Goal: Task Accomplishment & Management: Use online tool/utility

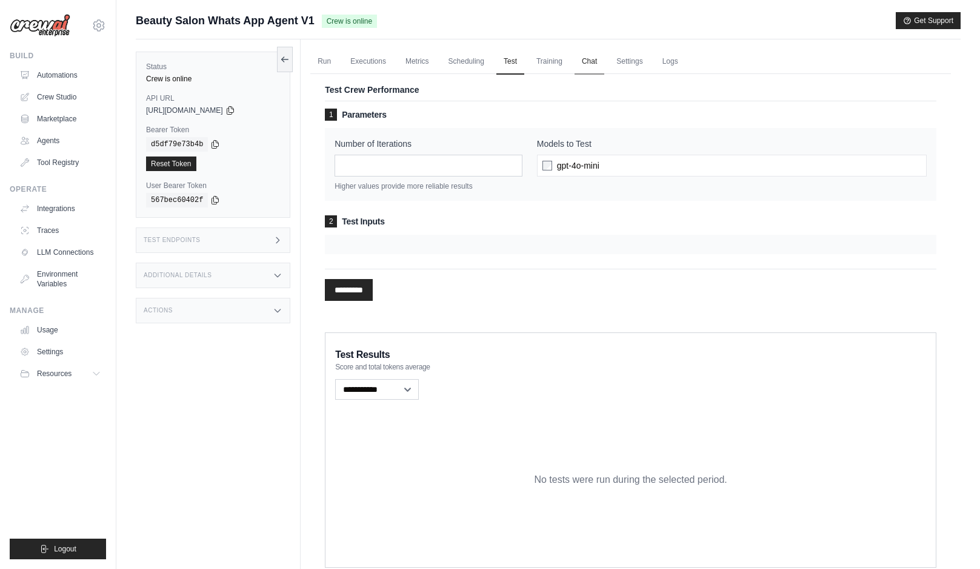
click at [591, 59] on link "Chat" at bounding box center [590, 61] width 30 height 25
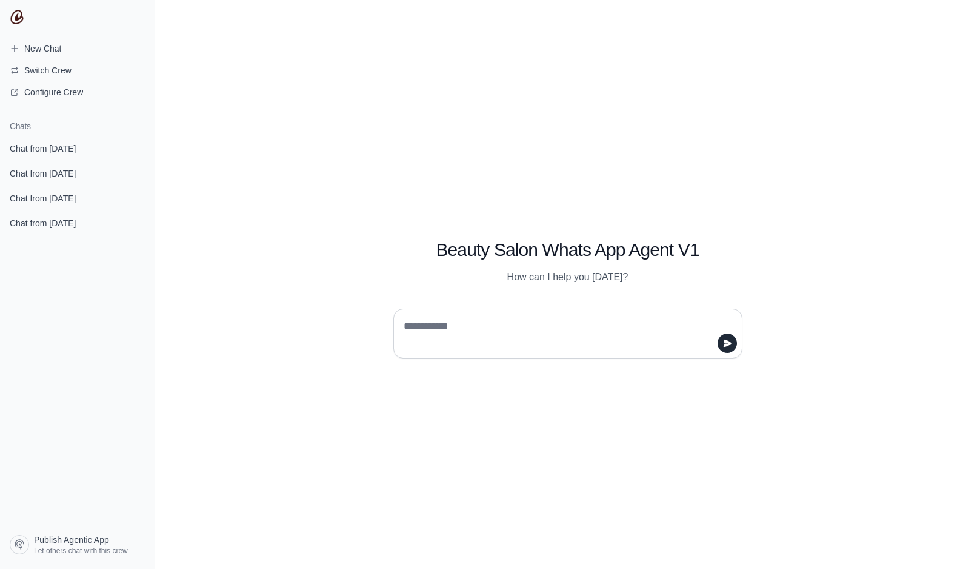
click at [469, 321] on textarea at bounding box center [564, 333] width 326 height 34
type textarea "**"
click at [730, 344] on icon "submit" at bounding box center [727, 342] width 8 height 7
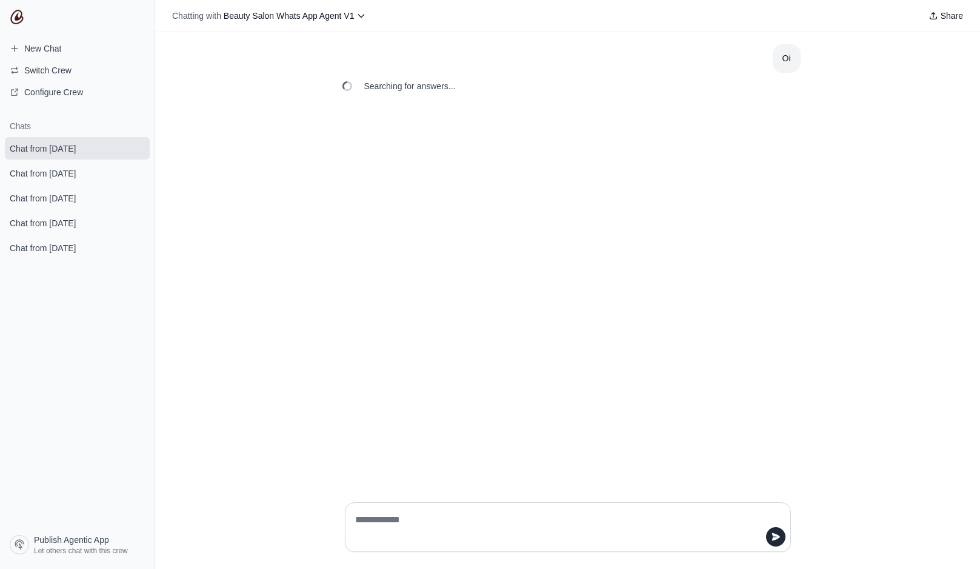
click at [486, 328] on div "Oi Searching for answers..." at bounding box center [567, 262] width 825 height 460
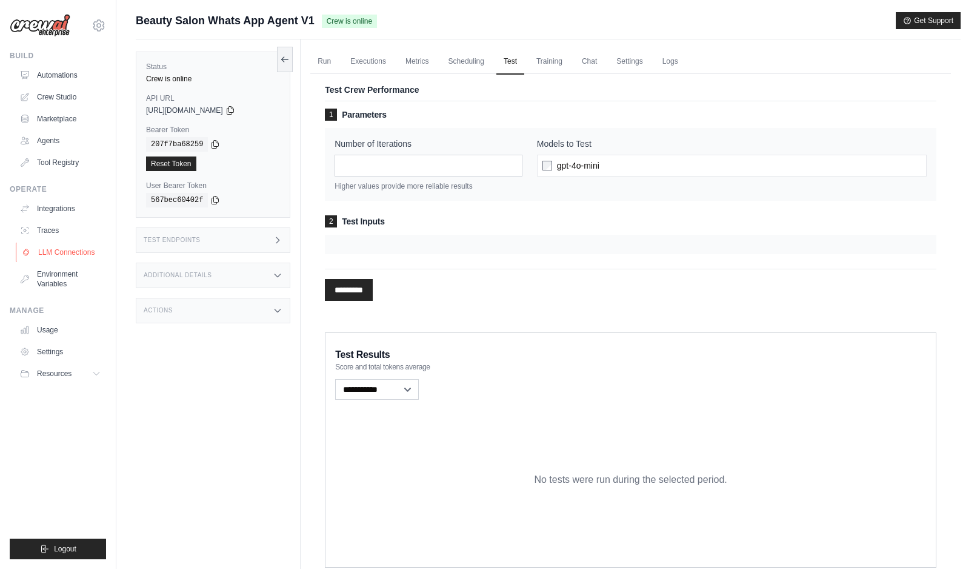
click at [61, 252] on link "LLM Connections" at bounding box center [62, 251] width 92 height 19
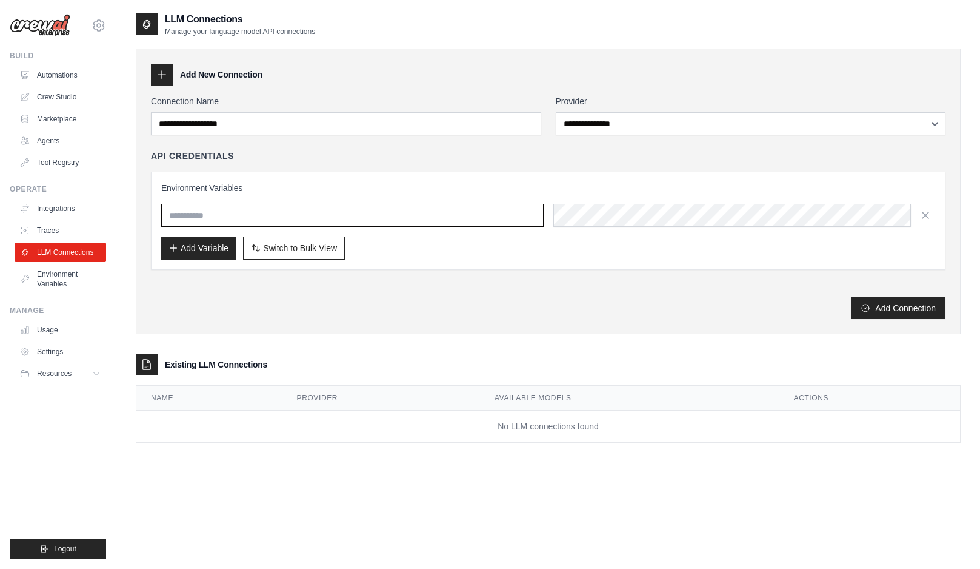
click at [341, 224] on input "text" at bounding box center [352, 215] width 383 height 23
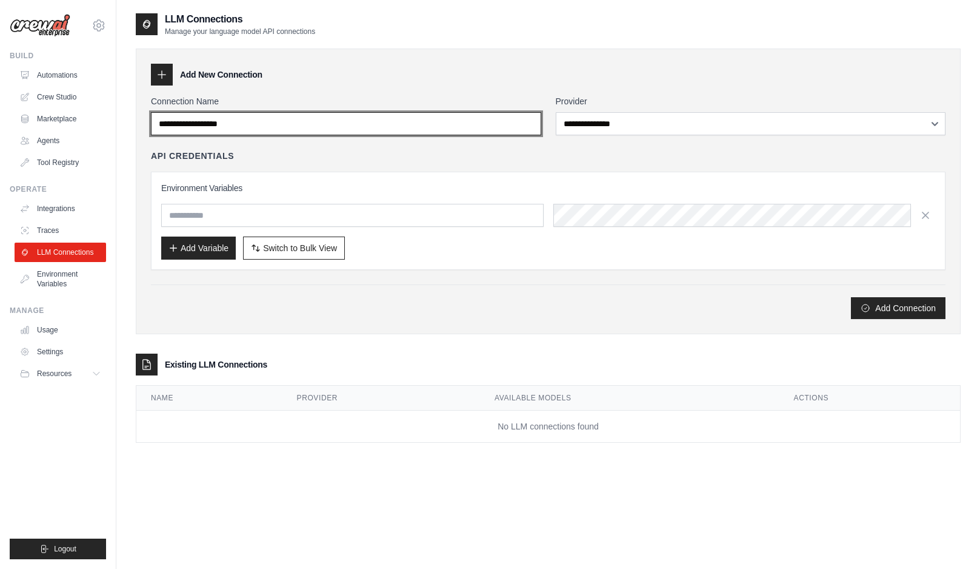
click at [244, 125] on input "Connection Name" at bounding box center [346, 123] width 390 height 23
click at [286, 122] on input "Connection Name" at bounding box center [346, 123] width 390 height 23
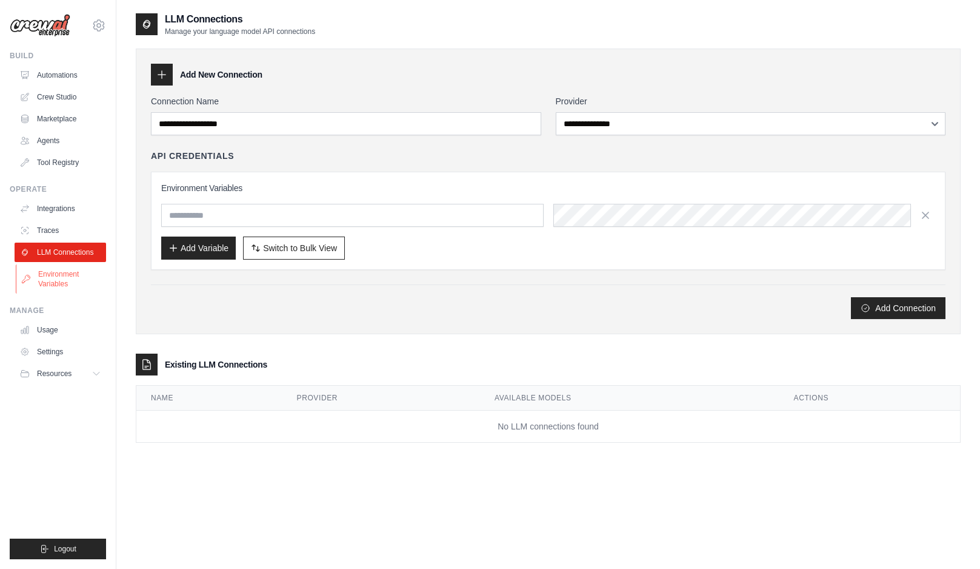
click at [59, 282] on link "Environment Variables" at bounding box center [62, 278] width 92 height 29
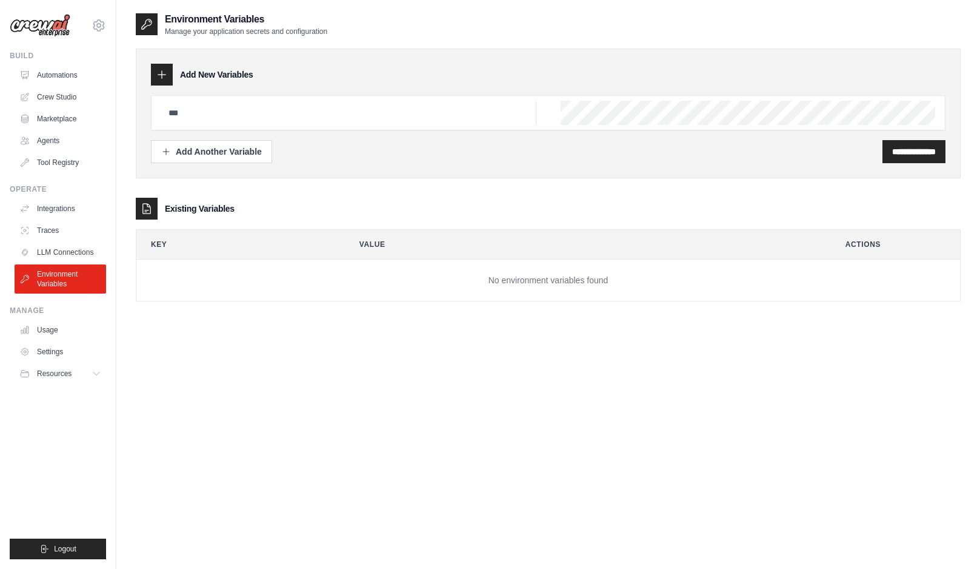
click at [164, 78] on icon at bounding box center [162, 75] width 12 height 12
click at [190, 111] on input "text" at bounding box center [348, 113] width 375 height 24
click at [56, 90] on link "Crew Studio" at bounding box center [62, 96] width 92 height 19
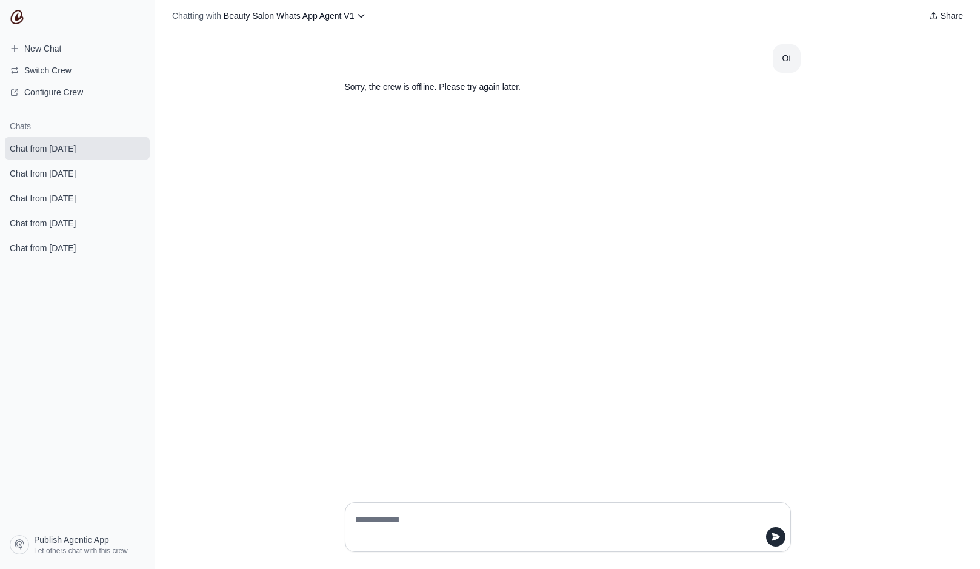
click at [430, 517] on textarea at bounding box center [564, 527] width 423 height 34
click at [430, 521] on textarea at bounding box center [564, 527] width 423 height 34
type textarea "***"
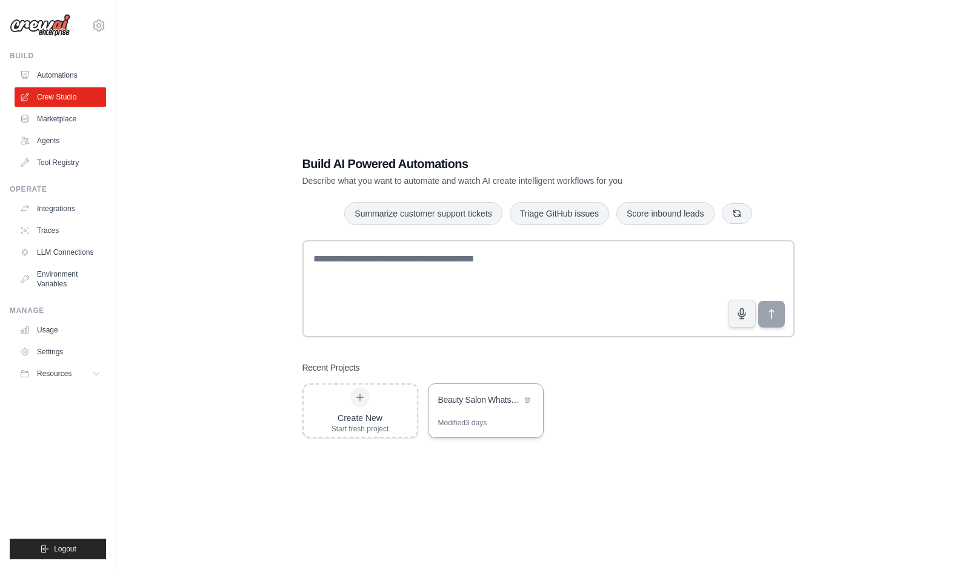
click at [480, 408] on div "Beauty Salon WhatsApp Agent" at bounding box center [486, 401] width 115 height 34
click at [493, 407] on div "Beauty Salon WhatsApp Agent" at bounding box center [479, 400] width 83 height 15
click at [56, 209] on link "Integrations" at bounding box center [62, 208] width 92 height 19
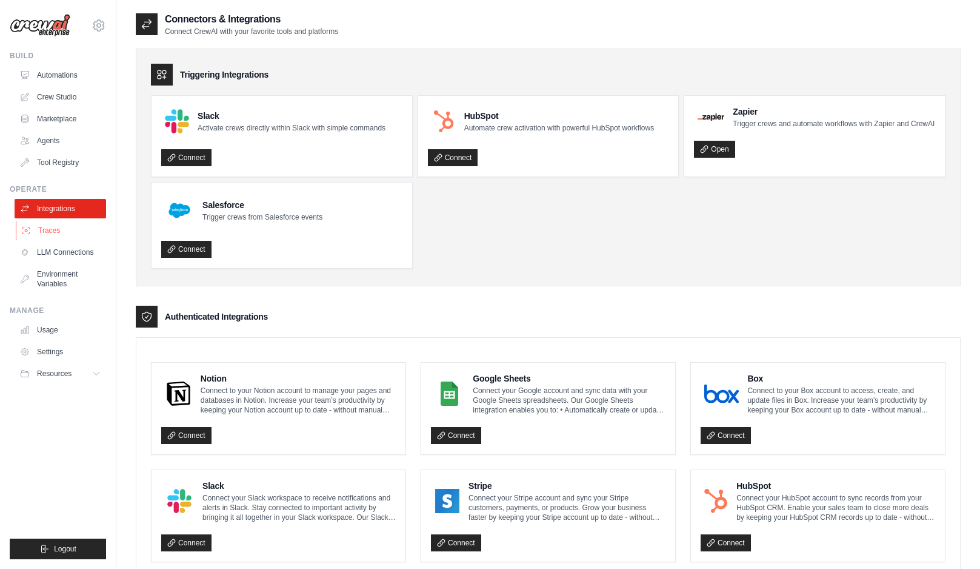
click at [61, 232] on link "Traces" at bounding box center [62, 230] width 92 height 19
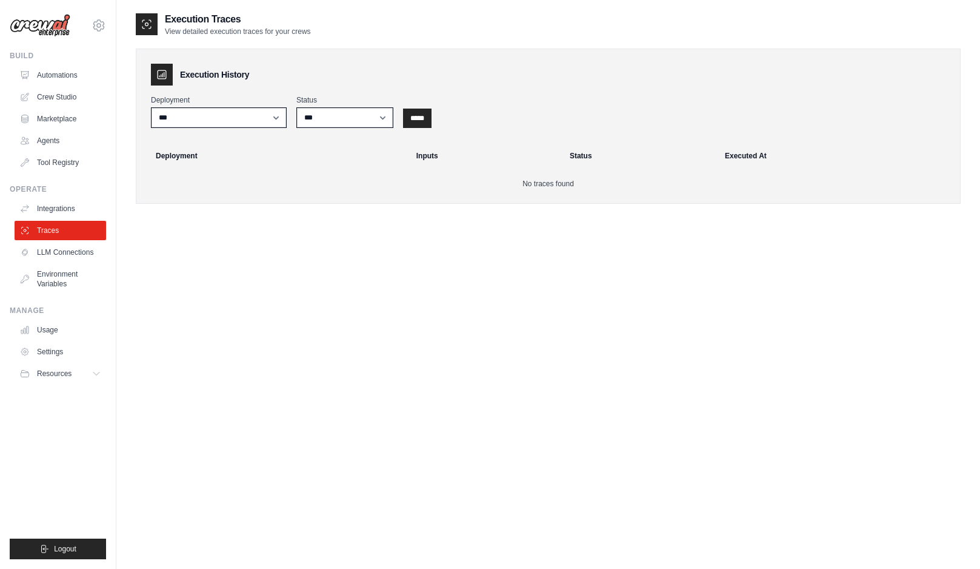
click at [67, 253] on link "LLM Connections" at bounding box center [61, 251] width 92 height 19
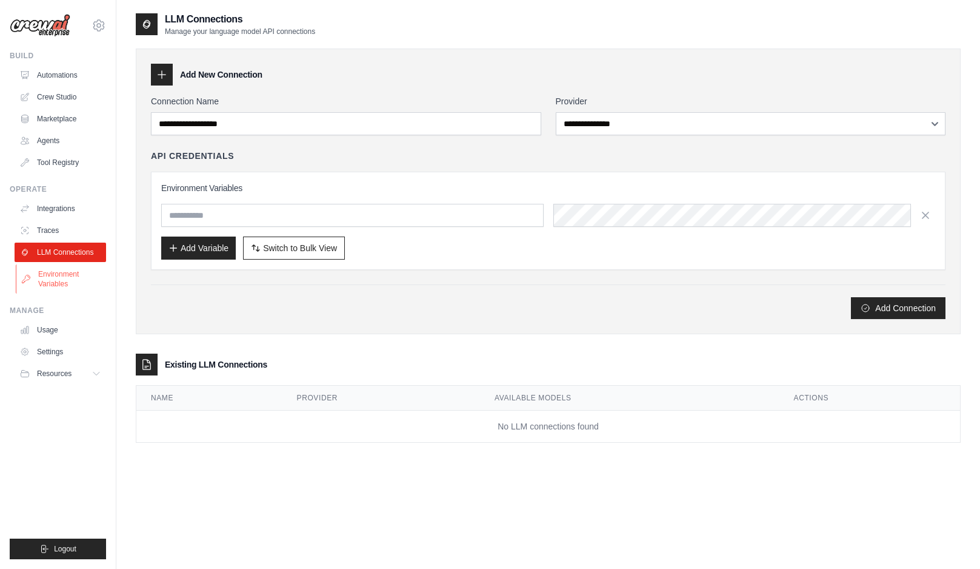
click at [64, 274] on link "Environment Variables" at bounding box center [62, 278] width 92 height 29
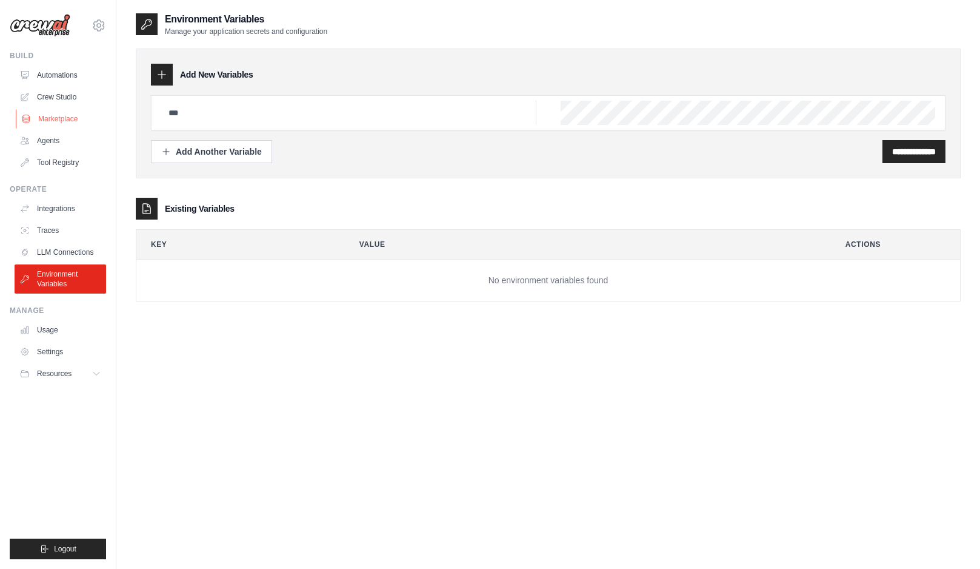
click at [58, 123] on link "Marketplace" at bounding box center [62, 118] width 92 height 19
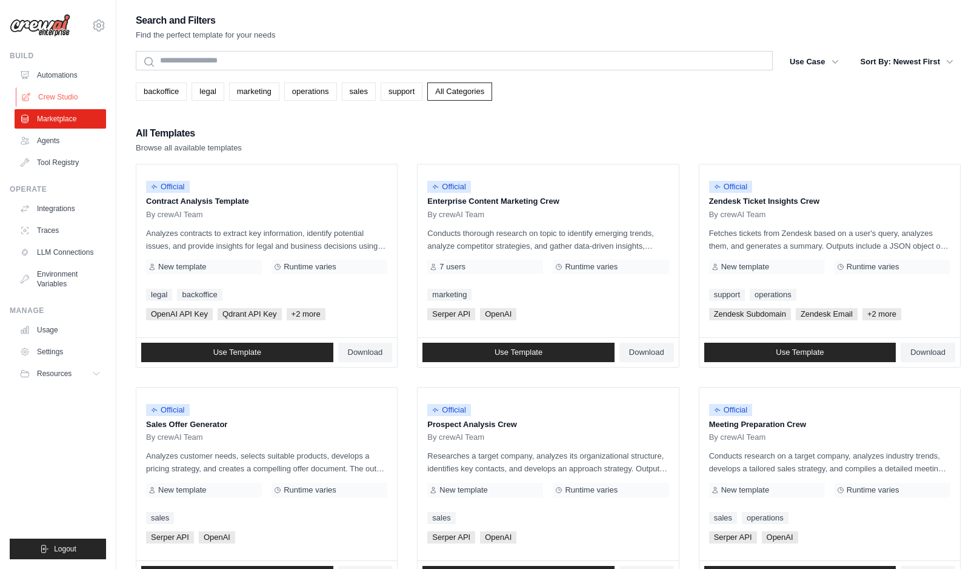
click at [61, 98] on link "Crew Studio" at bounding box center [62, 96] width 92 height 19
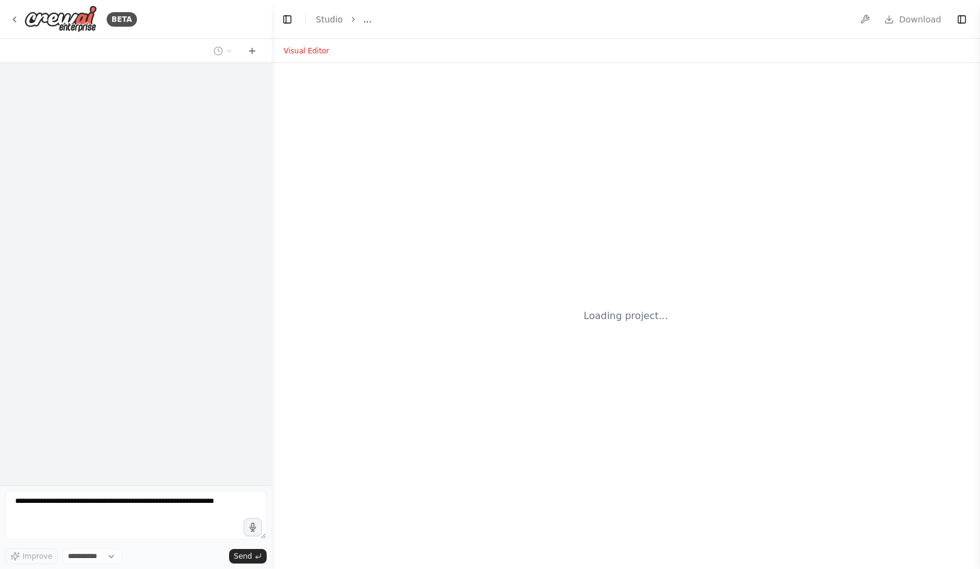
select select "****"
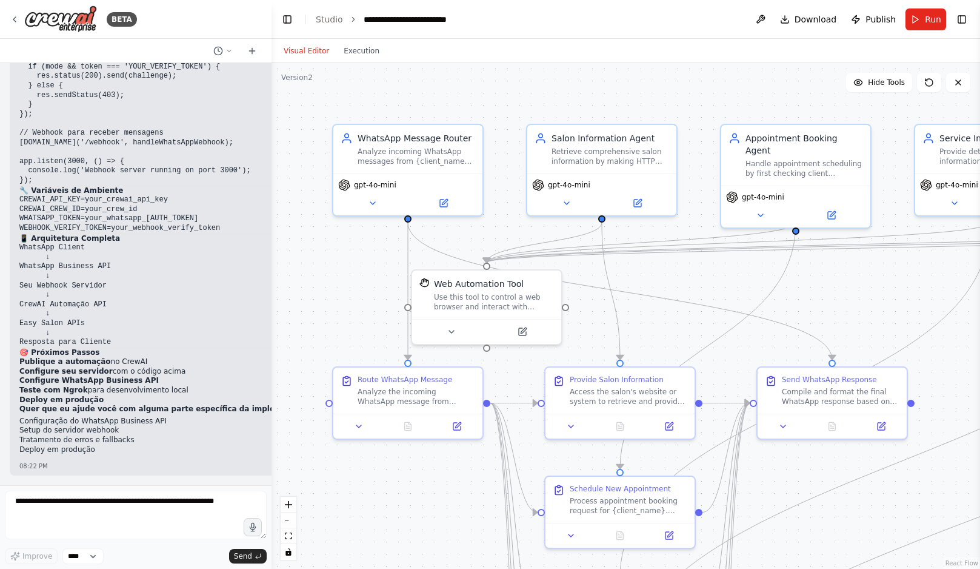
scroll to position [7507, 0]
click at [924, 19] on button "Run" at bounding box center [926, 19] width 41 height 22
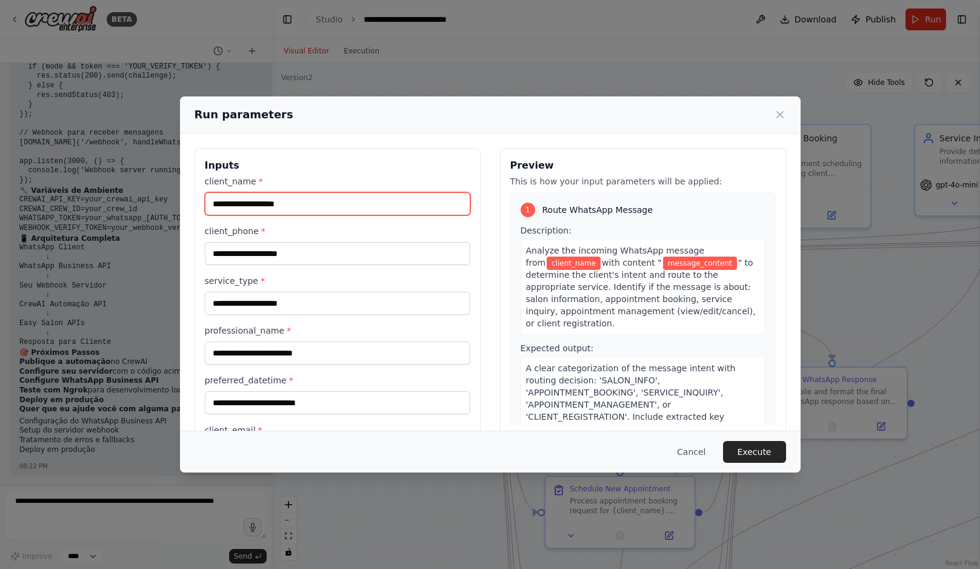
click at [349, 206] on input "client_name *" at bounding box center [338, 203] width 266 height 23
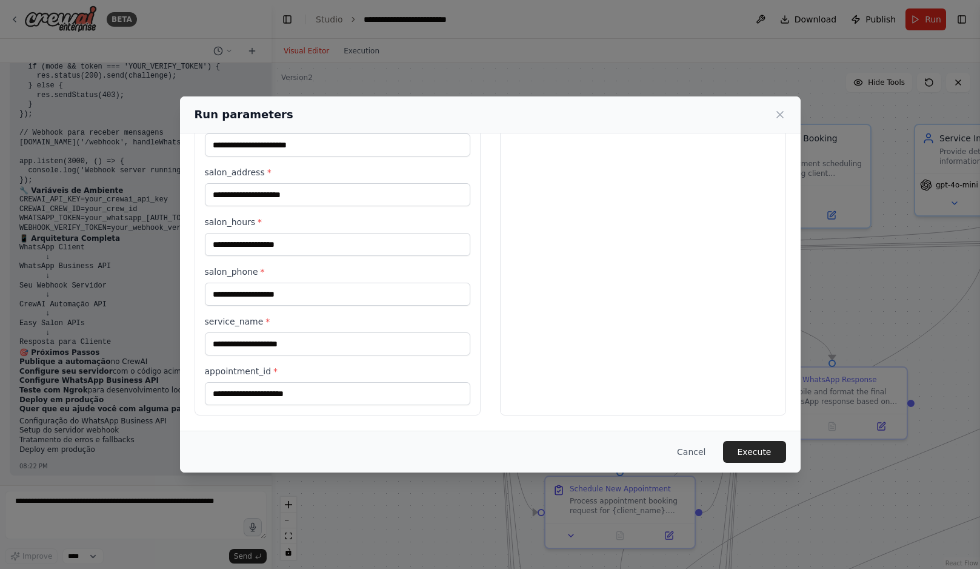
scroll to position [0, 0]
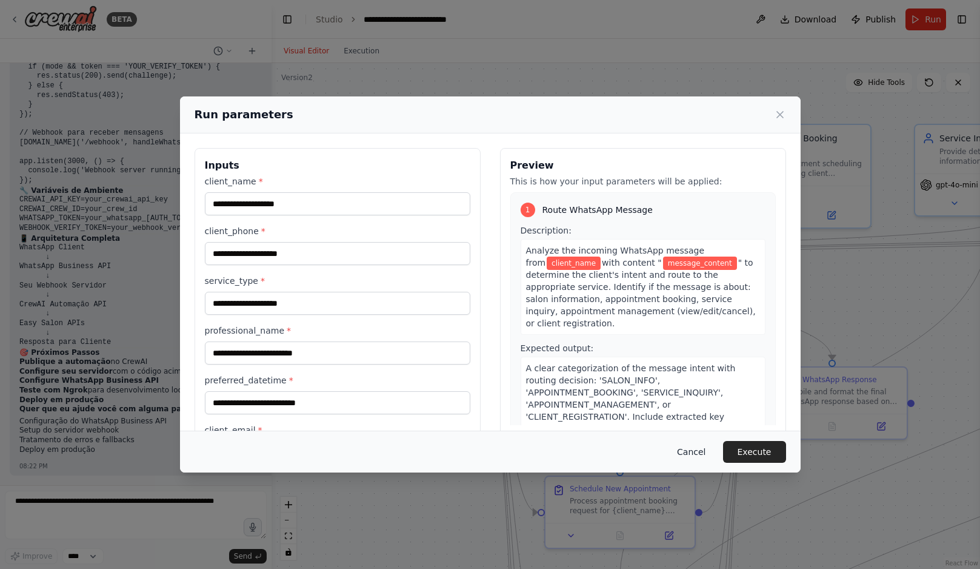
click at [695, 453] on button "Cancel" at bounding box center [691, 452] width 48 height 22
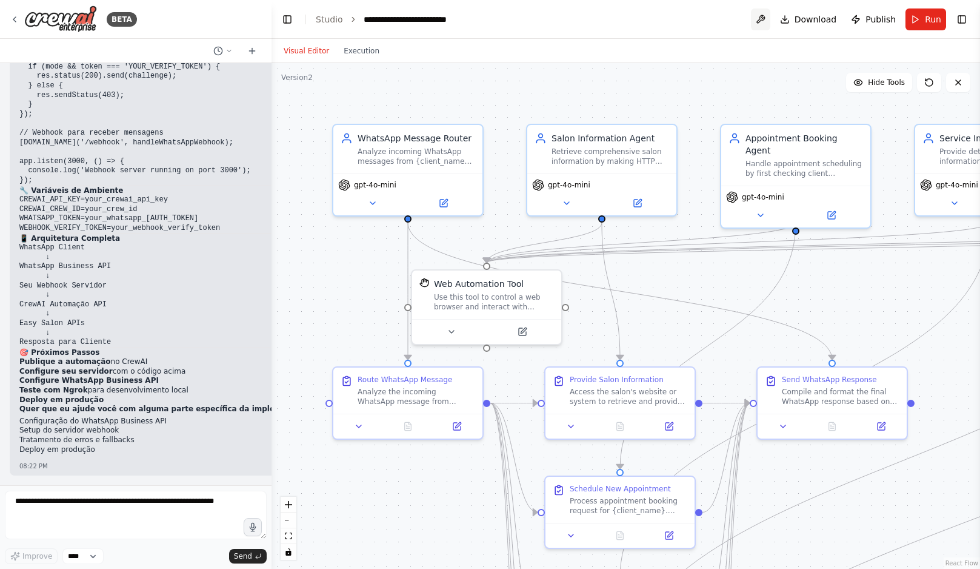
click at [766, 16] on button at bounding box center [760, 19] width 19 height 22
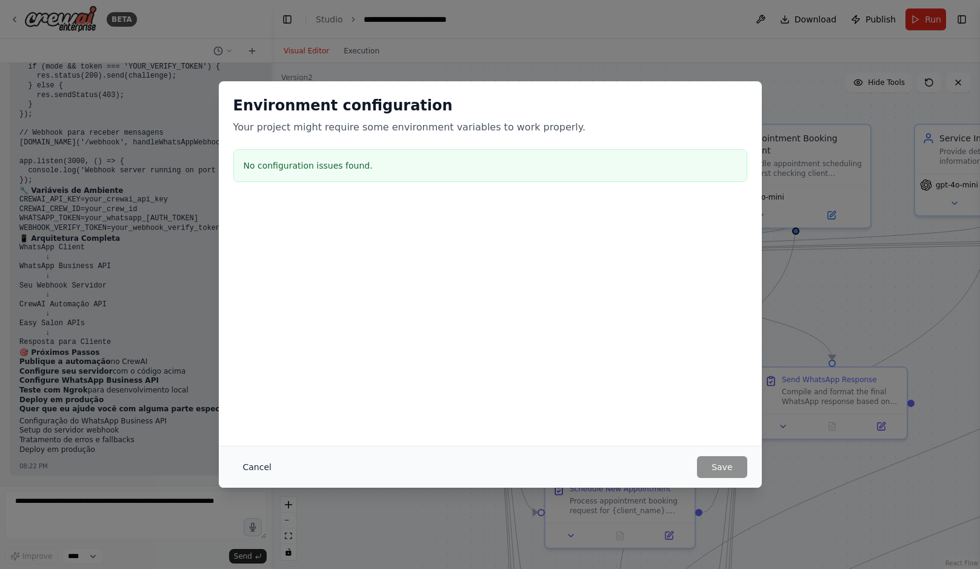
click at [249, 468] on button "Cancel" at bounding box center [257, 467] width 48 height 22
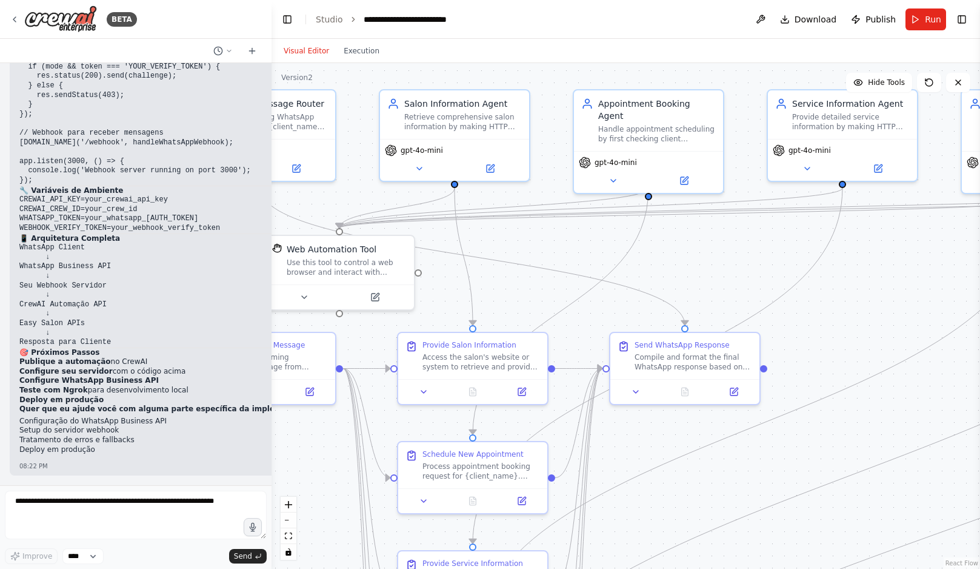
drag, startPoint x: 848, startPoint y: 298, endPoint x: 701, endPoint y: 264, distance: 151.3
click at [701, 264] on div ".deletable-edge-delete-btn { width: 20px; height: 20px; border: 0px solid #ffff…" at bounding box center [626, 316] width 709 height 506
drag, startPoint x: 697, startPoint y: 248, endPoint x: 782, endPoint y: 252, distance: 85.0
click at [781, 252] on div ".deletable-edge-delete-btn { width: 20px; height: 20px; border: 0px solid #ffff…" at bounding box center [626, 316] width 709 height 506
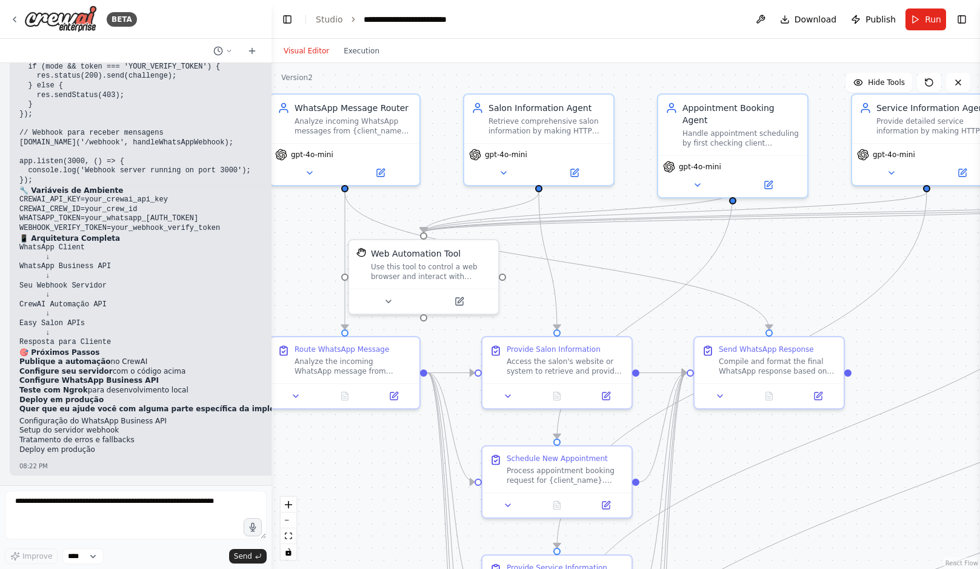
drag, startPoint x: 640, startPoint y: 252, endPoint x: 704, endPoint y: 267, distance: 66.6
click at [653, 252] on div ".deletable-edge-delete-btn { width: 20px; height: 20px; border: 0px solid #ffff…" at bounding box center [626, 316] width 709 height 506
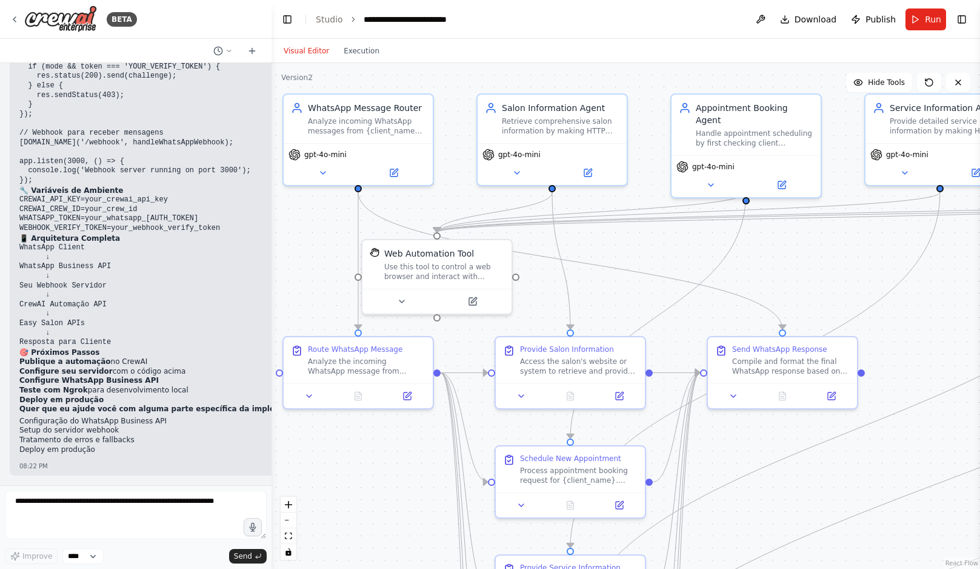
drag, startPoint x: 626, startPoint y: 287, endPoint x: 726, endPoint y: 280, distance: 100.9
click at [658, 284] on div ".deletable-edge-delete-btn { width: 20px; height: 20px; border: 0px solid #ffff…" at bounding box center [626, 316] width 709 height 506
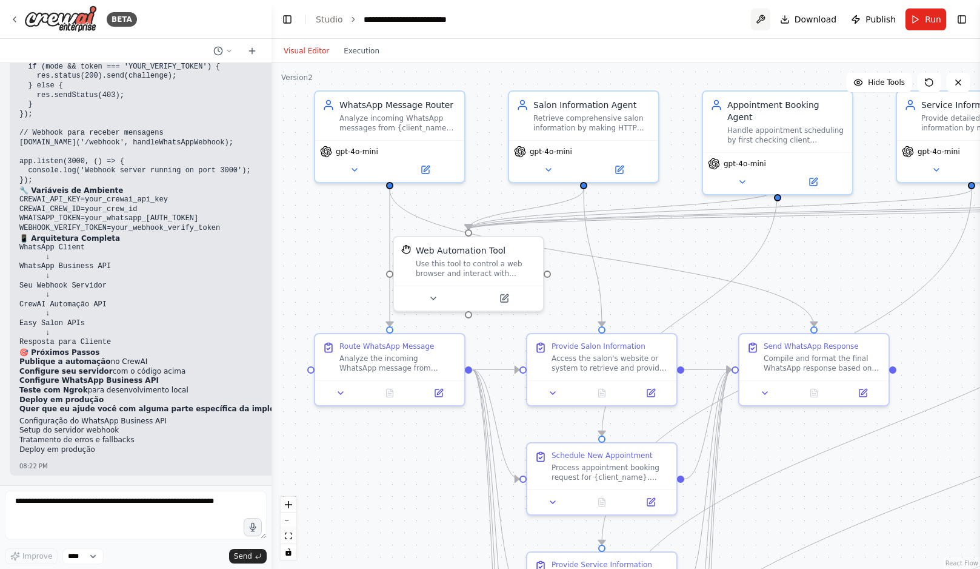
click at [764, 23] on button at bounding box center [760, 19] width 19 height 22
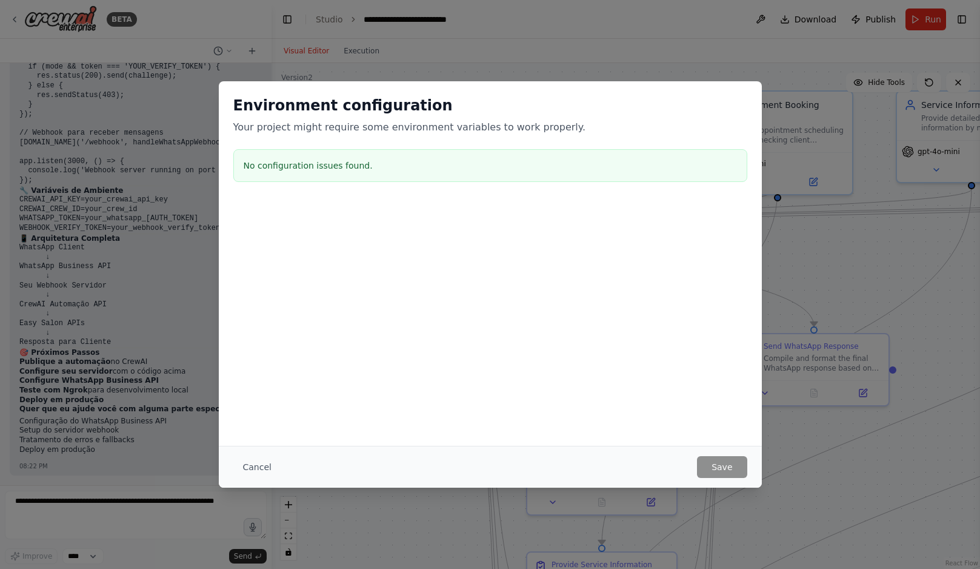
click at [686, 27] on div "Environment configuration Your project might require some environment variables…" at bounding box center [490, 284] width 980 height 569
click at [247, 469] on button "Cancel" at bounding box center [257, 467] width 48 height 22
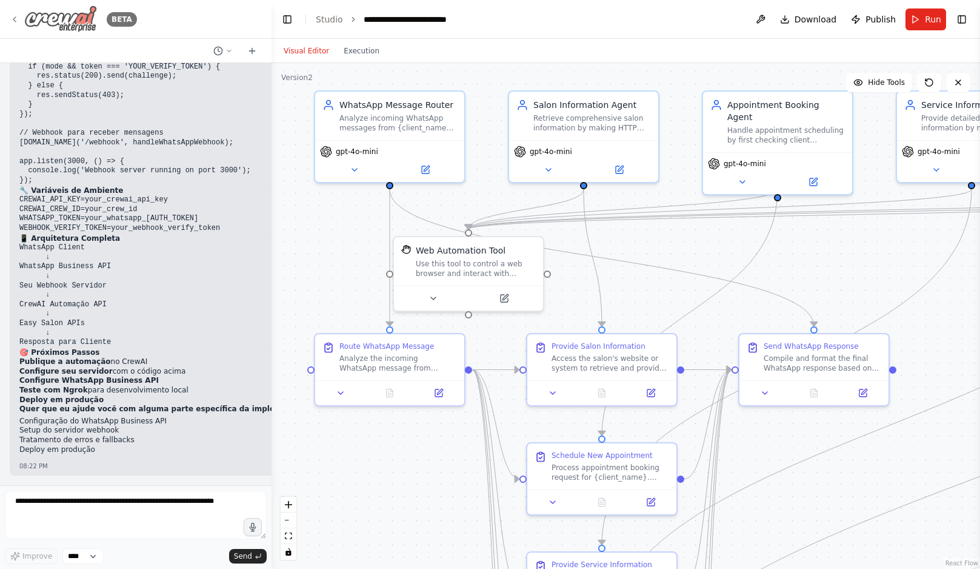
click at [18, 19] on icon at bounding box center [15, 20] width 10 height 10
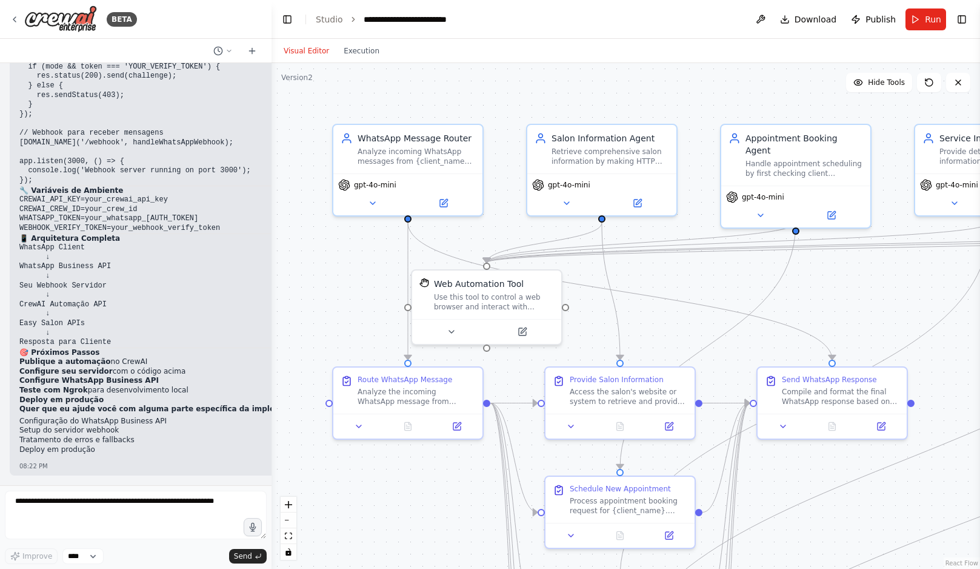
scroll to position [7507, 0]
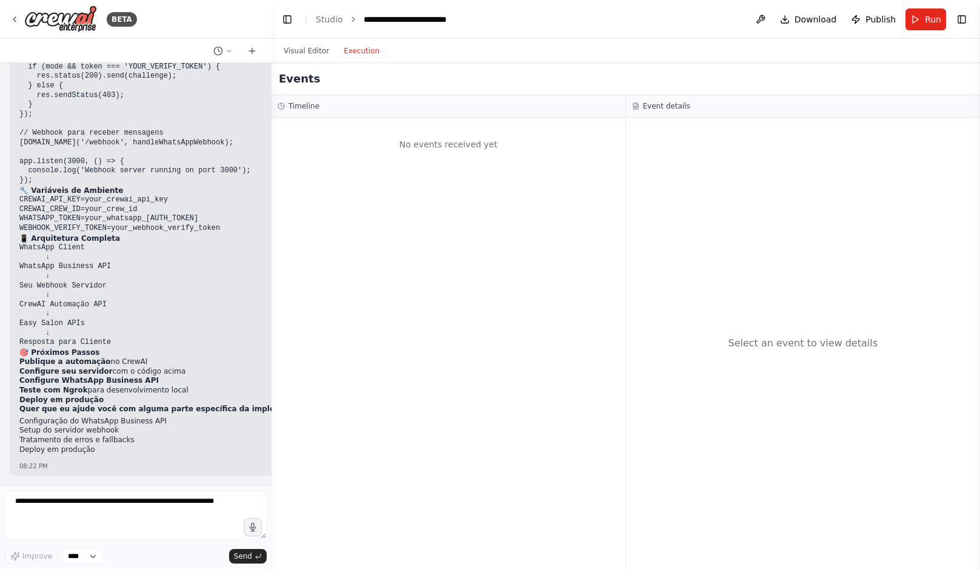
click at [364, 52] on button "Execution" at bounding box center [361, 51] width 50 height 15
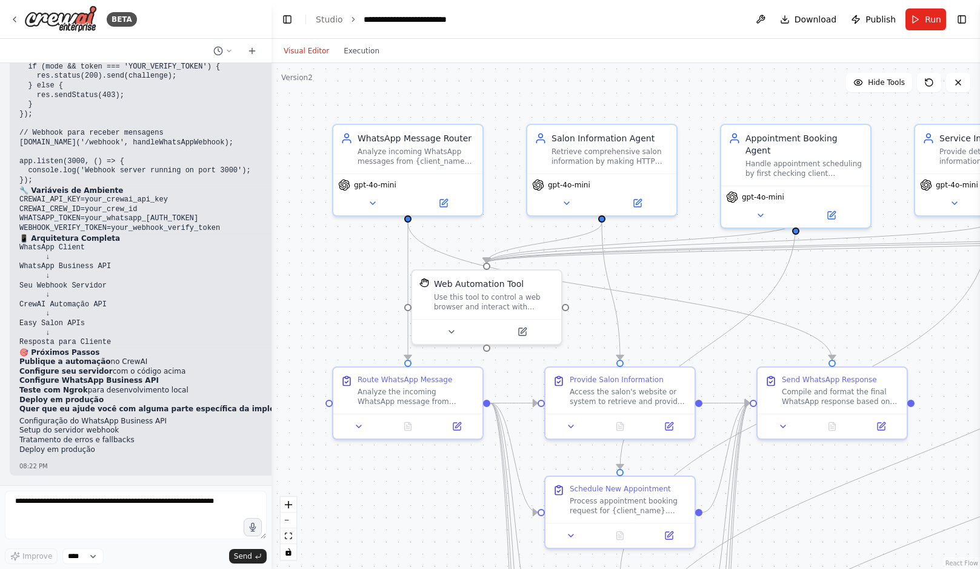
click at [304, 46] on button "Visual Editor" at bounding box center [306, 51] width 60 height 15
click at [16, 17] on icon at bounding box center [15, 20] width 10 height 10
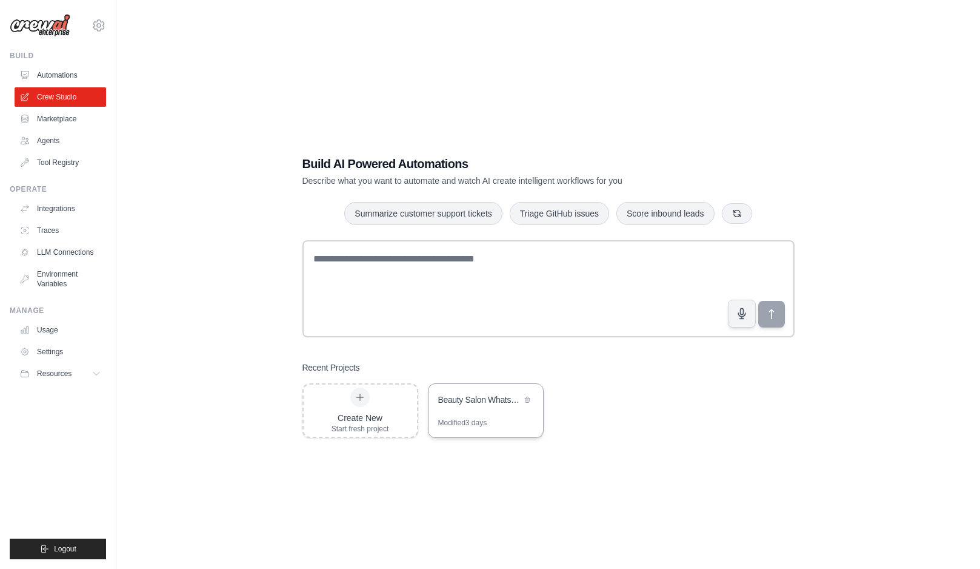
click at [484, 400] on div "Beauty Salon WhatsApp Agent" at bounding box center [479, 399] width 83 height 12
click at [467, 406] on div "Beauty Salon WhatsApp Agent" at bounding box center [479, 400] width 83 height 15
click at [64, 251] on link "LLM Connections" at bounding box center [62, 251] width 92 height 19
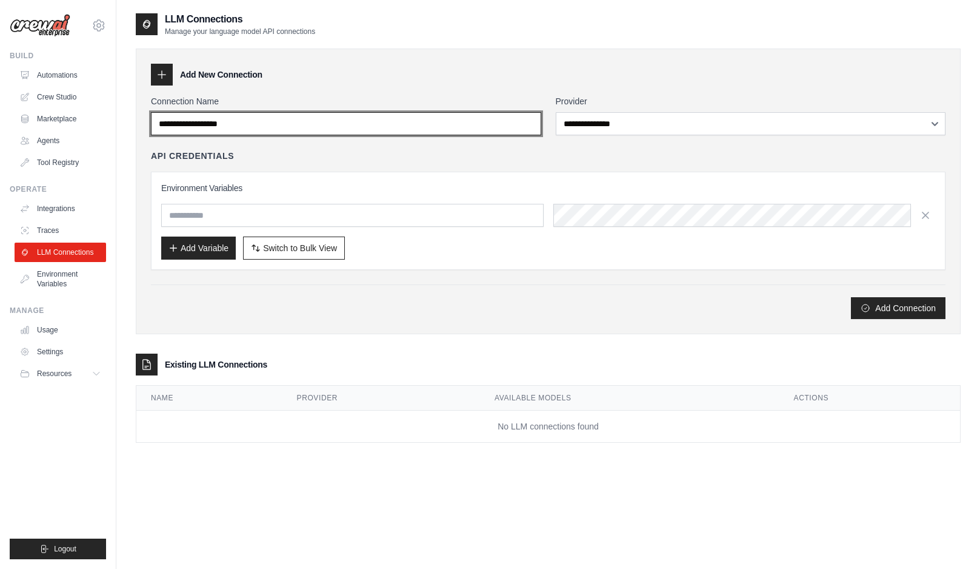
click at [233, 129] on input "Connection Name" at bounding box center [346, 123] width 390 height 23
click at [234, 124] on input "Connection Name" at bounding box center [346, 123] width 390 height 23
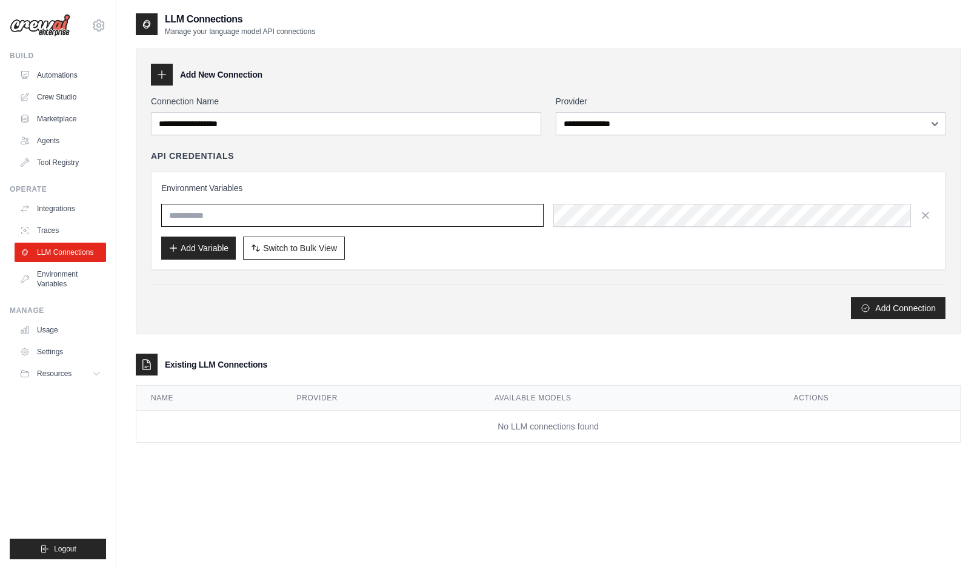
click at [220, 216] on input "text" at bounding box center [352, 215] width 383 height 23
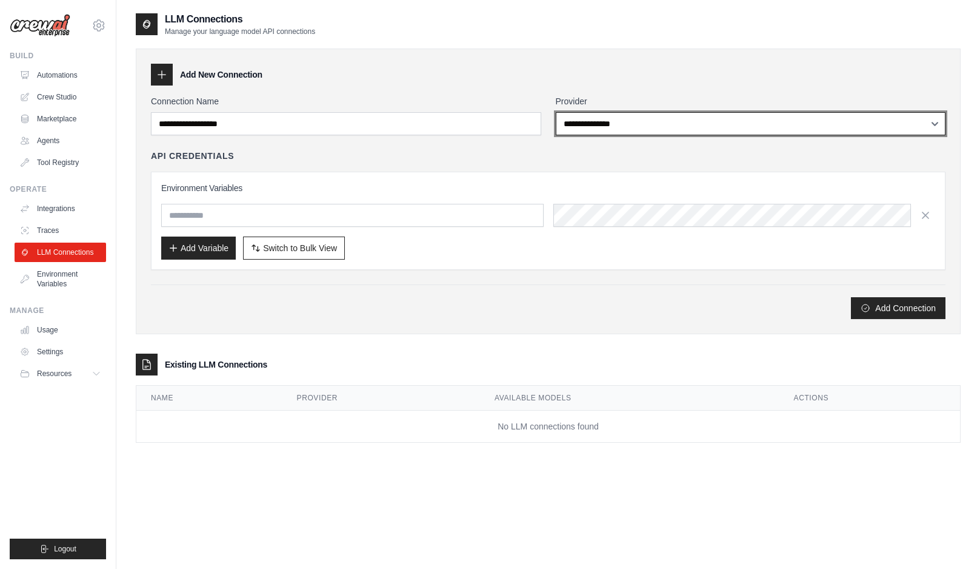
click at [669, 127] on select "**********" at bounding box center [751, 123] width 390 height 23
select select "******"
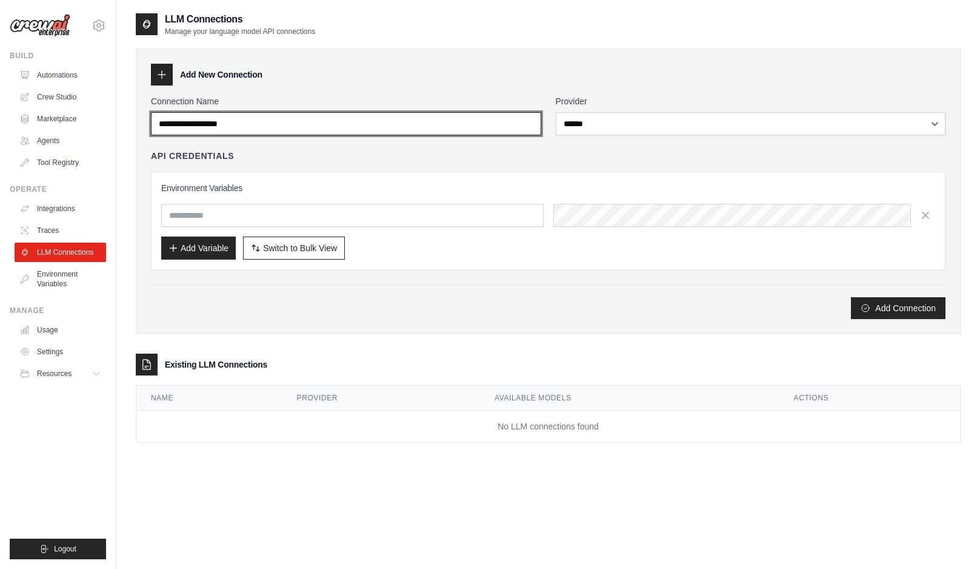
click at [504, 125] on input "Connection Name" at bounding box center [346, 123] width 390 height 23
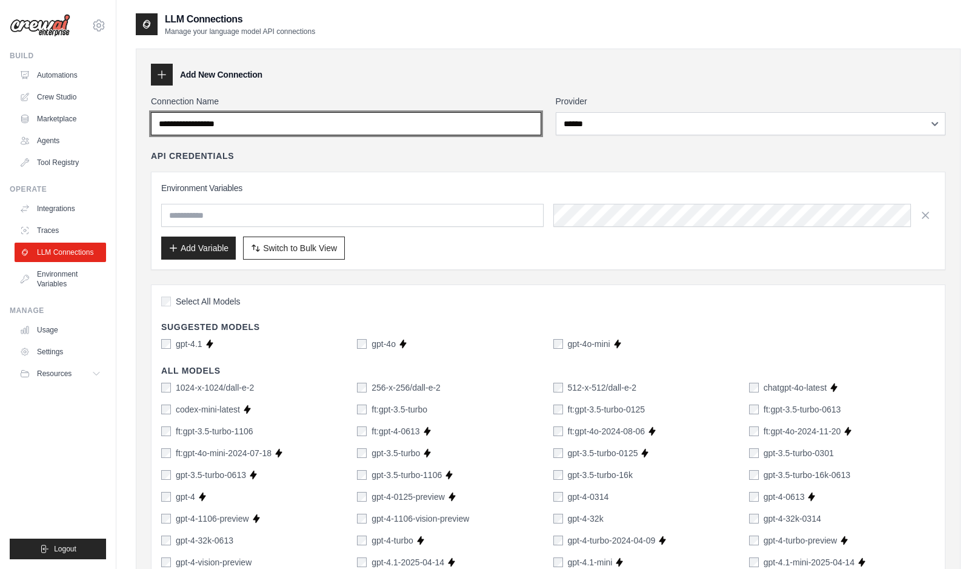
type input "**********"
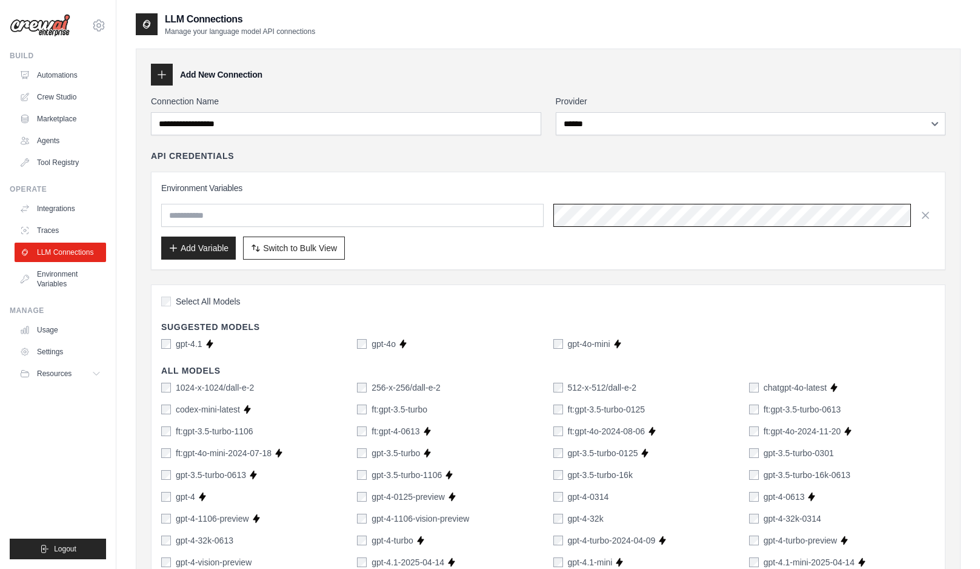
scroll to position [0, 495]
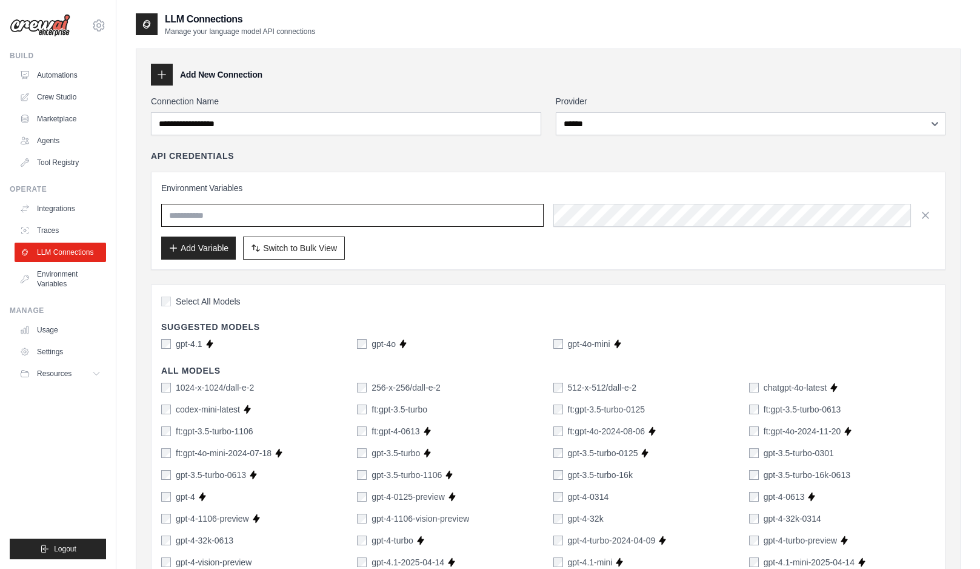
click at [366, 215] on input "text" at bounding box center [352, 215] width 383 height 23
click at [312, 229] on div "Environment Variables Add Variable Switch to Bulk View Switch to Table View" at bounding box center [548, 221] width 774 height 78
click at [313, 219] on input "text" at bounding box center [352, 215] width 383 height 23
type input "**********"
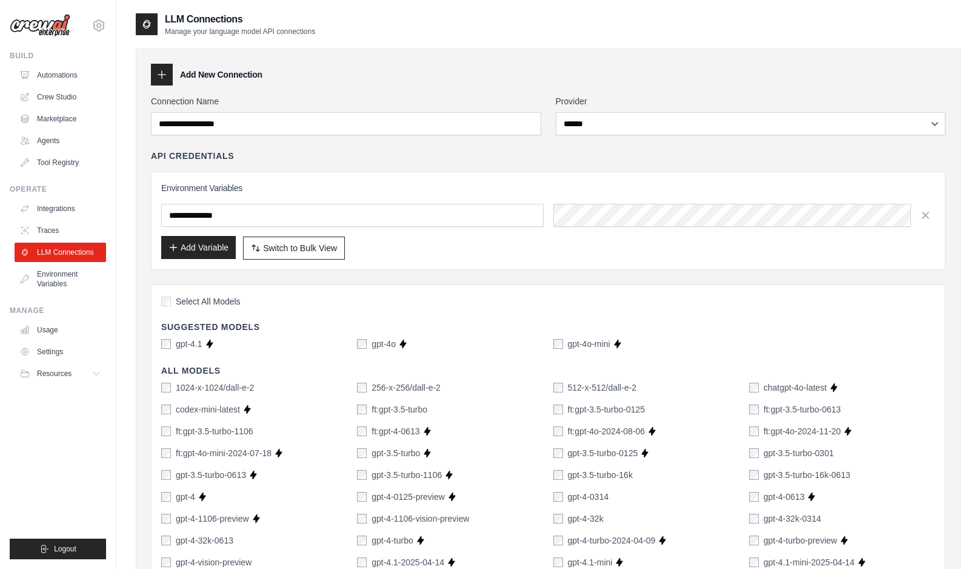
click at [218, 250] on button "Add Variable" at bounding box center [198, 247] width 75 height 23
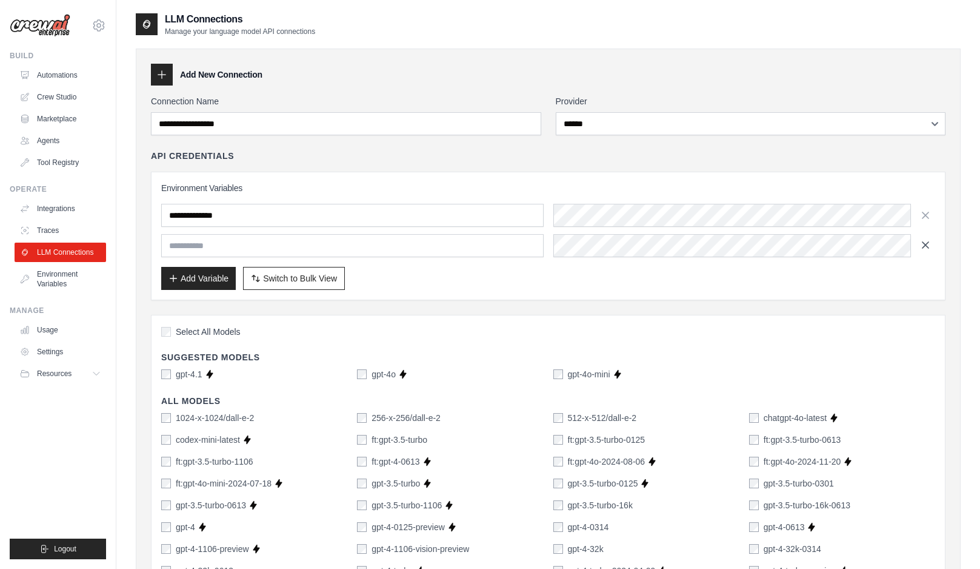
click at [927, 244] on icon "button" at bounding box center [926, 245] width 12 height 12
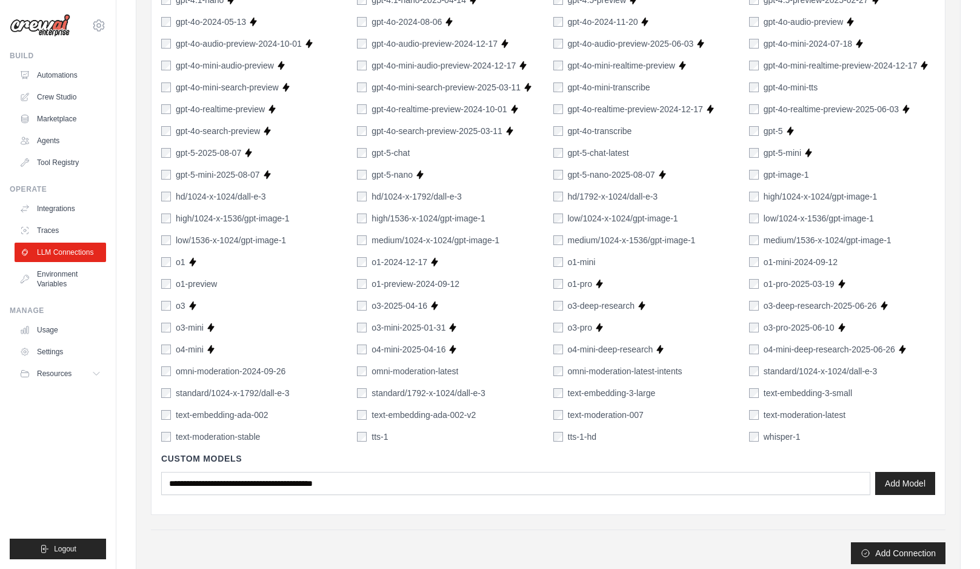
scroll to position [734, 0]
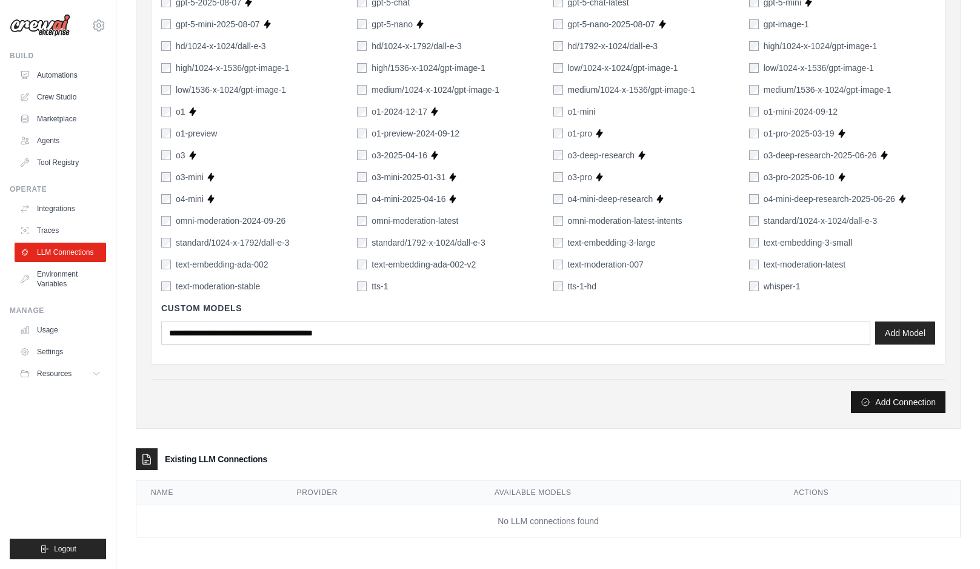
click at [911, 399] on button "Add Connection" at bounding box center [898, 402] width 95 height 22
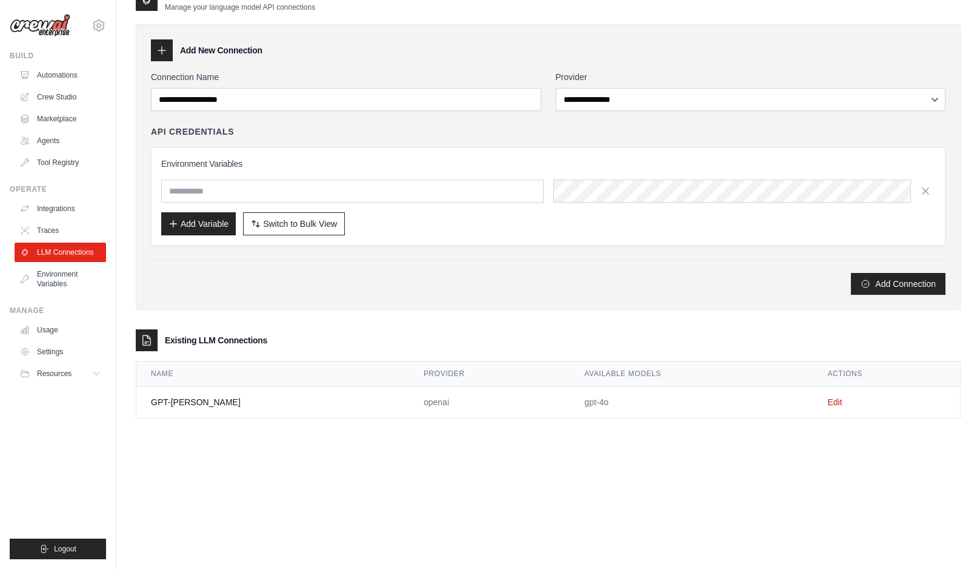
scroll to position [0, 0]
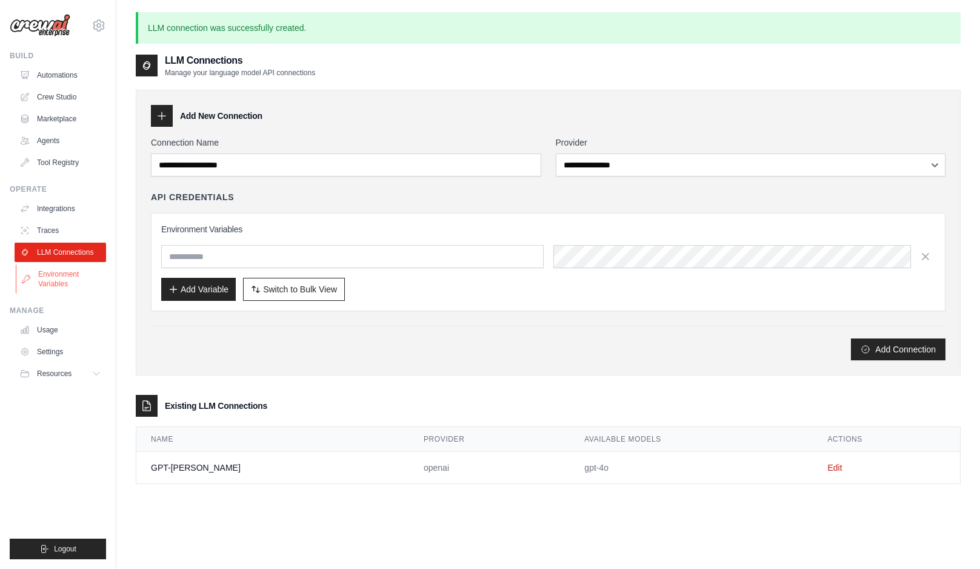
click at [78, 279] on link "Environment Variables" at bounding box center [62, 278] width 92 height 29
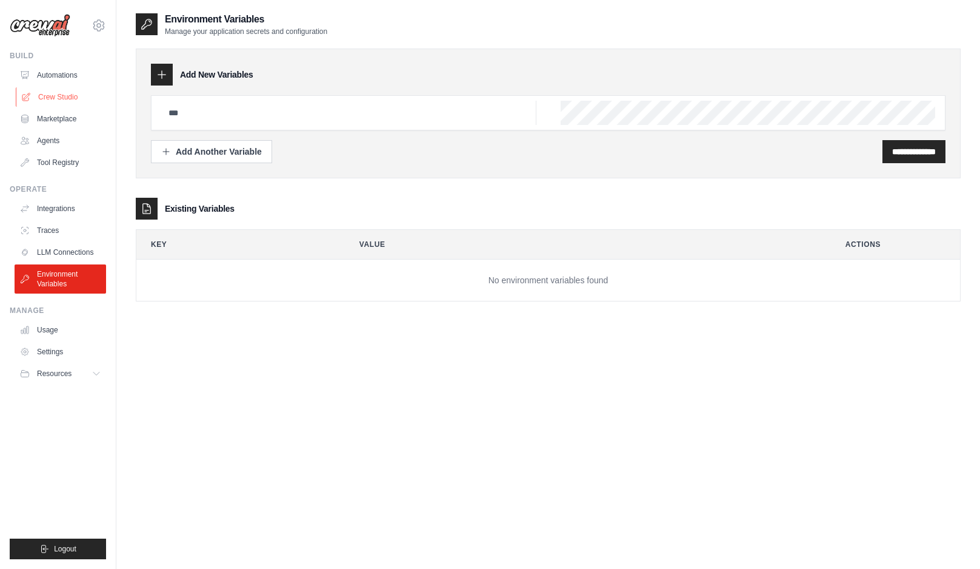
click at [58, 102] on link "Crew Studio" at bounding box center [62, 96] width 92 height 19
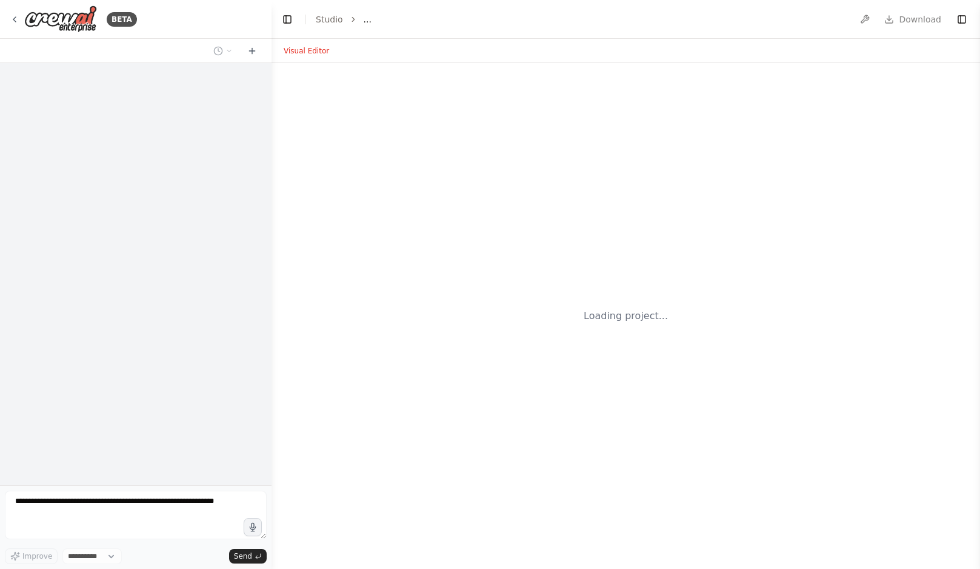
select select "****"
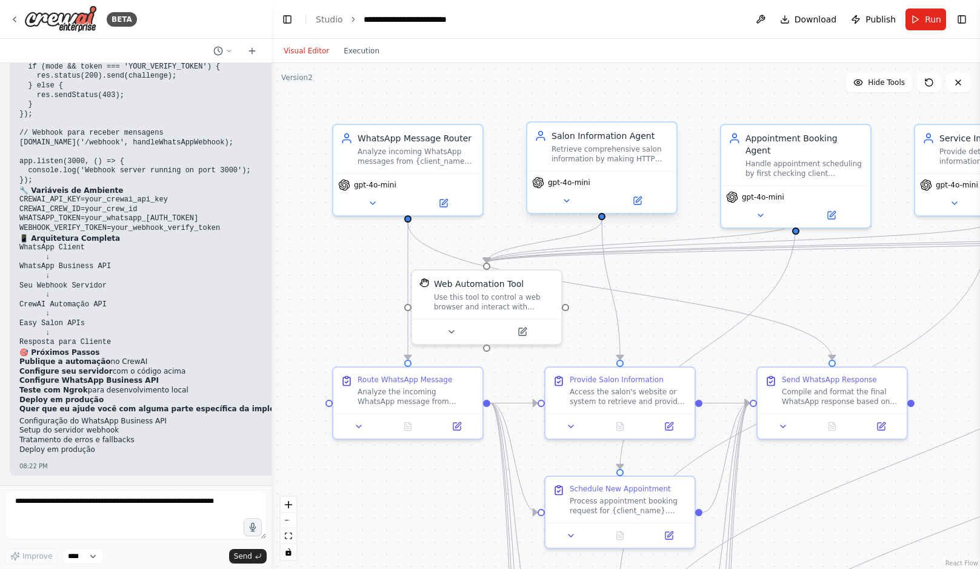
scroll to position [7507, 0]
click at [87, 556] on select "****" at bounding box center [82, 556] width 41 height 16
click at [923, 21] on button "Run" at bounding box center [926, 19] width 41 height 22
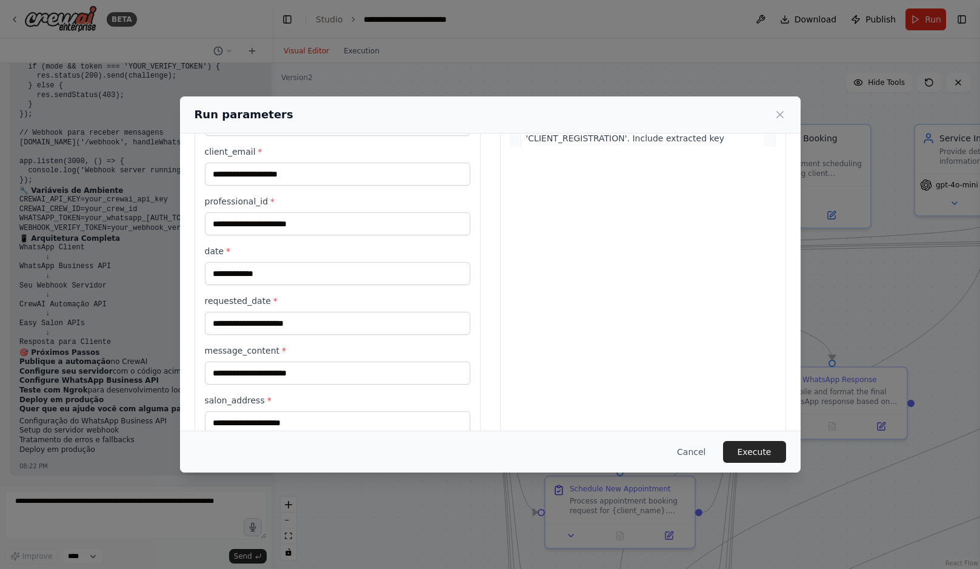
scroll to position [506, 0]
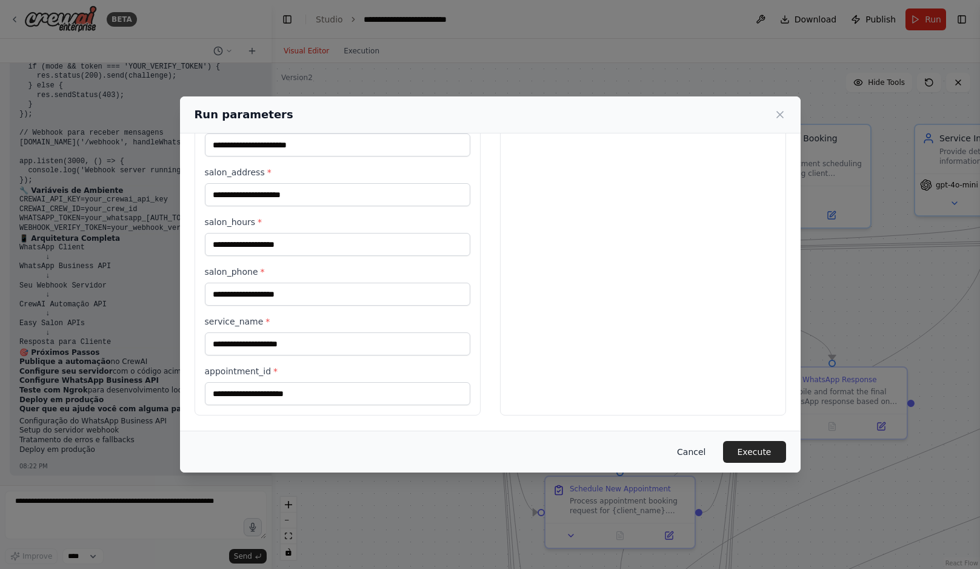
click at [690, 451] on button "Cancel" at bounding box center [691, 452] width 48 height 22
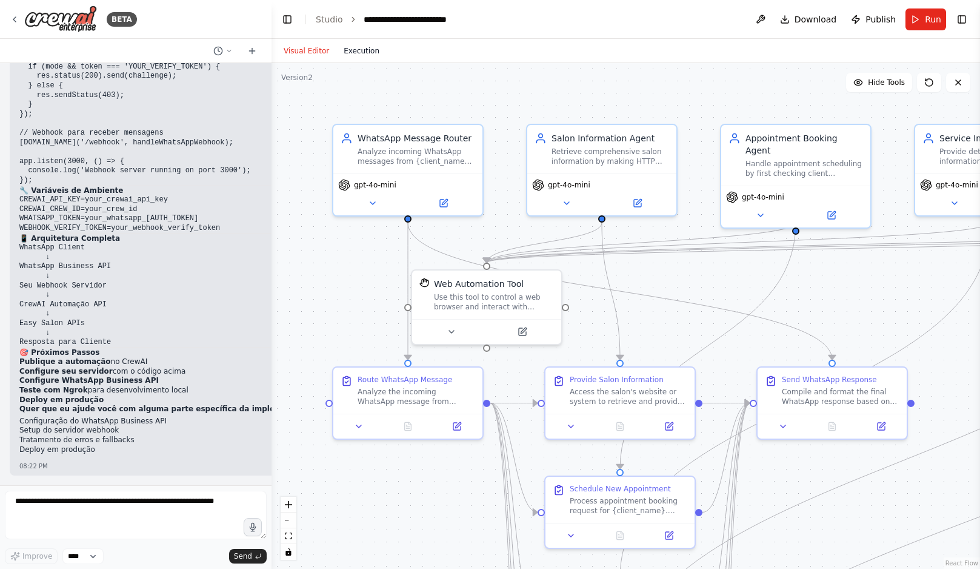
click at [365, 50] on button "Execution" at bounding box center [361, 51] width 50 height 15
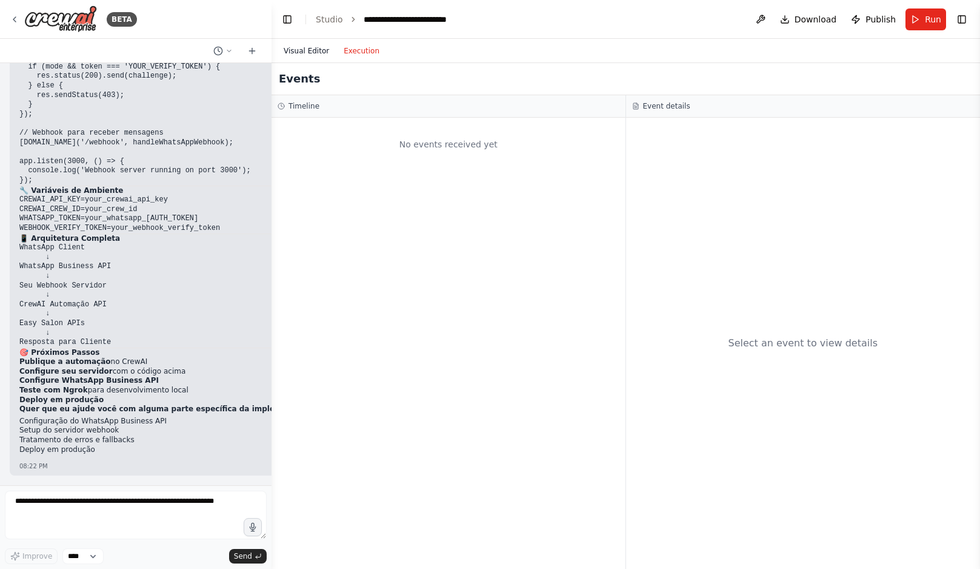
click at [322, 50] on button "Visual Editor" at bounding box center [306, 51] width 60 height 15
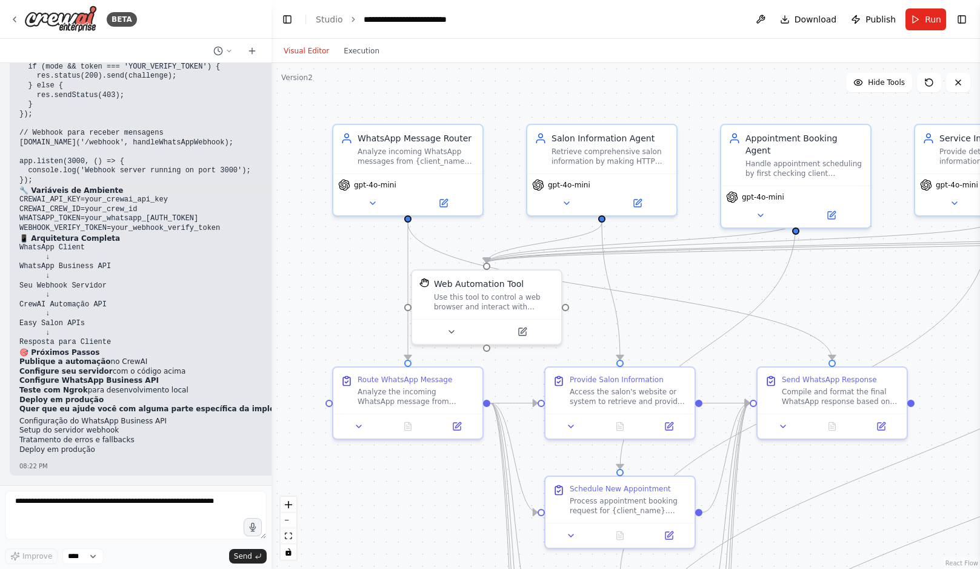
scroll to position [7507, 0]
click at [14, 22] on icon at bounding box center [15, 20] width 10 height 10
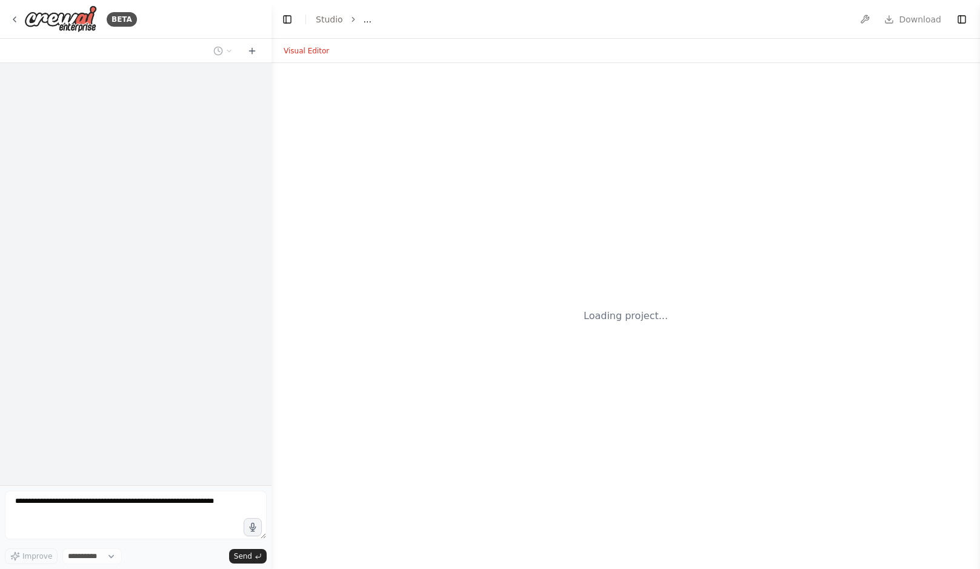
select select "****"
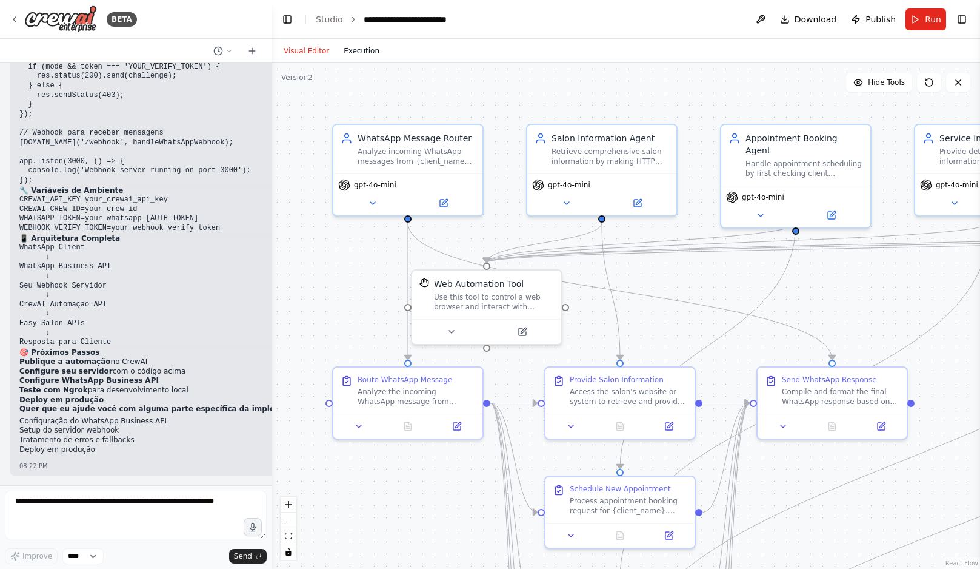
scroll to position [7507, 0]
click at [449, 206] on button at bounding box center [443, 200] width 69 height 15
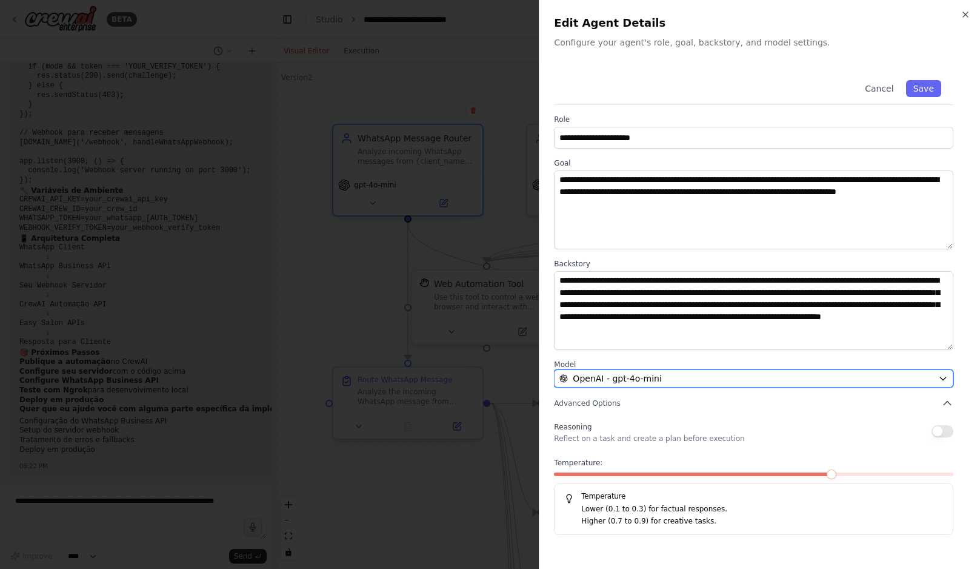
click at [662, 384] on div "OpenAI - gpt-4o-mini" at bounding box center [747, 378] width 374 height 12
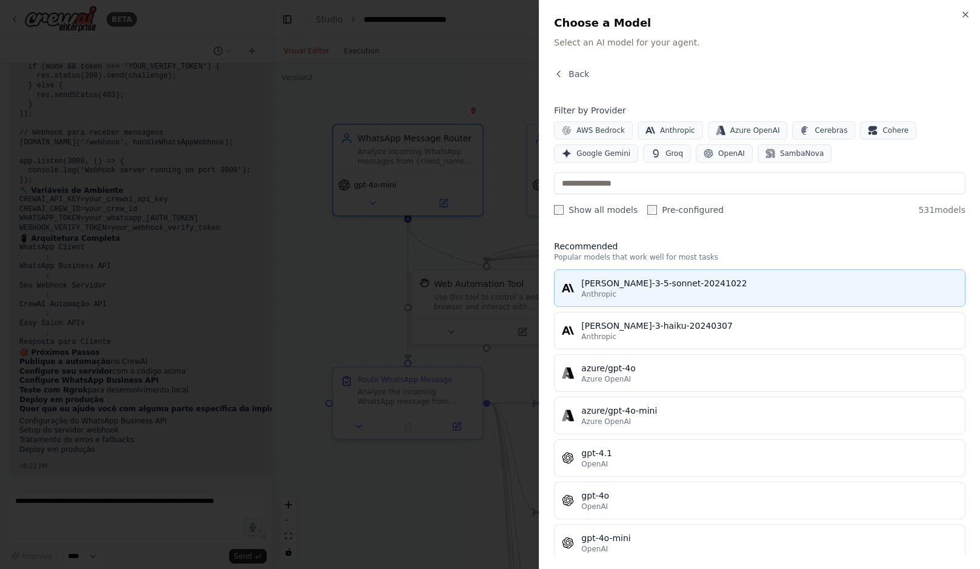
scroll to position [44, 0]
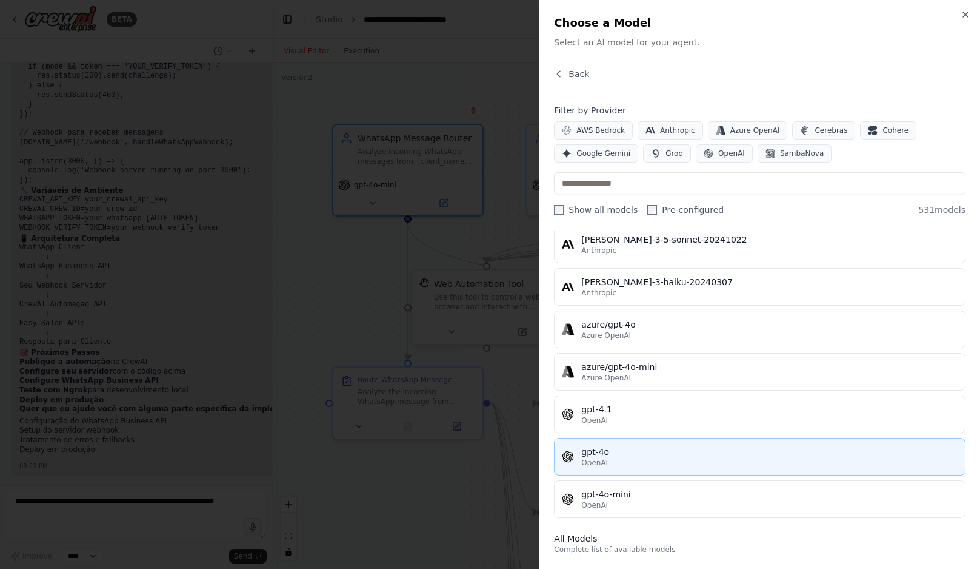
click at [732, 459] on div "OpenAI" at bounding box center [769, 463] width 376 height 10
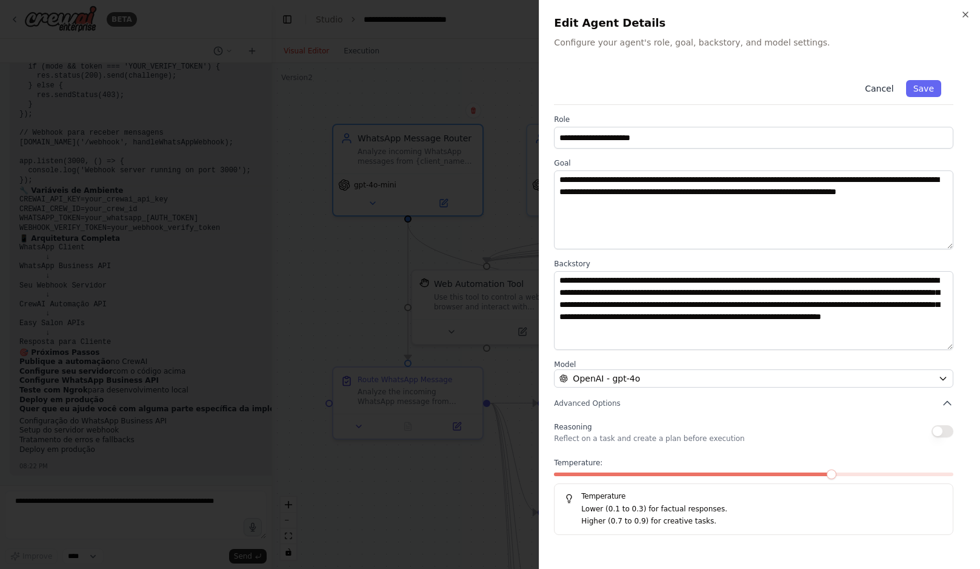
click at [881, 91] on button "Cancel" at bounding box center [879, 88] width 43 height 17
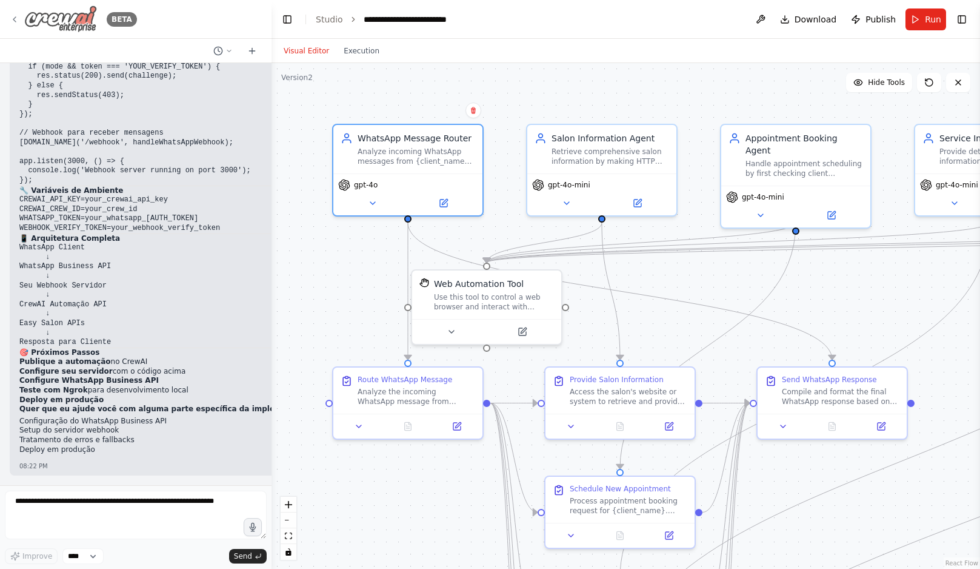
click at [13, 13] on div "BETA" at bounding box center [73, 18] width 127 height 27
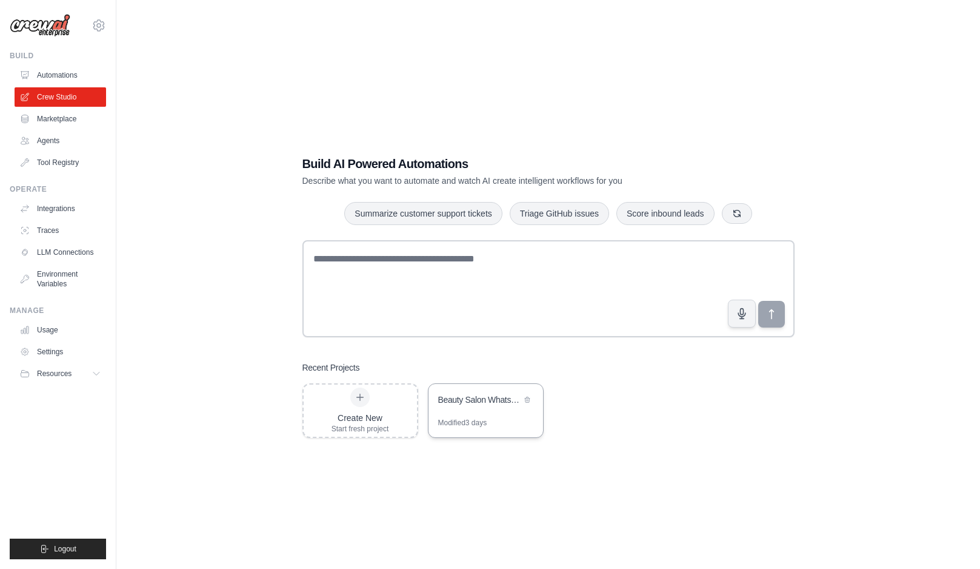
click at [448, 408] on div "Beauty Salon WhatsApp Agent" at bounding box center [486, 401] width 115 height 34
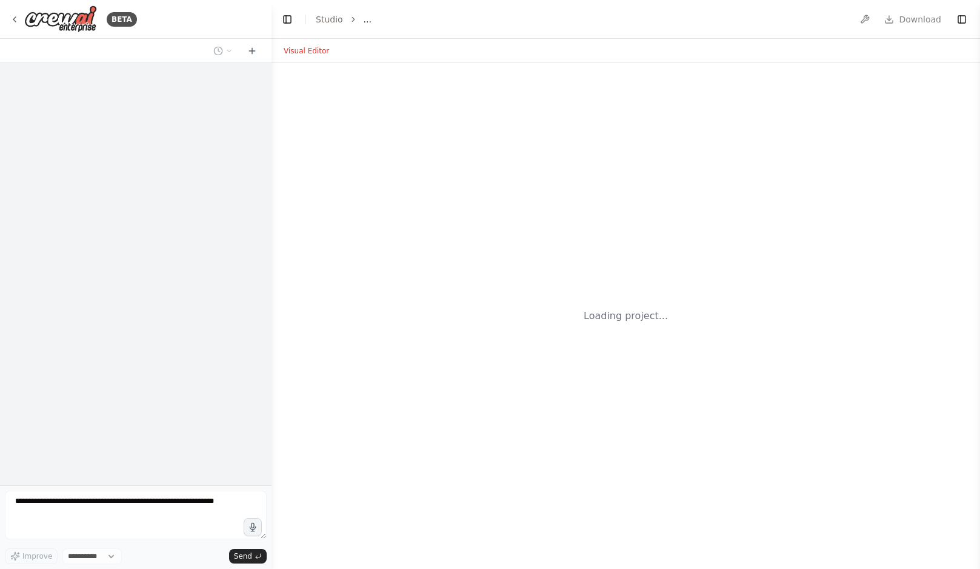
select select "****"
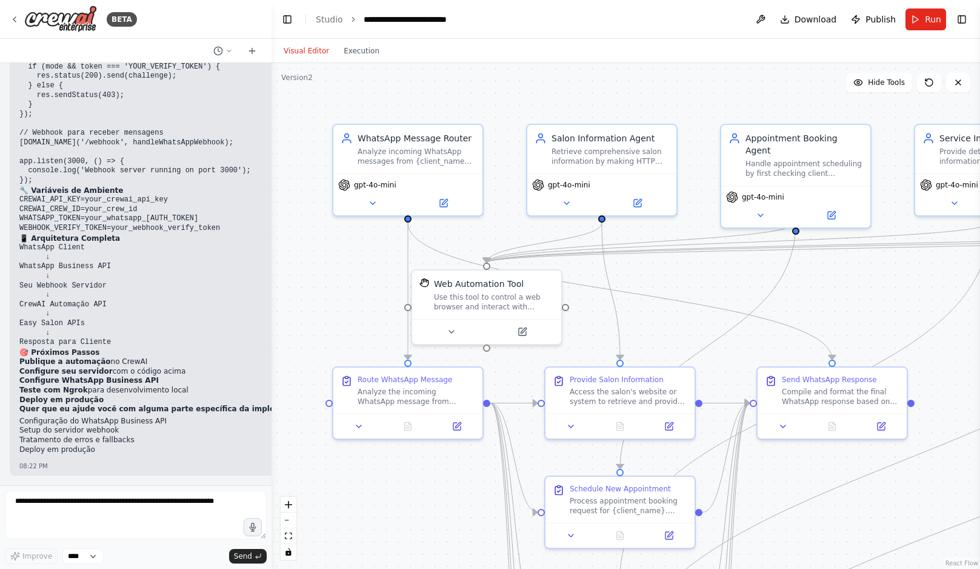
click at [763, 13] on button at bounding box center [760, 19] width 19 height 22
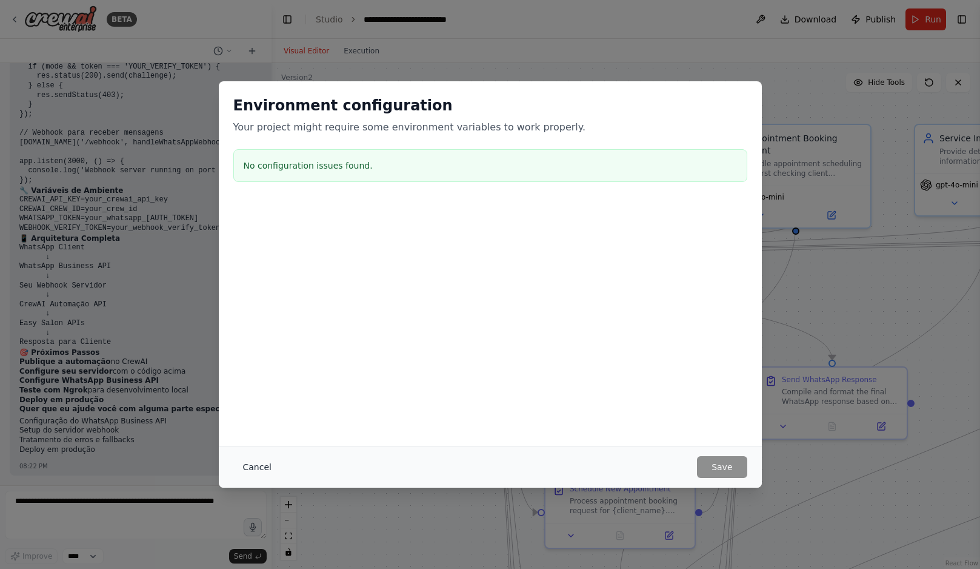
click at [255, 470] on button "Cancel" at bounding box center [257, 467] width 48 height 22
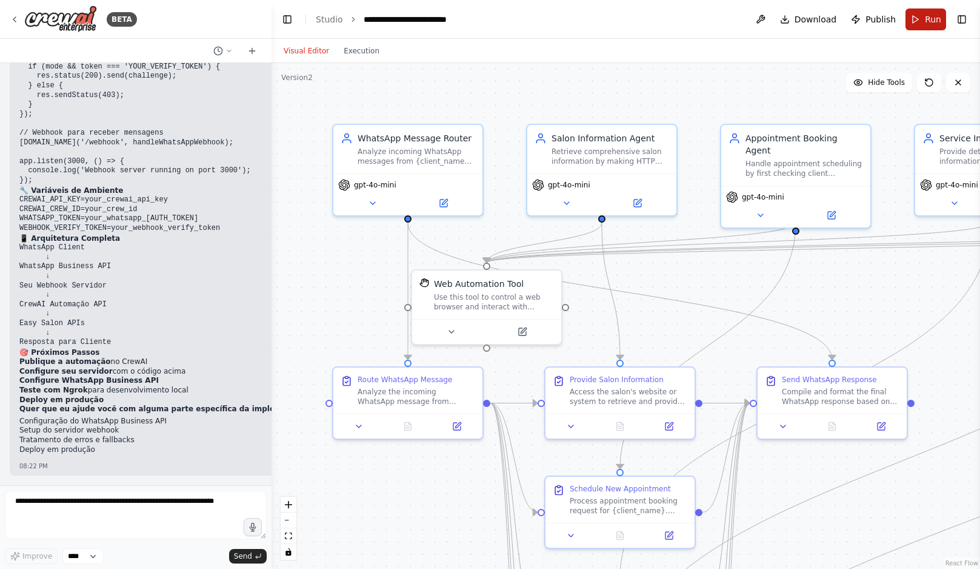
click at [914, 20] on button "Run" at bounding box center [926, 19] width 41 height 22
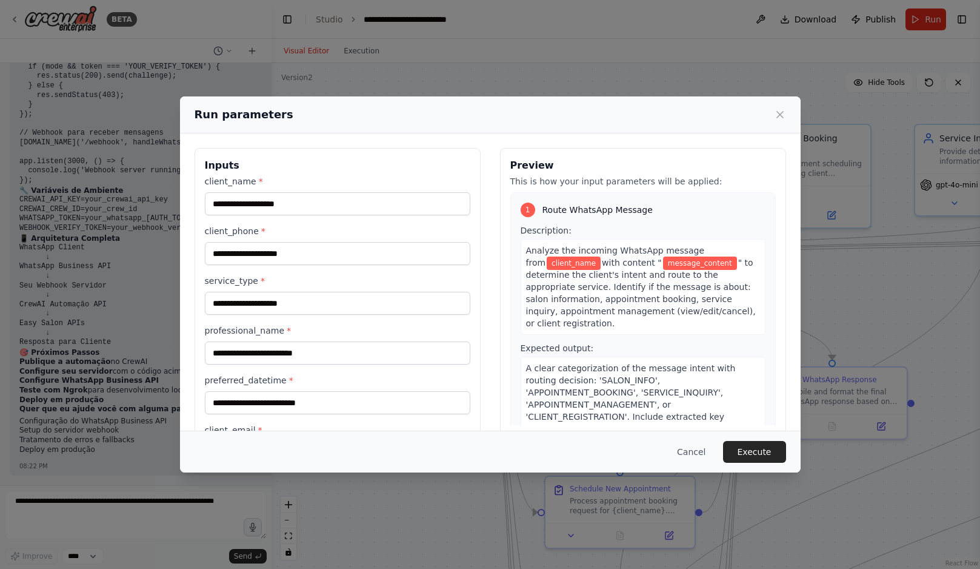
scroll to position [564, 0]
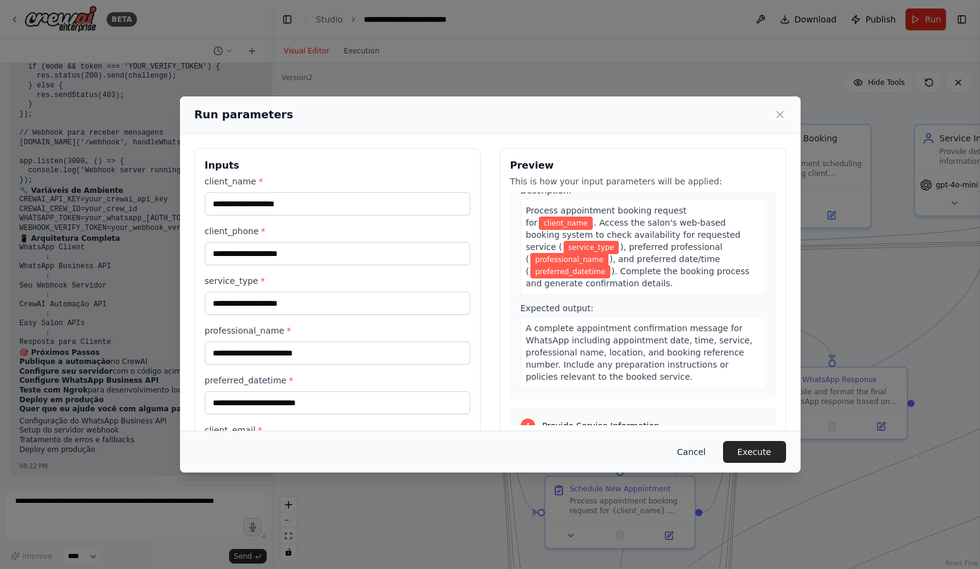
click at [708, 458] on button "Cancel" at bounding box center [691, 452] width 48 height 22
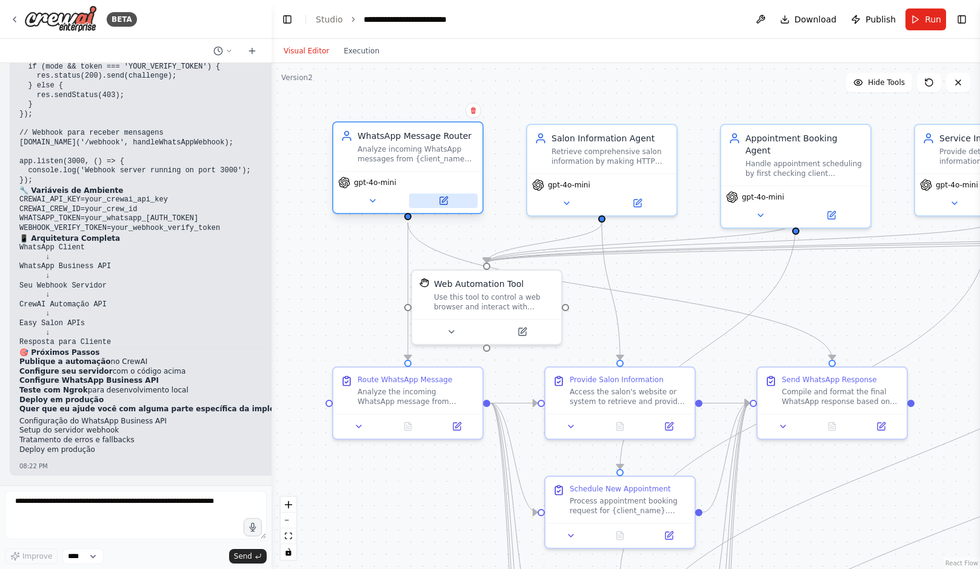
click at [441, 198] on icon at bounding box center [443, 200] width 7 height 7
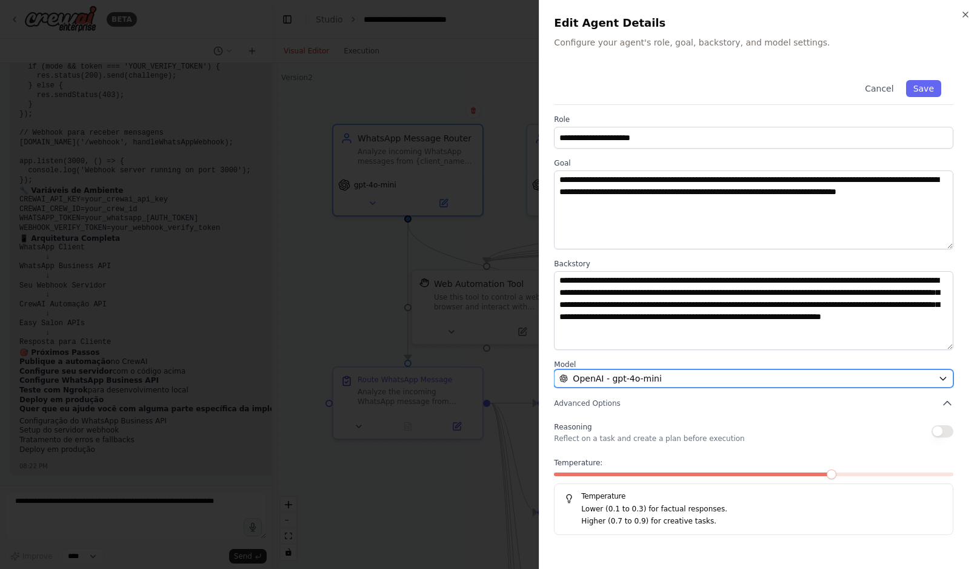
click at [675, 379] on div "OpenAI - gpt-4o-mini" at bounding box center [747, 378] width 374 height 12
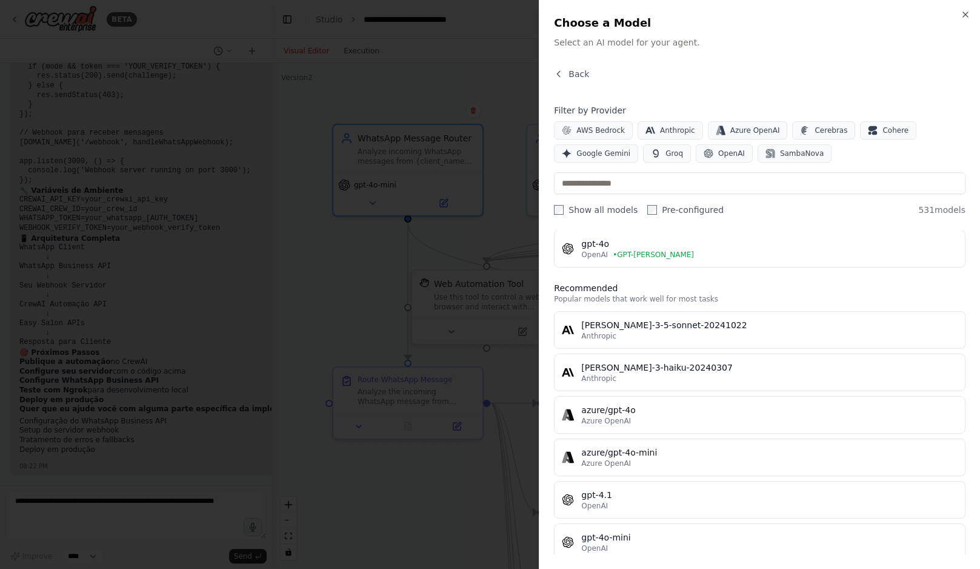
scroll to position [44, 0]
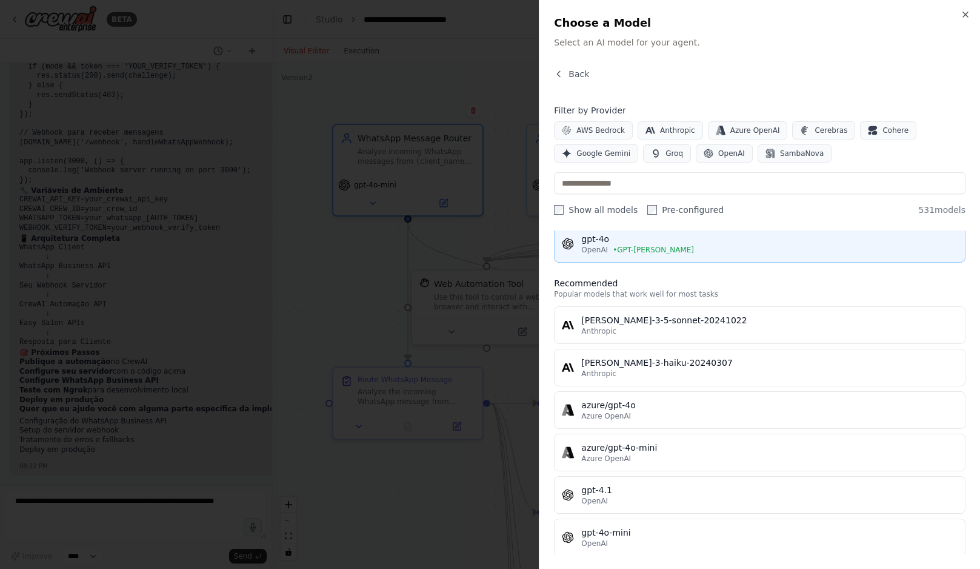
click at [700, 236] on div "gpt-4o" at bounding box center [769, 239] width 376 height 12
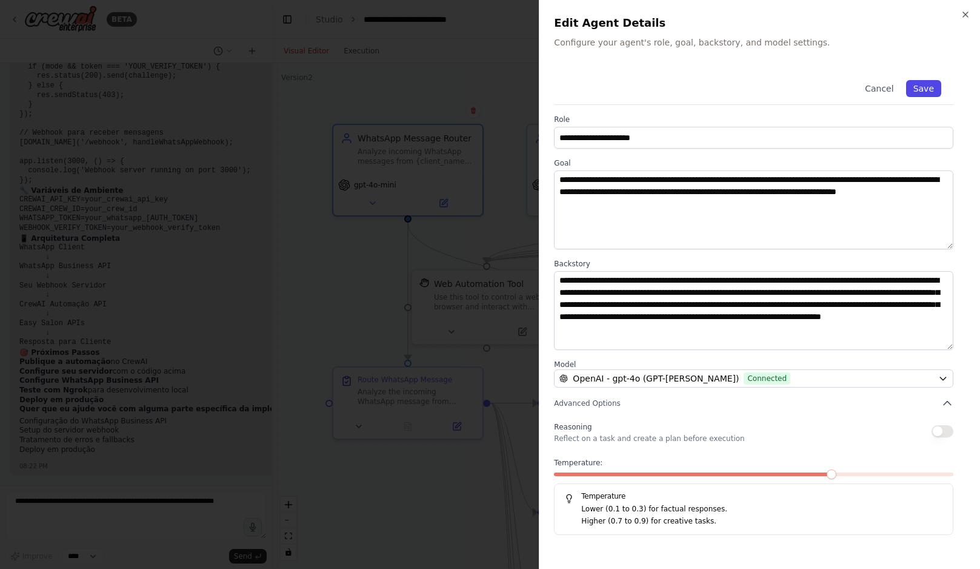
click at [931, 85] on button "Save" at bounding box center [923, 88] width 35 height 17
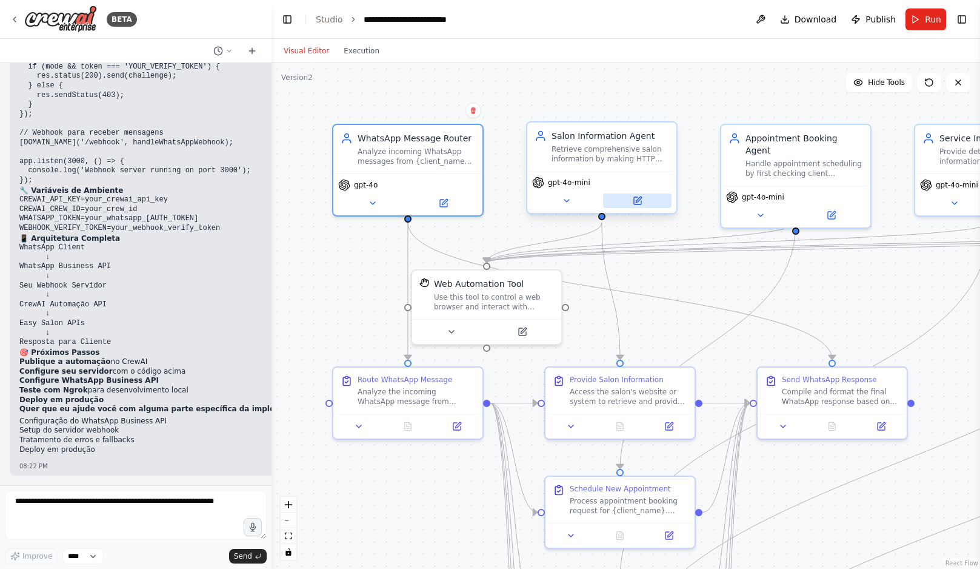
click at [648, 204] on button at bounding box center [637, 200] width 69 height 15
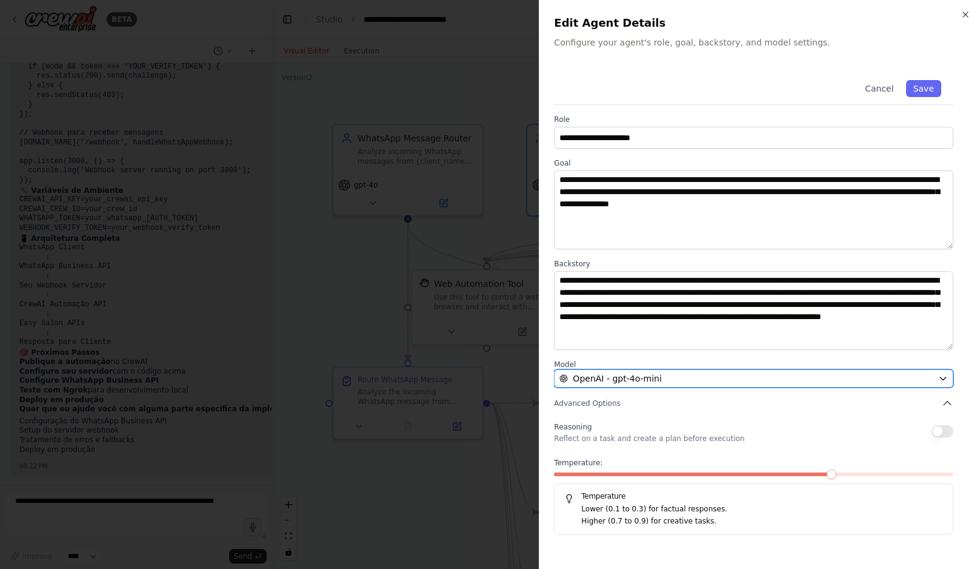
click at [651, 370] on button "OpenAI - gpt-4o-mini" at bounding box center [753, 378] width 399 height 18
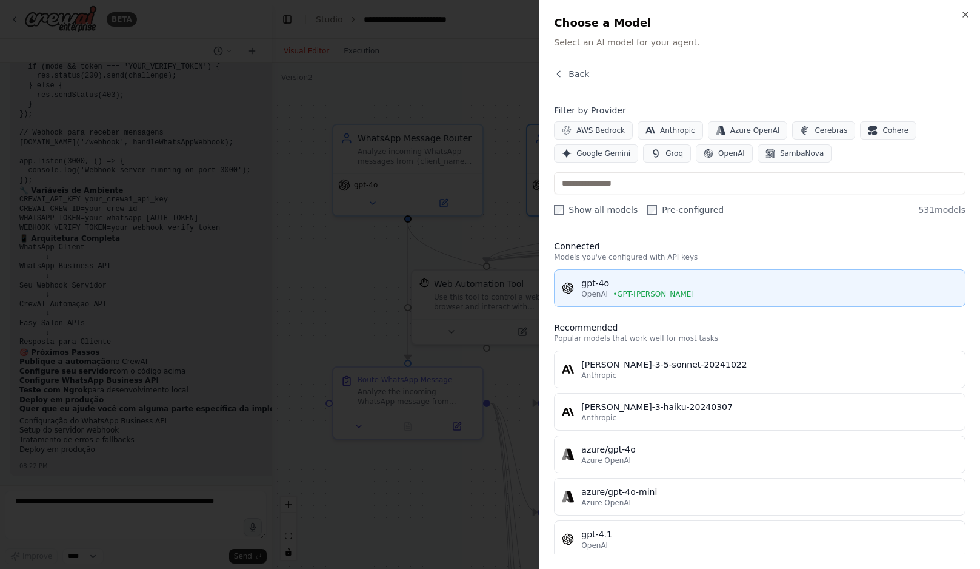
click at [671, 292] on span "• GPT-bruno-sakamoto" at bounding box center [653, 294] width 81 height 10
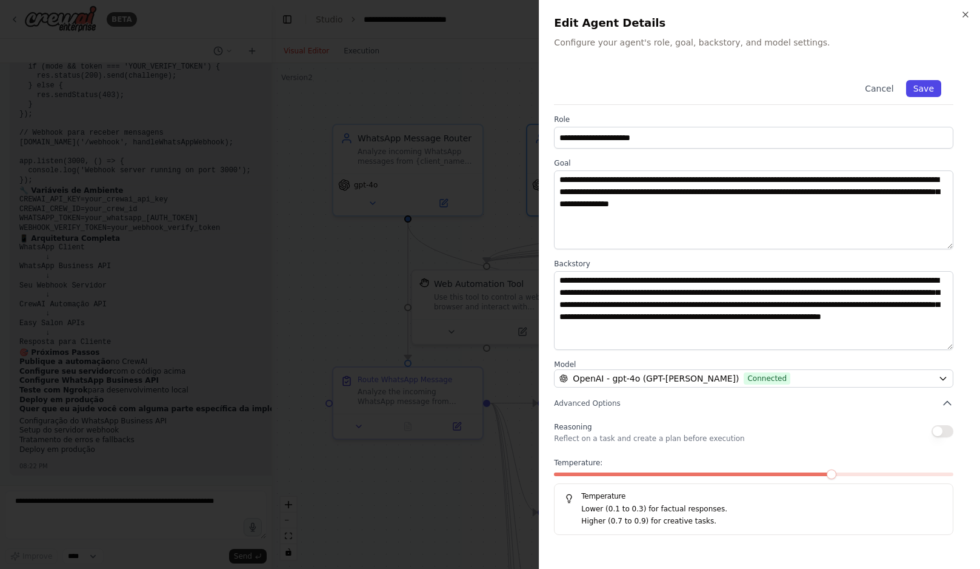
click at [930, 84] on button "Save" at bounding box center [923, 88] width 35 height 17
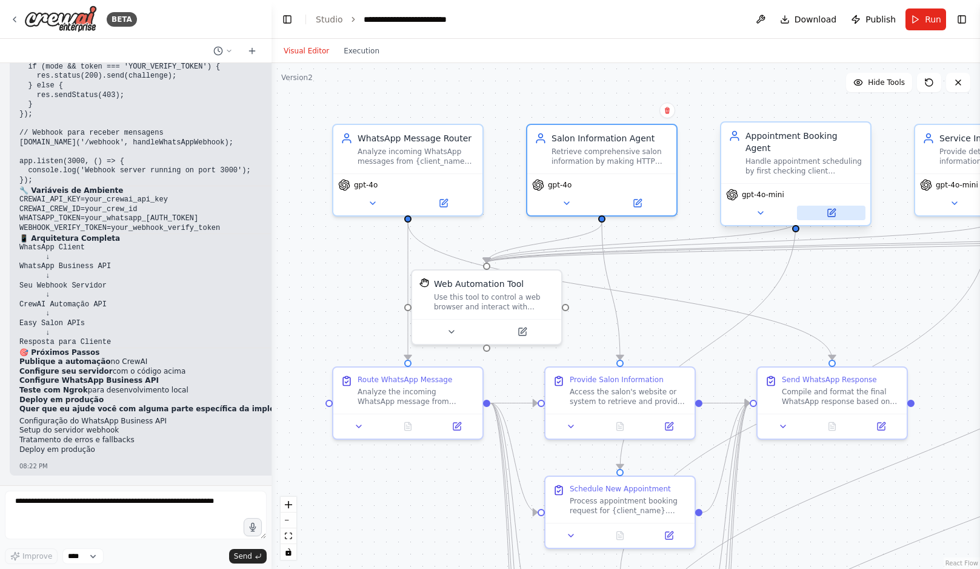
click at [842, 206] on button at bounding box center [831, 213] width 69 height 15
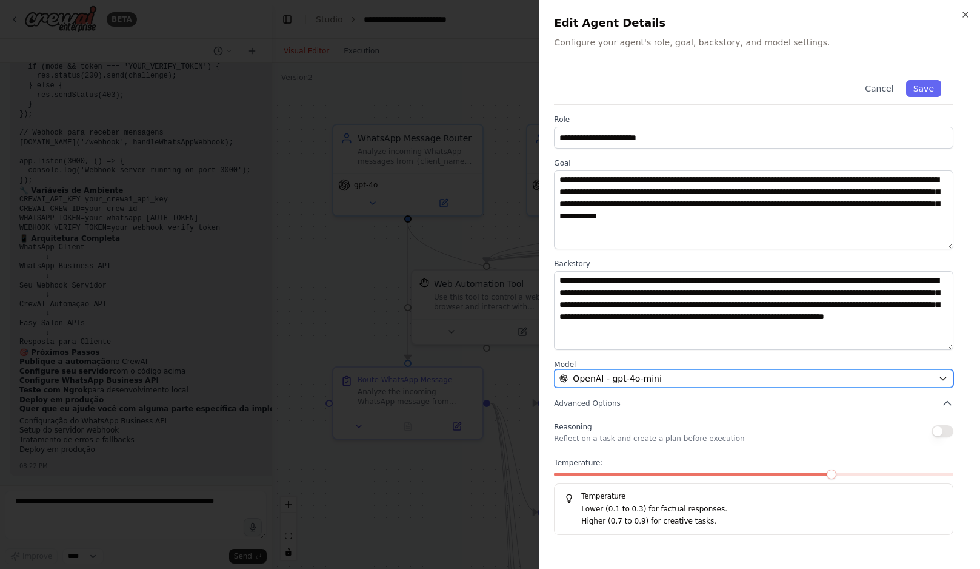
click at [642, 383] on span "OpenAI - gpt-4o-mini" at bounding box center [617, 378] width 89 height 12
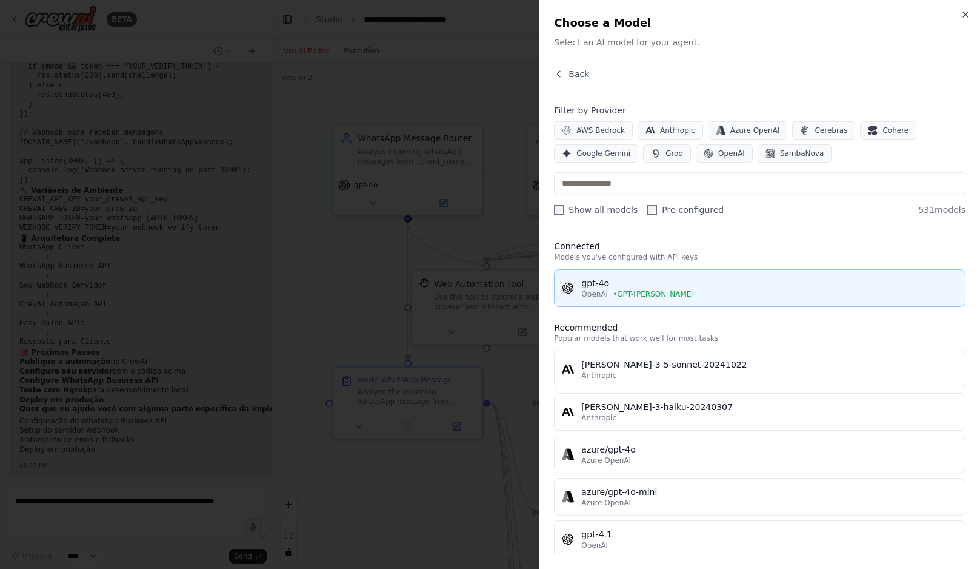
click at [643, 288] on div "gpt-4o" at bounding box center [769, 283] width 376 height 12
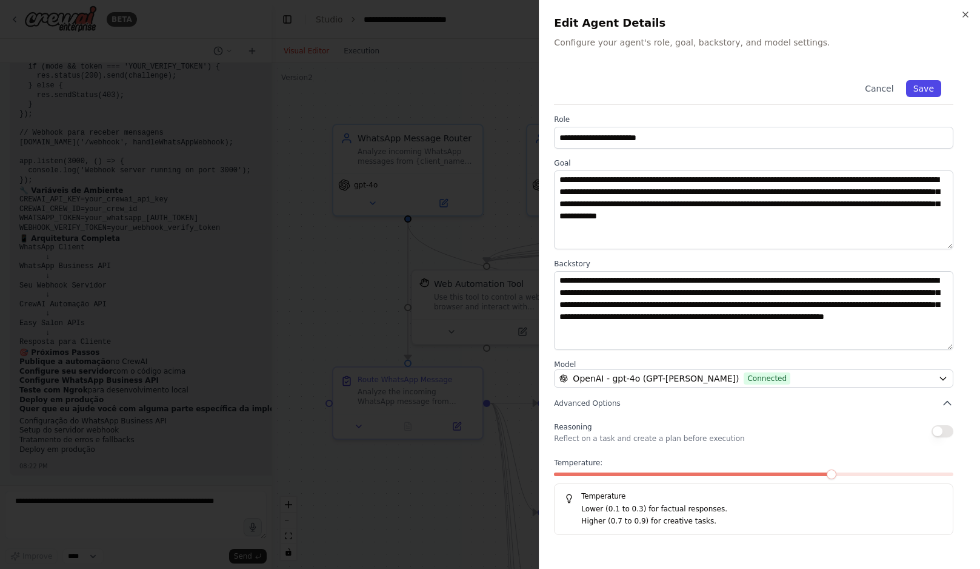
click at [931, 90] on button "Save" at bounding box center [923, 88] width 35 height 17
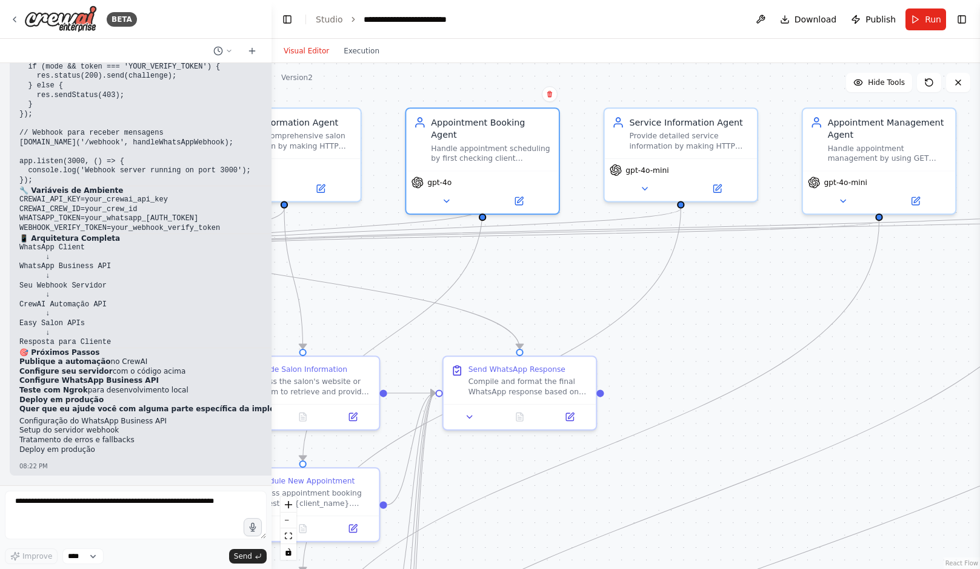
drag, startPoint x: 887, startPoint y: 260, endPoint x: 563, endPoint y: 252, distance: 325.0
click at [563, 251] on div ".deletable-edge-delete-btn { width: 20px; height: 20px; border: 0px solid #ffff…" at bounding box center [626, 316] width 709 height 506
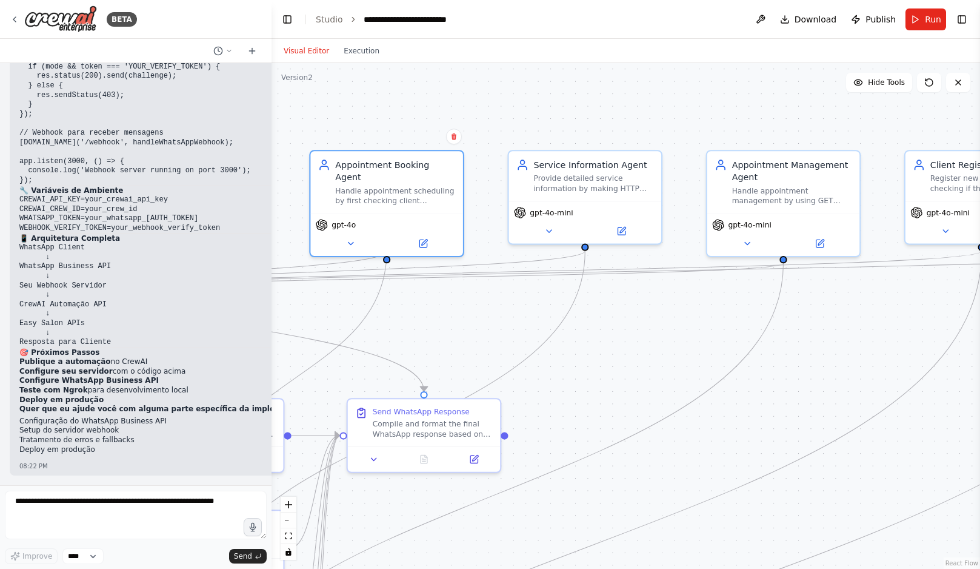
drag, startPoint x: 697, startPoint y: 270, endPoint x: 612, endPoint y: 310, distance: 93.8
click at [612, 310] on div ".deletable-edge-delete-btn { width: 20px; height: 20px; border: 0px solid #ffff…" at bounding box center [626, 316] width 709 height 506
click at [621, 239] on div "gpt-4o-mini" at bounding box center [585, 219] width 153 height 43
click at [626, 229] on icon at bounding box center [622, 229] width 10 height 10
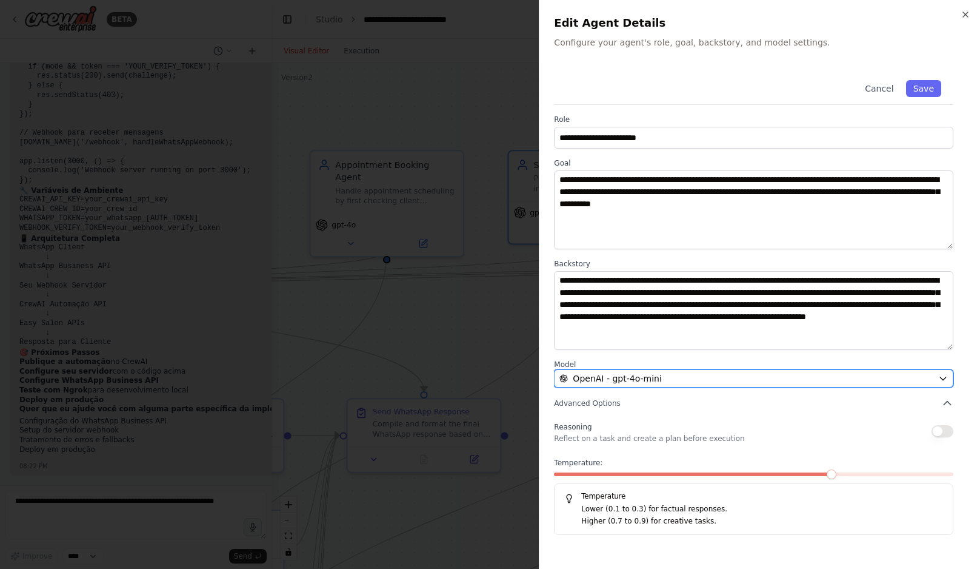
click at [785, 379] on div "OpenAI - gpt-4o-mini" at bounding box center [747, 378] width 374 height 12
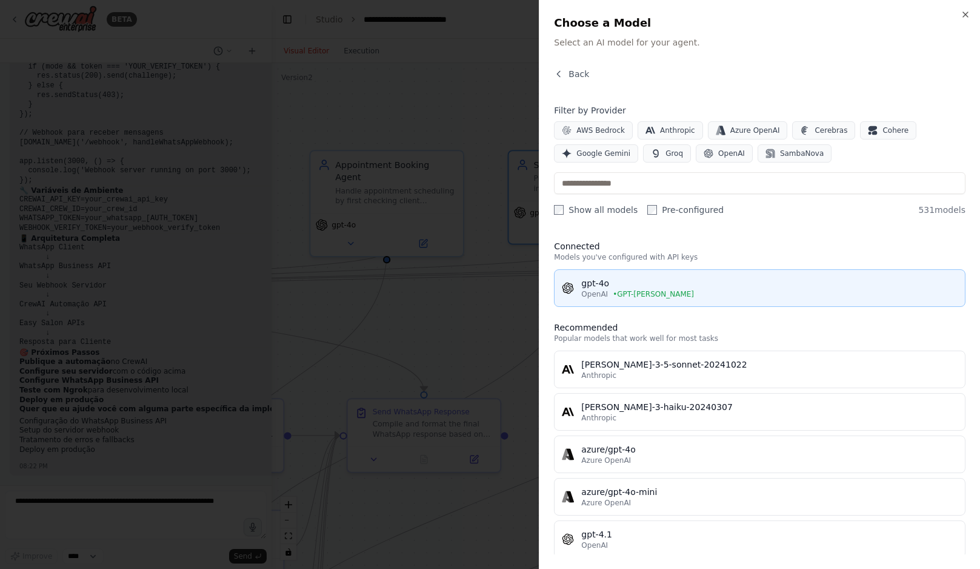
click at [687, 289] on div "gpt-4o" at bounding box center [769, 283] width 376 height 12
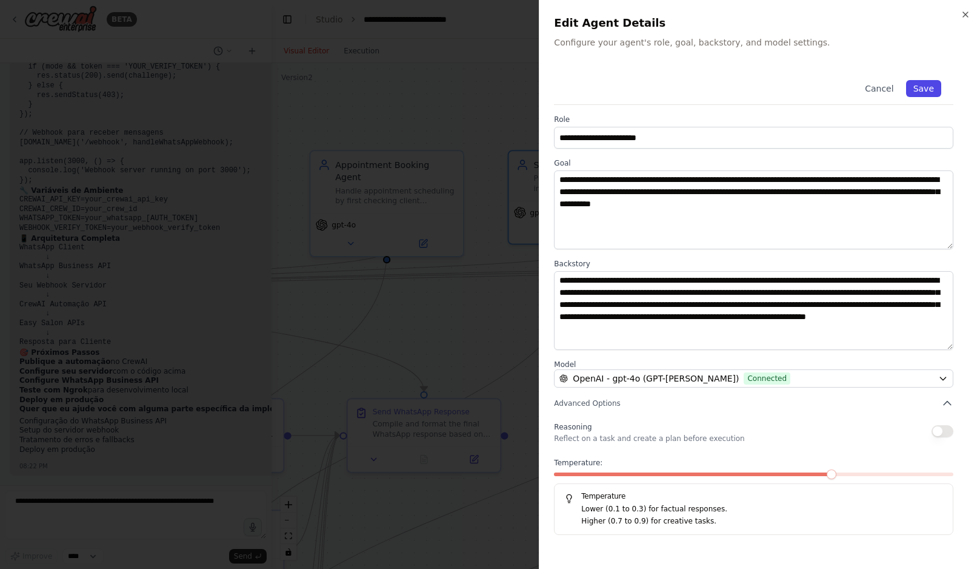
click at [920, 89] on button "Save" at bounding box center [923, 88] width 35 height 17
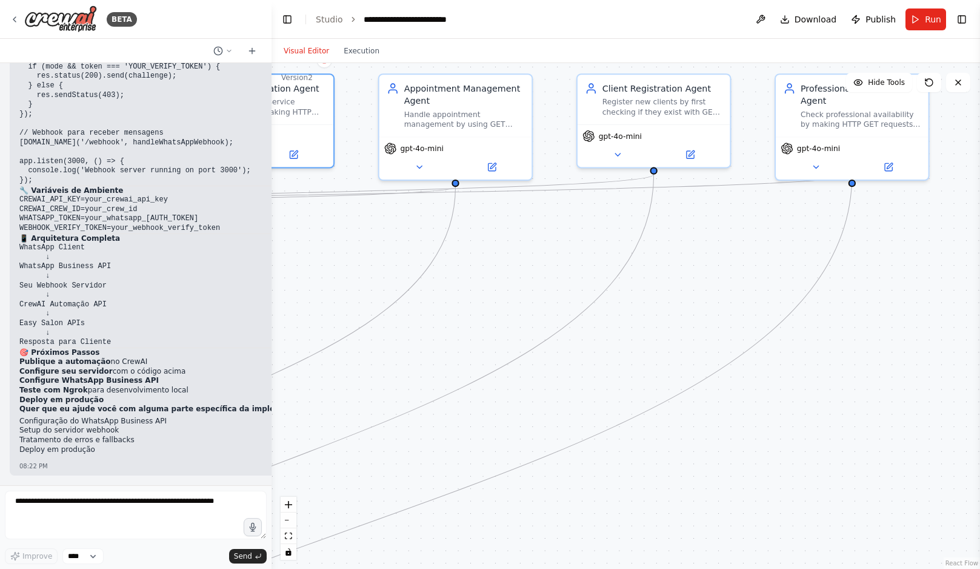
drag, startPoint x: 894, startPoint y: 318, endPoint x: 565, endPoint y: 241, distance: 337.5
click at [565, 241] on div ".deletable-edge-delete-btn { width: 20px; height: 20px; border: 0px solid #ffff…" at bounding box center [626, 316] width 709 height 506
click at [495, 162] on icon at bounding box center [491, 164] width 10 height 10
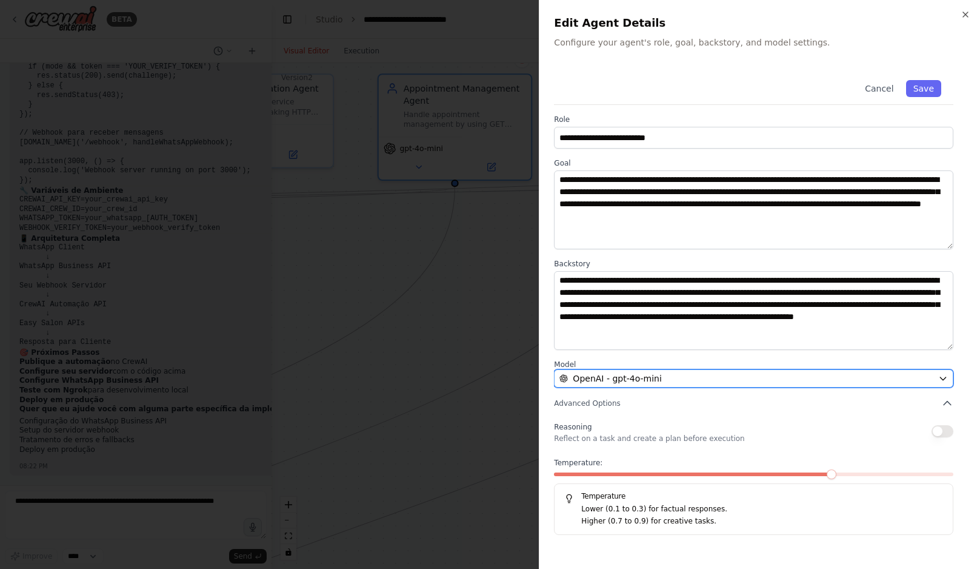
click at [716, 378] on div "OpenAI - gpt-4o-mini" at bounding box center [747, 378] width 374 height 12
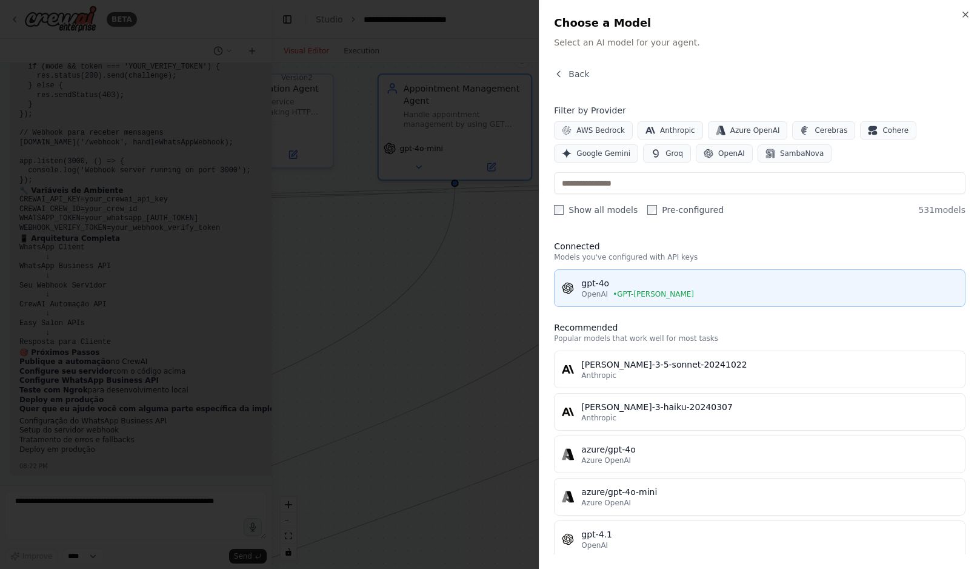
click at [666, 290] on span "• GPT-bruno-sakamoto" at bounding box center [653, 294] width 81 height 10
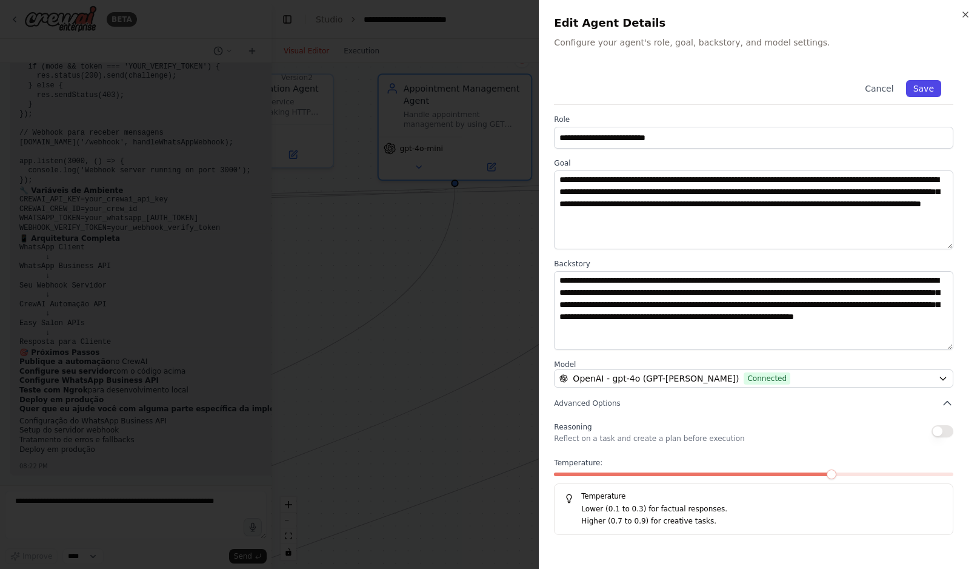
click at [931, 87] on button "Save" at bounding box center [923, 88] width 35 height 17
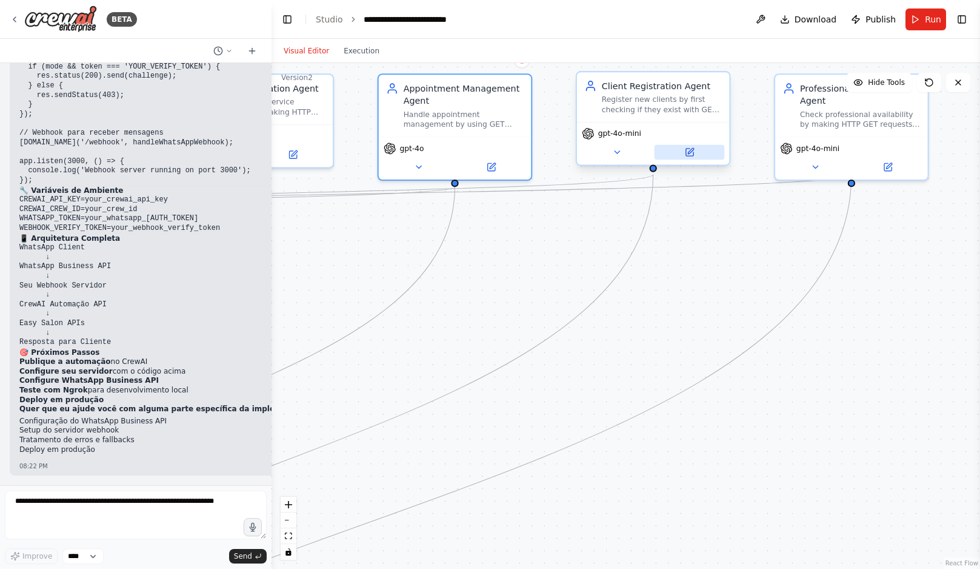
click at [702, 156] on button at bounding box center [690, 152] width 70 height 15
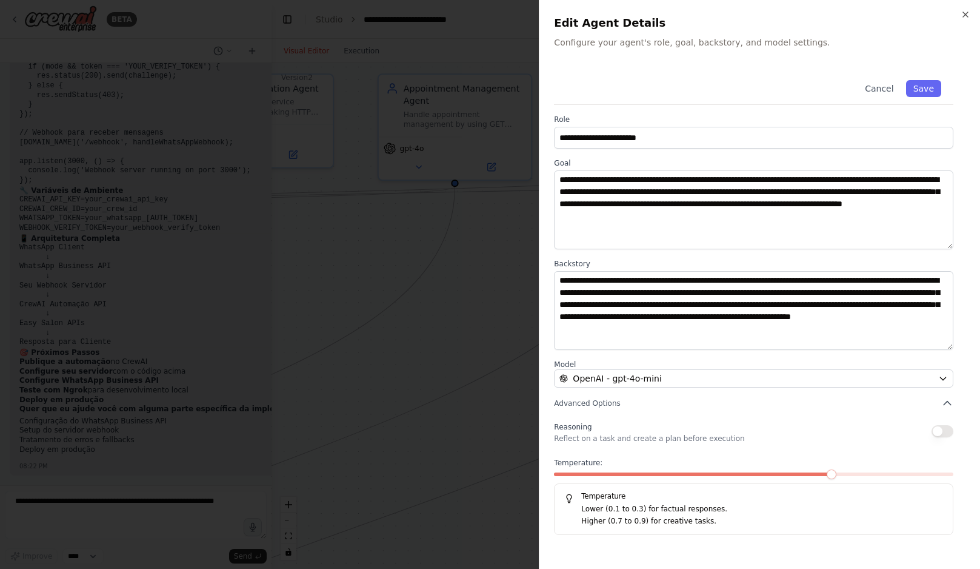
click at [668, 367] on label "Model" at bounding box center [753, 364] width 399 height 10
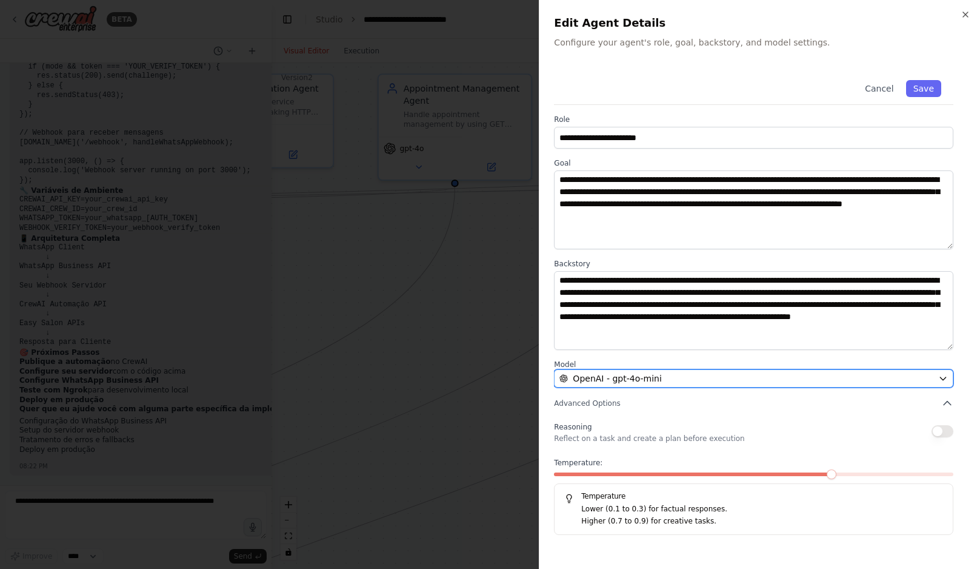
click at [668, 377] on div "OpenAI - gpt-4o-mini" at bounding box center [747, 378] width 374 height 12
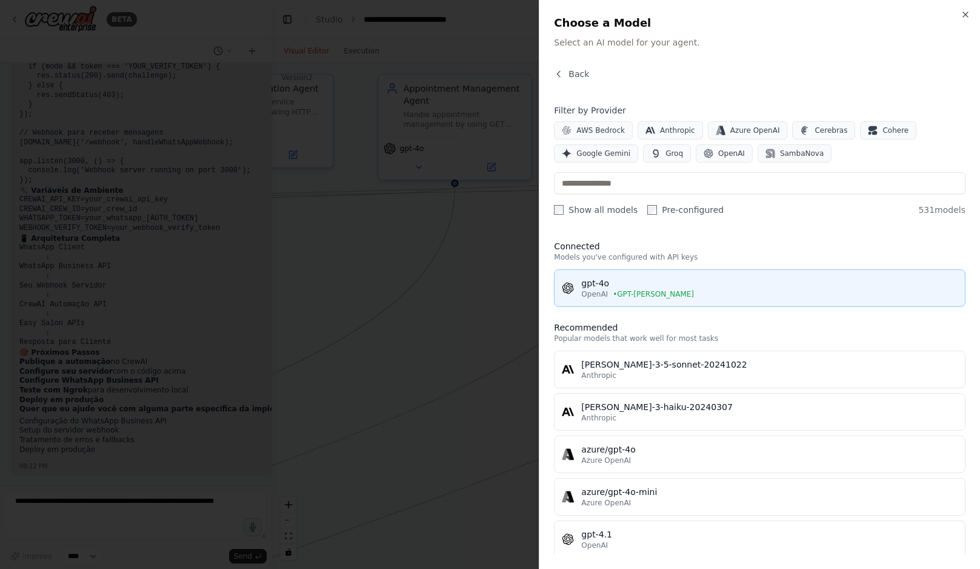
click at [652, 293] on span "• GPT-bruno-sakamoto" at bounding box center [653, 294] width 81 height 10
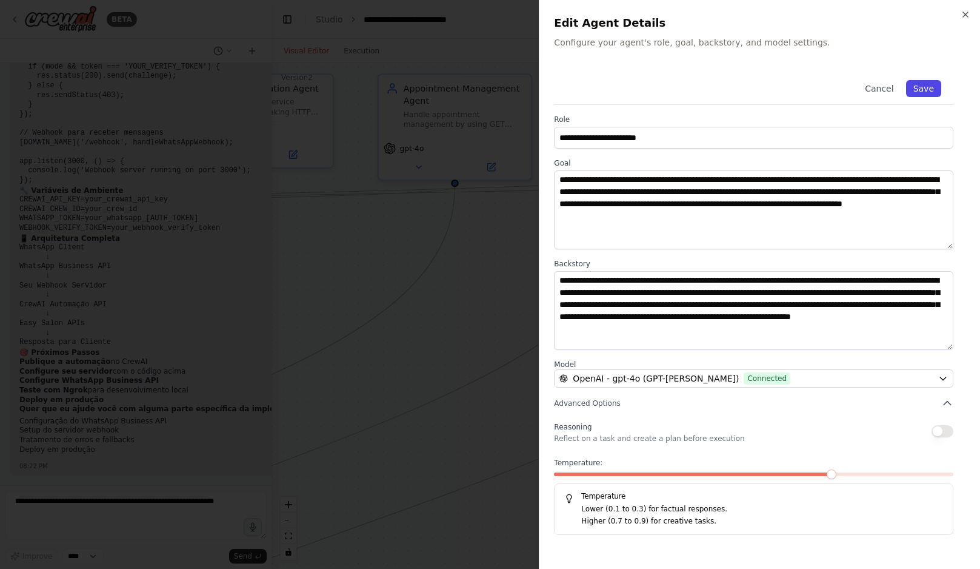
click at [926, 88] on button "Save" at bounding box center [923, 88] width 35 height 17
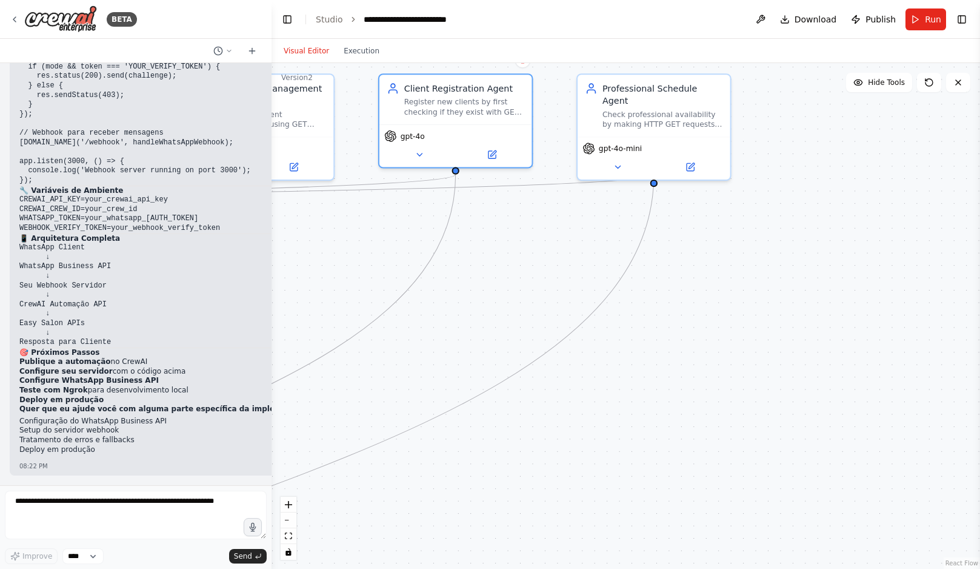
drag, startPoint x: 828, startPoint y: 246, endPoint x: 596, endPoint y: 250, distance: 231.6
click at [596, 250] on div ".deletable-edge-delete-btn { width: 20px; height: 20px; border: 0px solid #ffff…" at bounding box center [626, 316] width 709 height 506
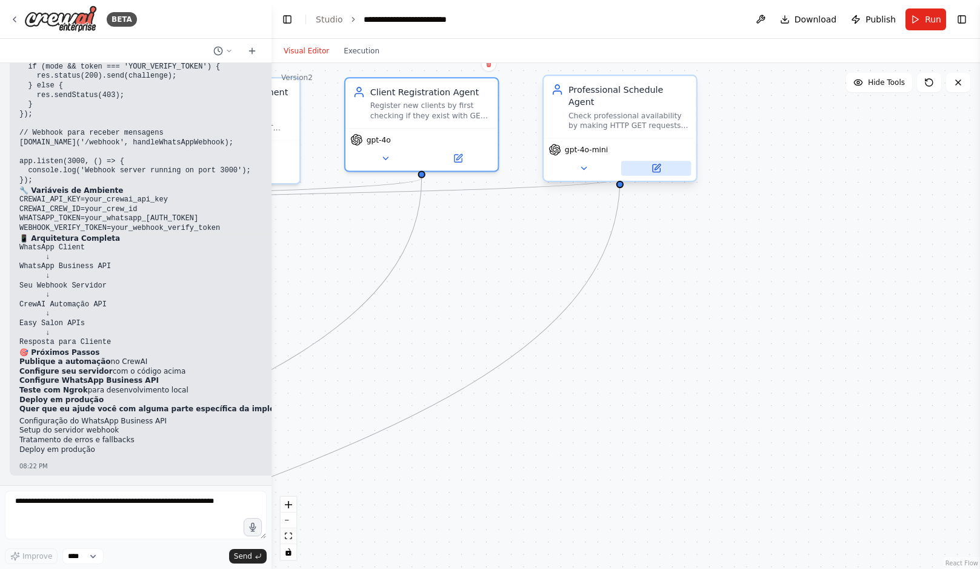
click at [657, 164] on icon at bounding box center [658, 167] width 6 height 6
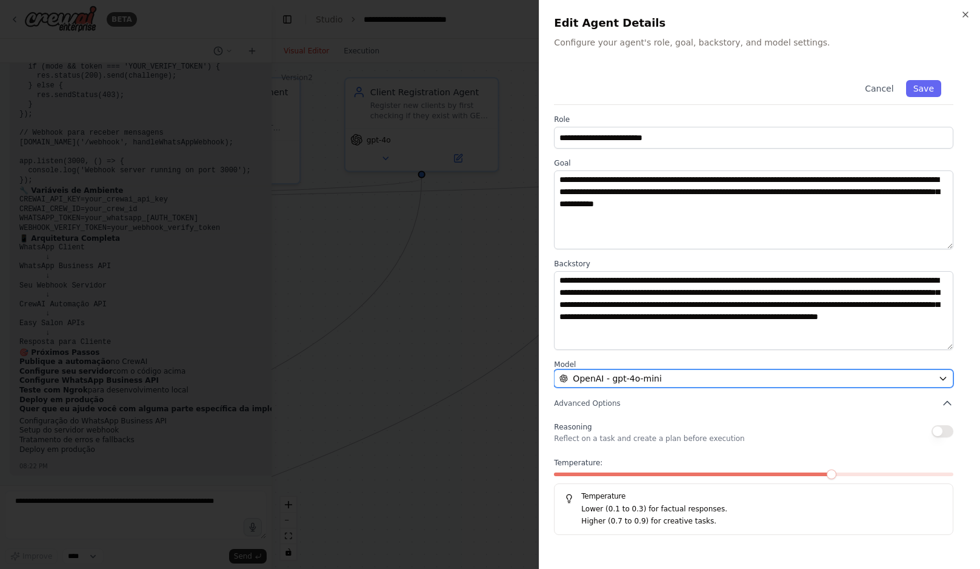
click at [677, 384] on button "OpenAI - gpt-4o-mini" at bounding box center [753, 378] width 399 height 18
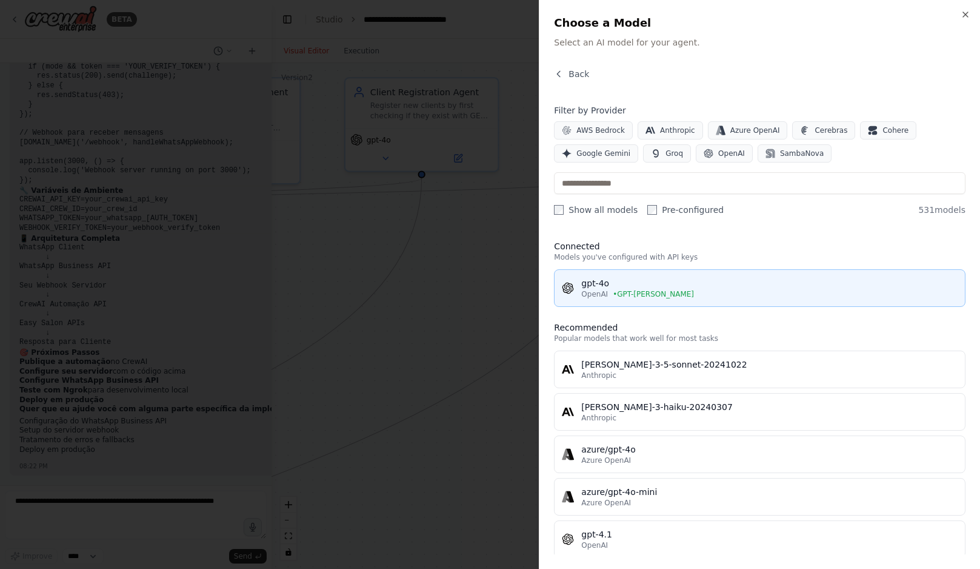
click at [632, 284] on div "gpt-4o" at bounding box center [769, 283] width 376 height 12
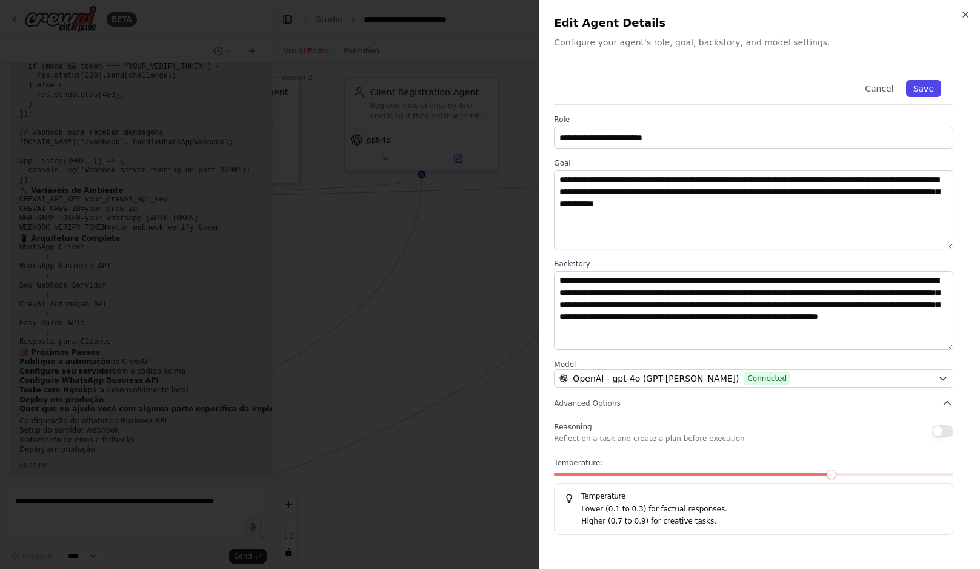
click at [926, 86] on button "Save" at bounding box center [923, 88] width 35 height 17
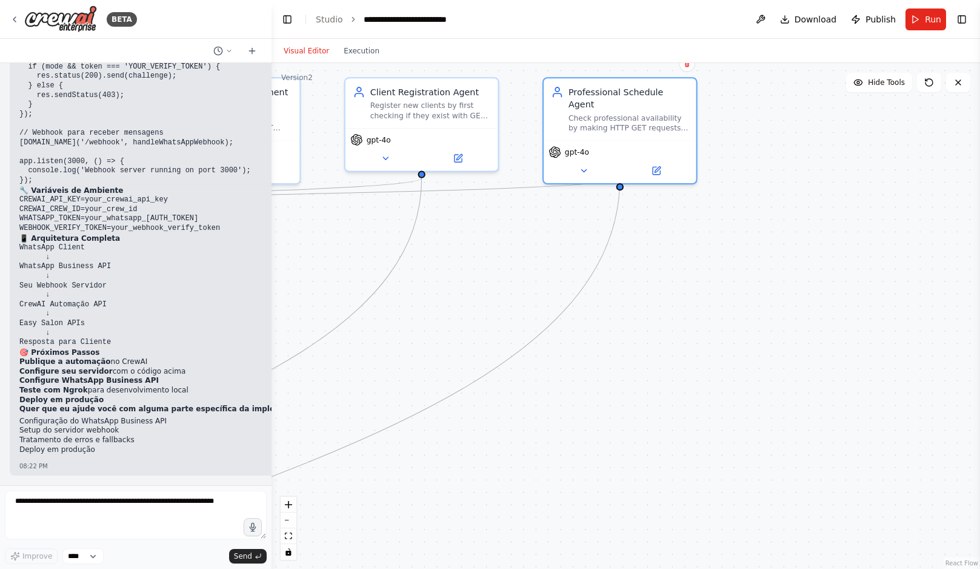
drag, startPoint x: 535, startPoint y: 252, endPoint x: 941, endPoint y: 282, distance: 407.3
click at [912, 281] on div ".deletable-edge-delete-btn { width: 20px; height: 20px; border: 0px solid #ffff…" at bounding box center [626, 316] width 709 height 506
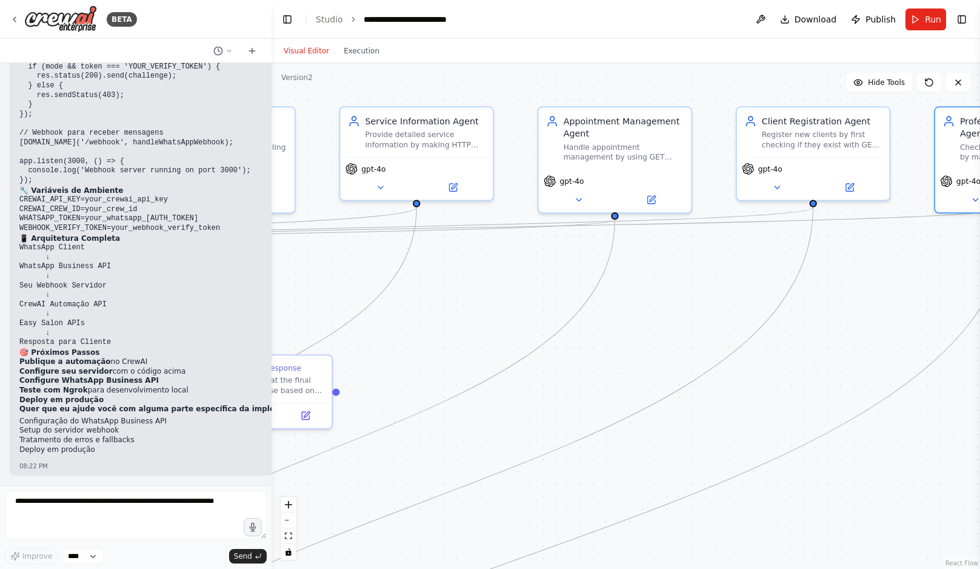
drag, startPoint x: 736, startPoint y: 317, endPoint x: 1018, endPoint y: 313, distance: 281.9
click at [980, 313] on html "BETA We have a web-based system that manages a beauty salon. This system manage…" at bounding box center [490, 284] width 980 height 569
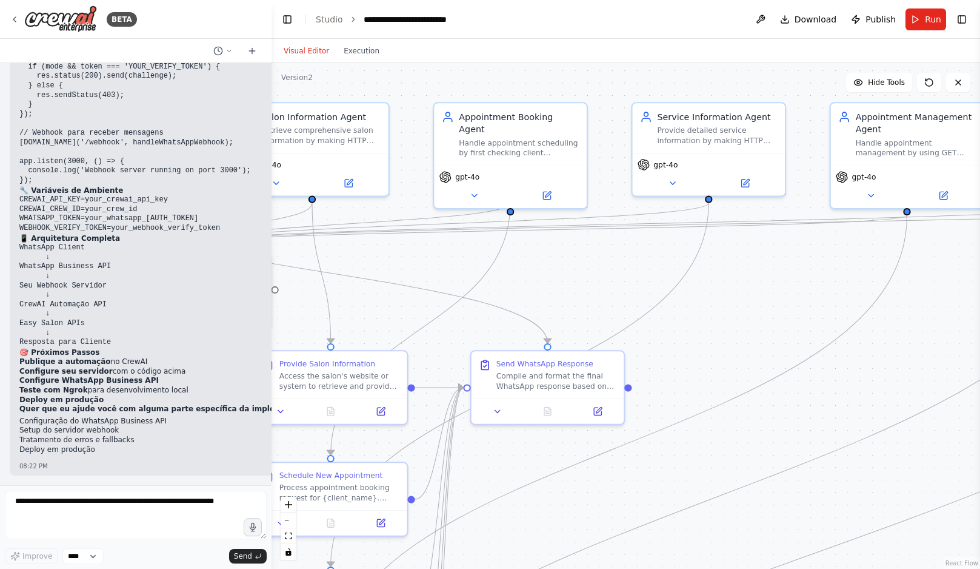
drag, startPoint x: 590, startPoint y: 291, endPoint x: 807, endPoint y: 227, distance: 225.6
click at [806, 228] on div ".deletable-edge-delete-btn { width: 20px; height: 20px; border: 0px solid #ffff…" at bounding box center [626, 316] width 709 height 506
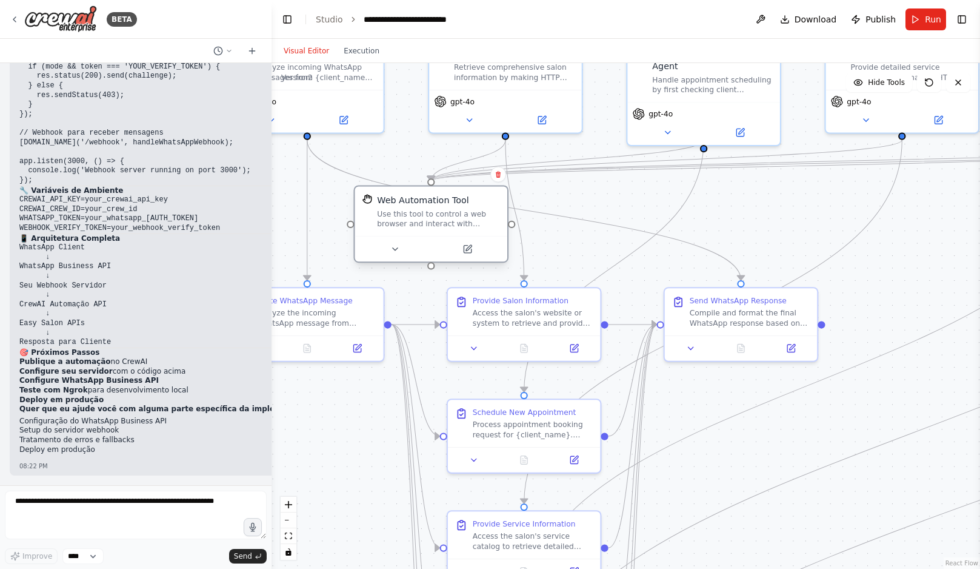
drag, startPoint x: 439, startPoint y: 213, endPoint x: 478, endPoint y: 209, distance: 39.6
click at [478, 209] on div "Use this tool to control a web browser and interact with websites using natural…" at bounding box center [438, 219] width 122 height 20
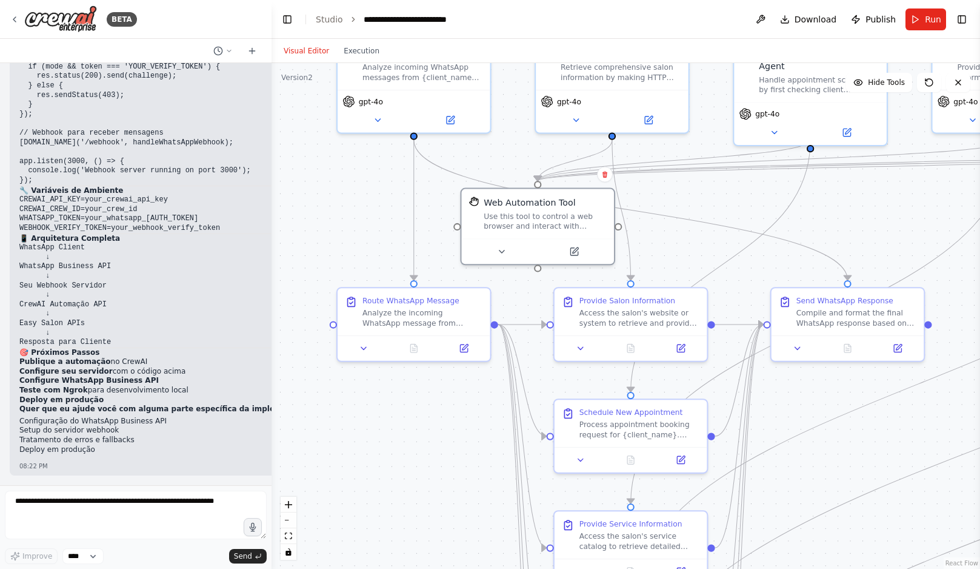
drag, startPoint x: 580, startPoint y: 202, endPoint x: 709, endPoint y: 203, distance: 129.1
click at [709, 202] on div ".deletable-edge-delete-btn { width: 20px; height: 20px; border: 0px solid #ffff…" at bounding box center [626, 316] width 709 height 506
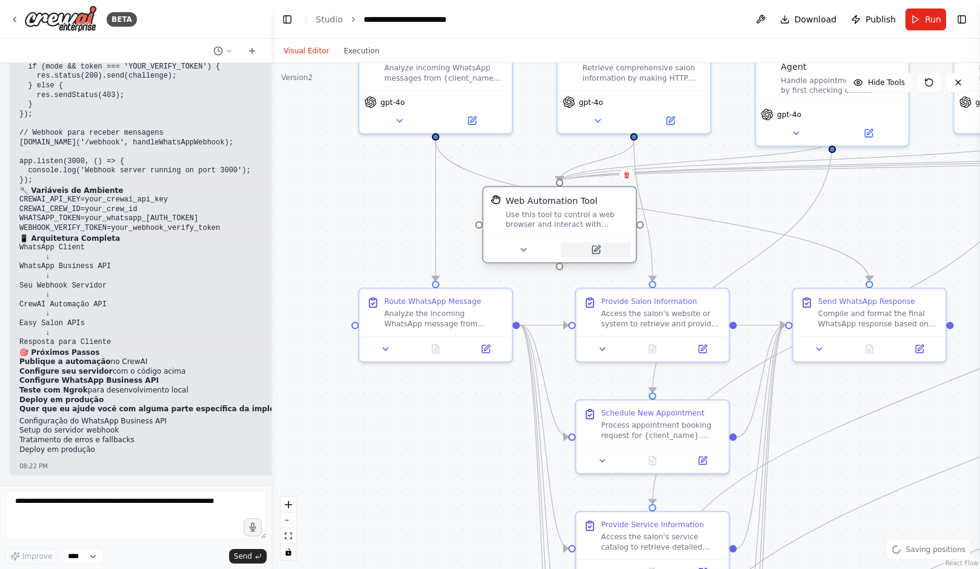
click at [609, 254] on button at bounding box center [596, 249] width 70 height 15
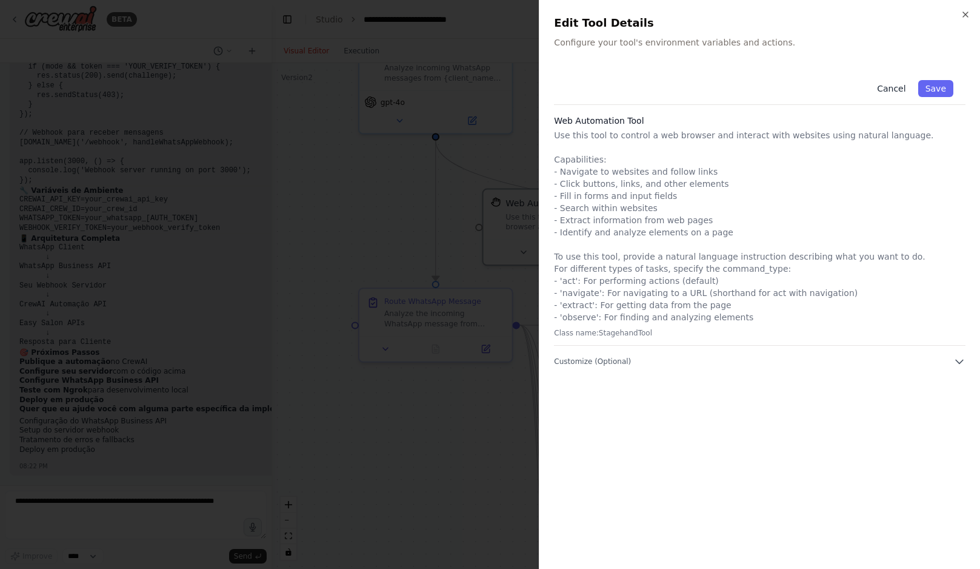
click at [897, 82] on button "Cancel" at bounding box center [891, 88] width 43 height 17
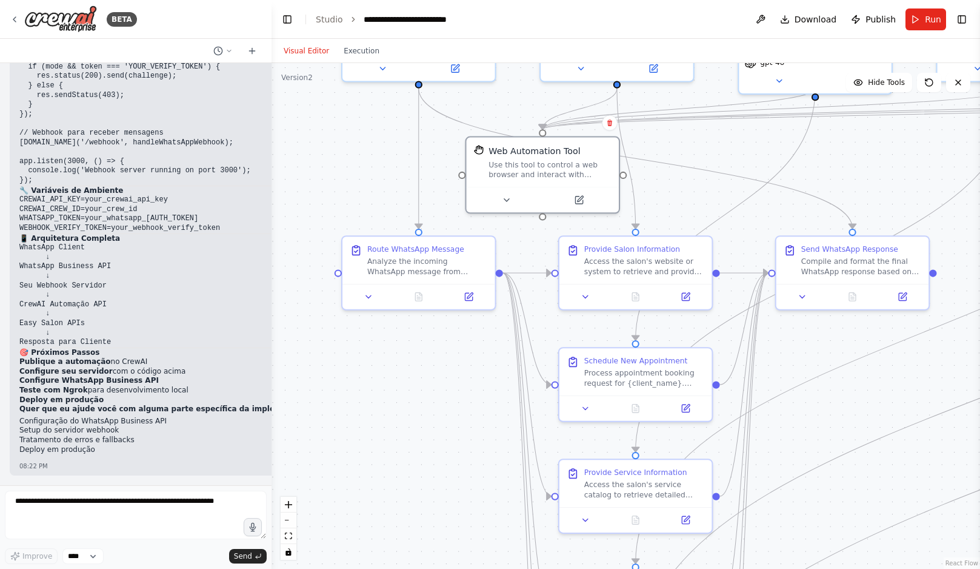
drag, startPoint x: 452, startPoint y: 419, endPoint x: 432, endPoint y: 320, distance: 100.8
click at [432, 320] on div ".deletable-edge-delete-btn { width: 20px; height: 20px; border: 0px solid #ffff…" at bounding box center [626, 316] width 709 height 506
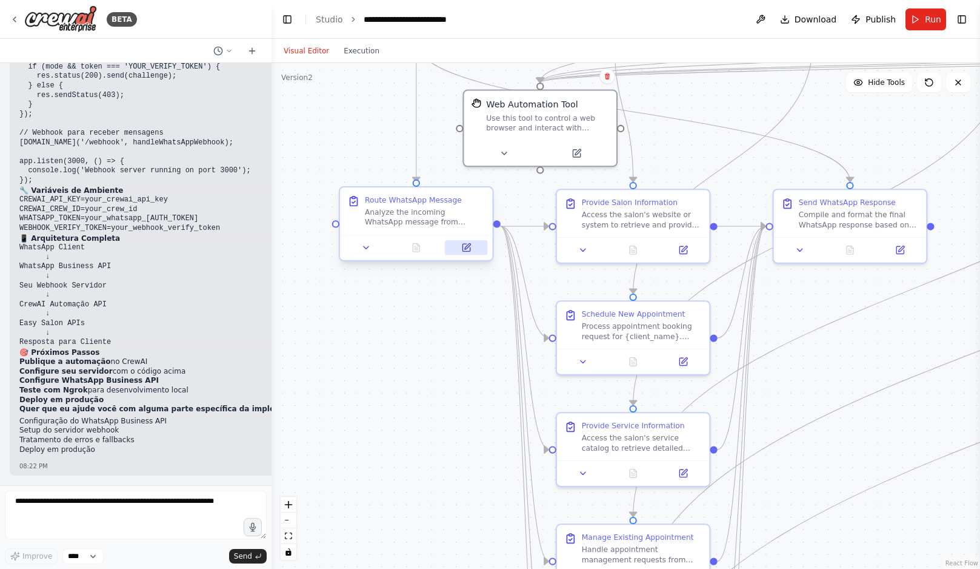
click at [468, 252] on button at bounding box center [466, 247] width 42 height 15
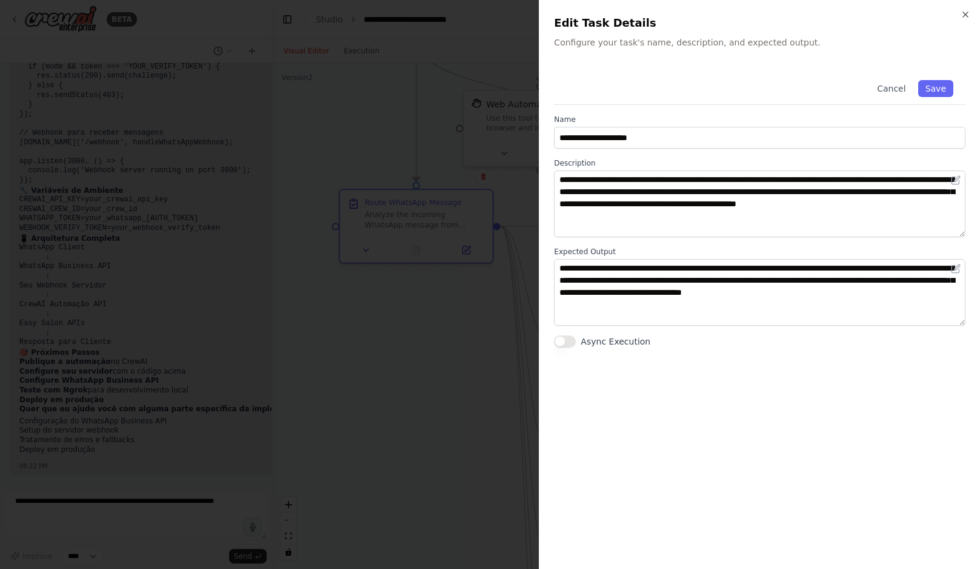
click at [393, 350] on div at bounding box center [490, 284] width 980 height 569
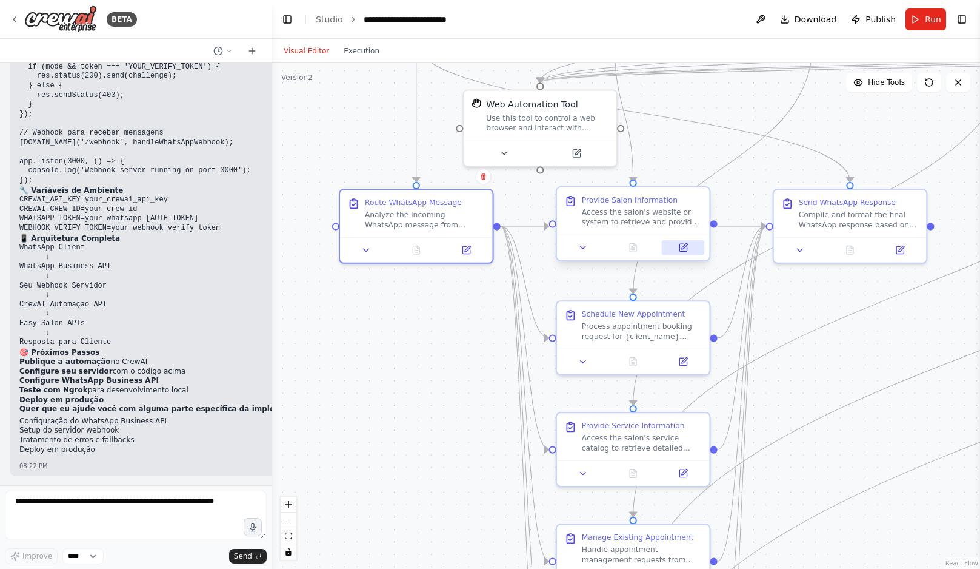
click at [685, 247] on icon at bounding box center [683, 247] width 7 height 7
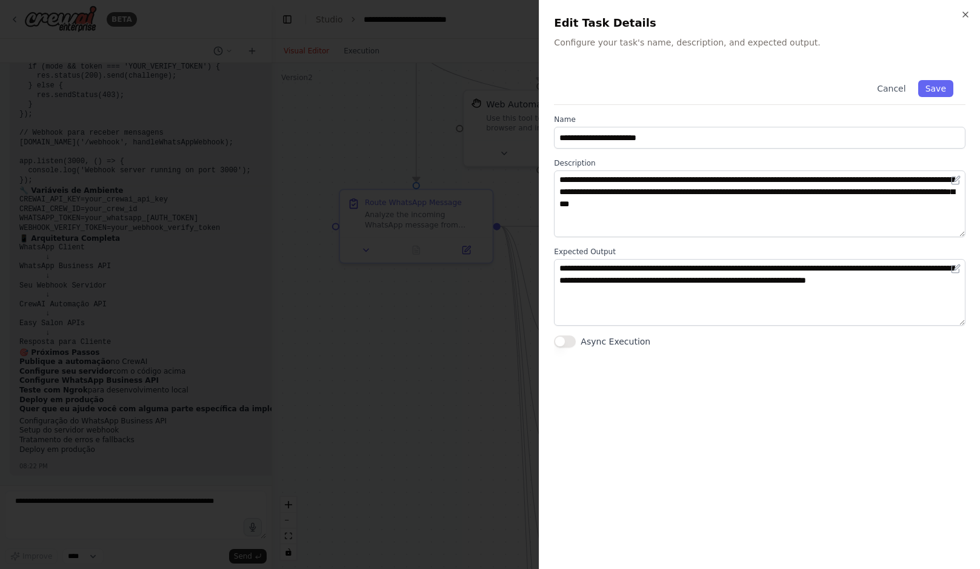
click at [422, 334] on div at bounding box center [490, 284] width 980 height 569
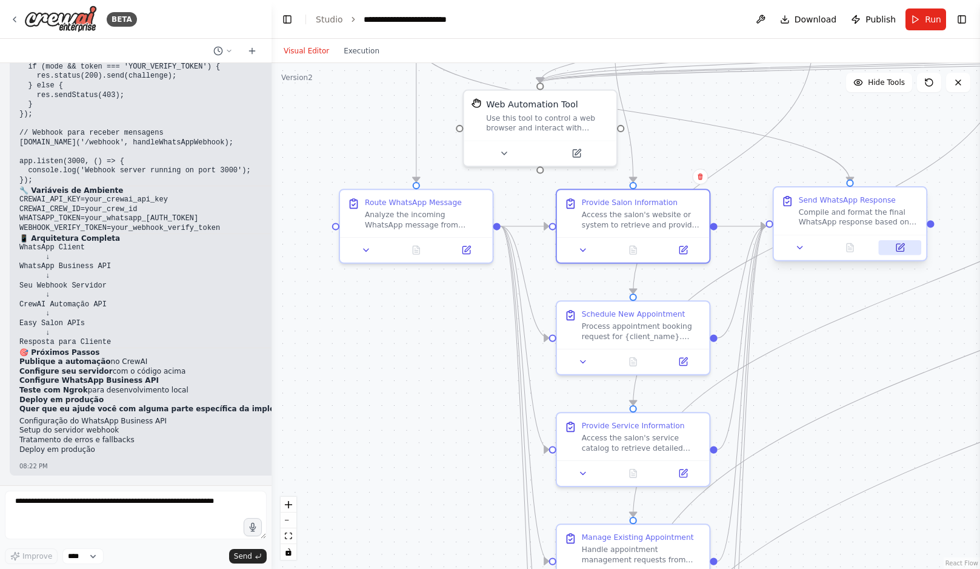
click at [904, 251] on icon at bounding box center [900, 247] width 10 height 10
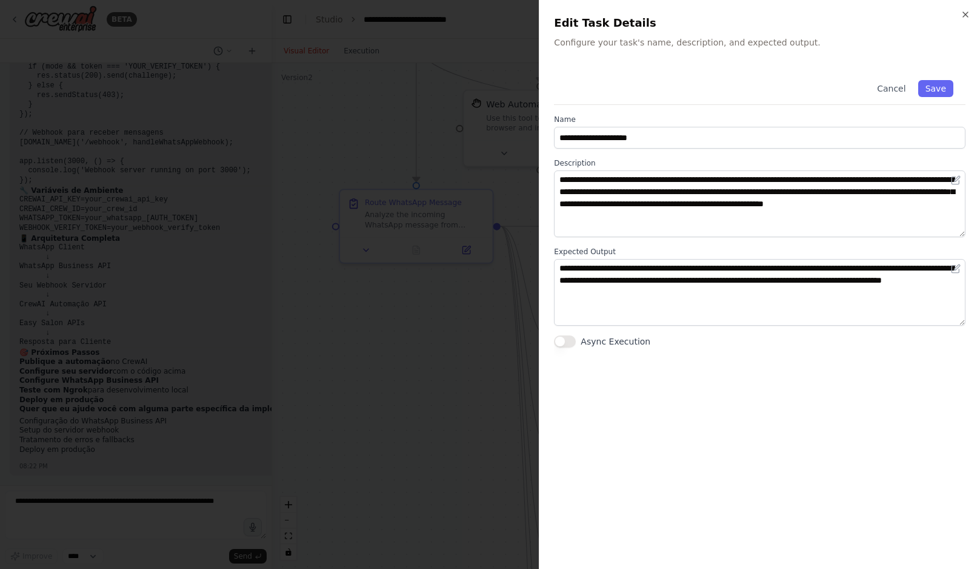
click at [365, 347] on div at bounding box center [490, 284] width 980 height 569
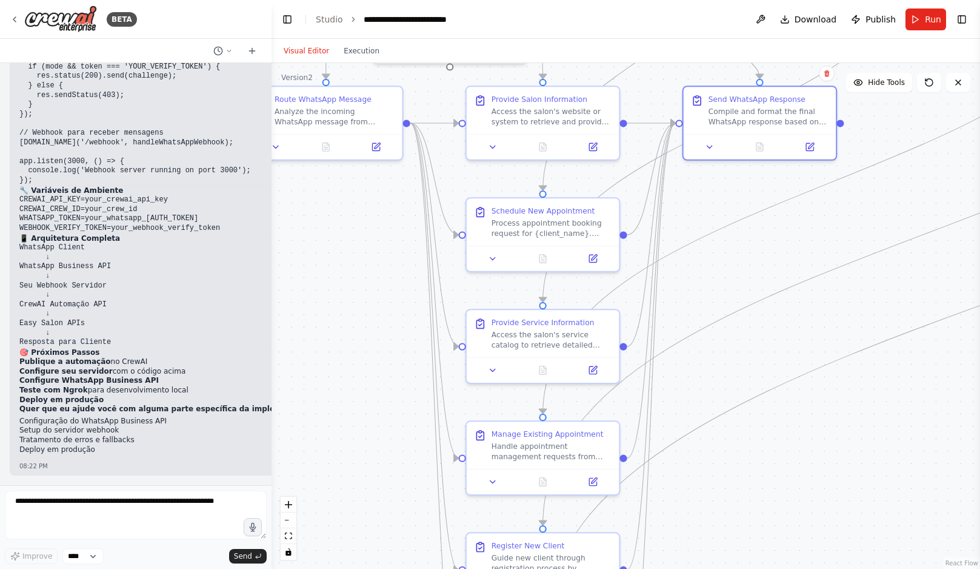
drag, startPoint x: 484, startPoint y: 439, endPoint x: 384, endPoint y: 327, distance: 150.7
click at [384, 327] on div ".deletable-edge-delete-btn { width: 20px; height: 20px; border: 0px solid #ffff…" at bounding box center [626, 316] width 709 height 506
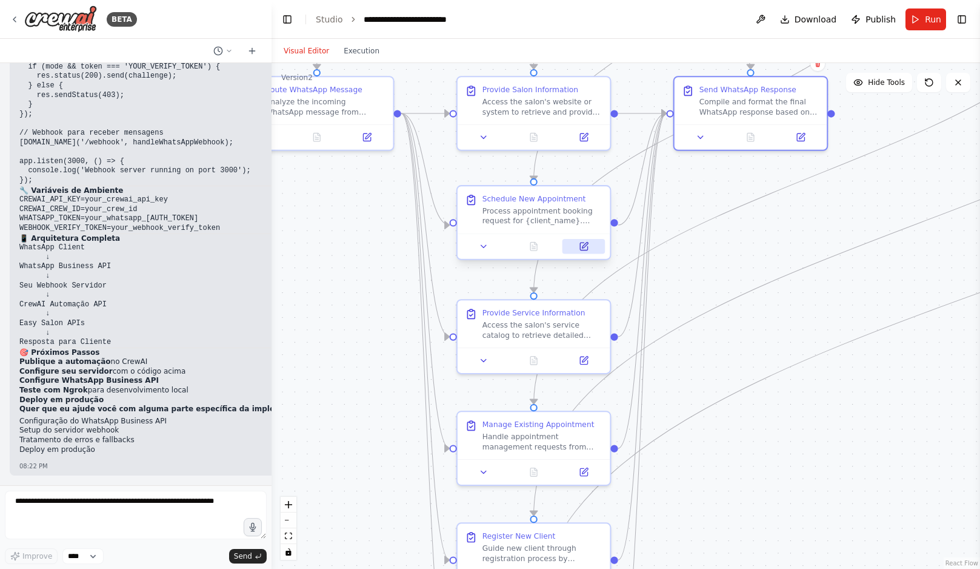
click at [590, 246] on button at bounding box center [584, 246] width 42 height 15
click at [585, 244] on icon at bounding box center [590, 246] width 10 height 10
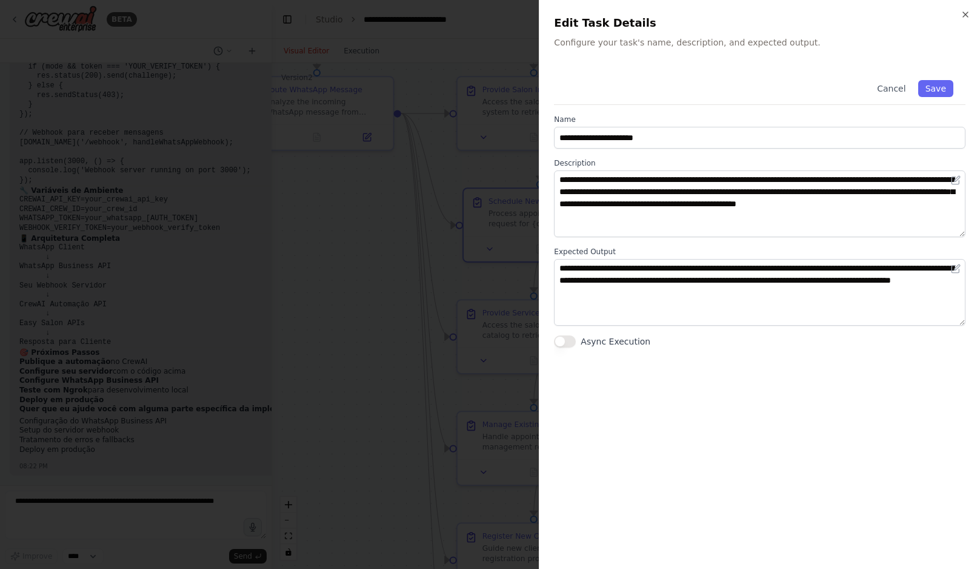
click at [363, 267] on div at bounding box center [490, 284] width 980 height 569
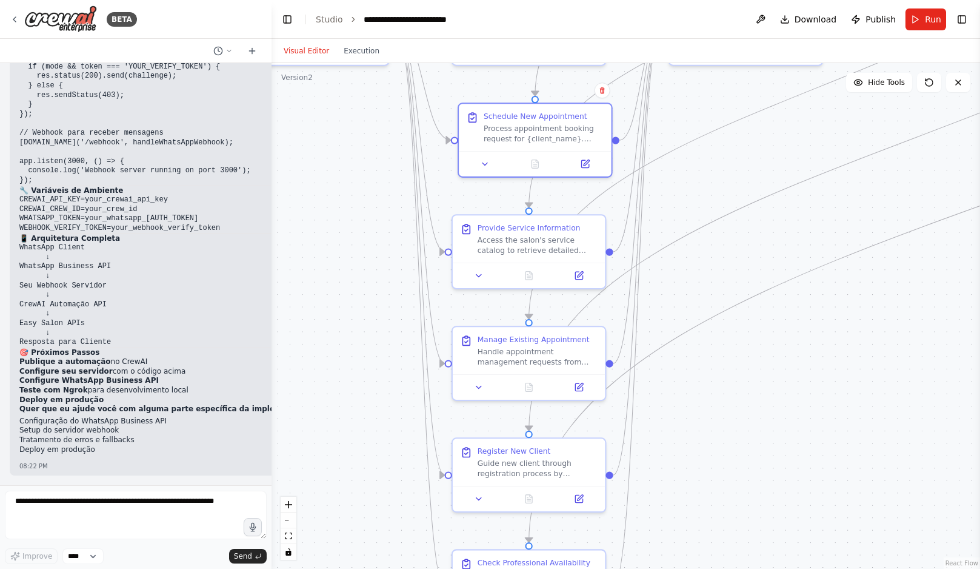
drag, startPoint x: 364, startPoint y: 333, endPoint x: 355, endPoint y: 157, distance: 176.1
click at [355, 157] on div ".deletable-edge-delete-btn { width: 20px; height: 20px; border: 0px solid #ffff…" at bounding box center [626, 316] width 709 height 506
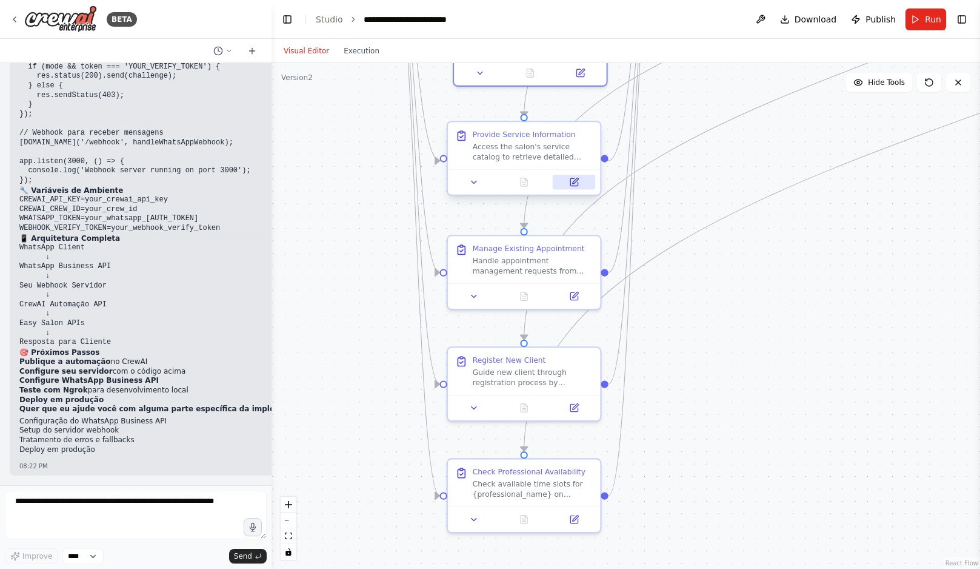
click at [586, 187] on button at bounding box center [574, 182] width 42 height 15
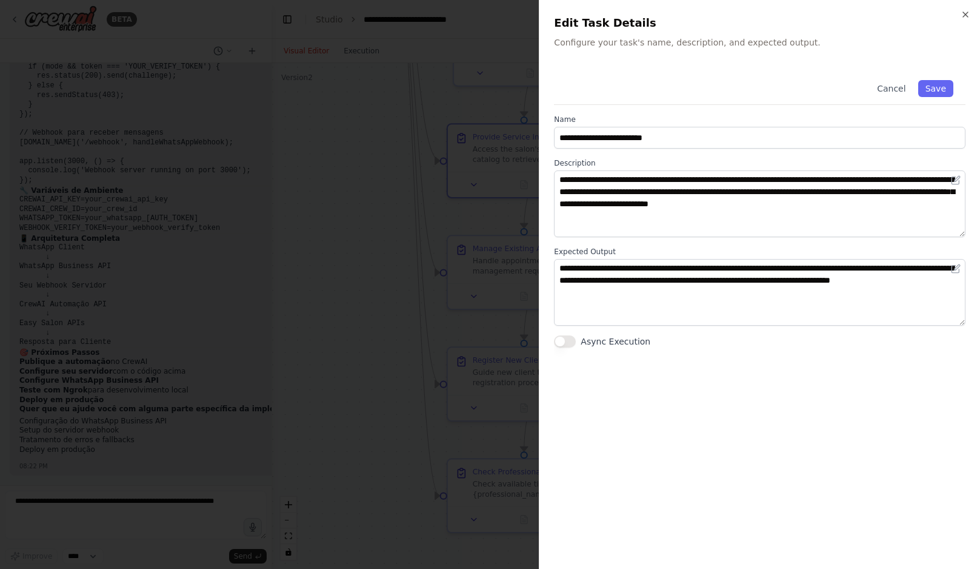
click at [370, 247] on div at bounding box center [490, 284] width 980 height 569
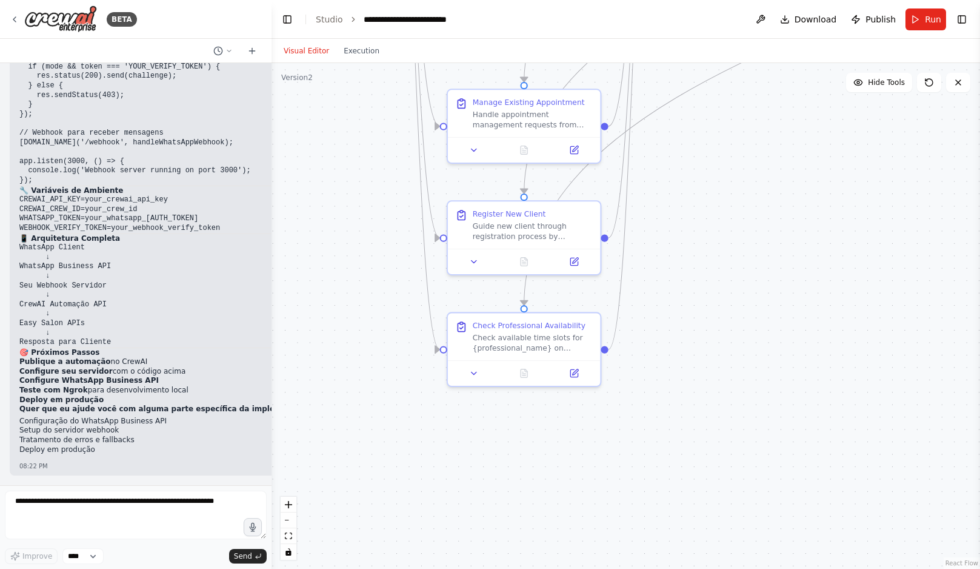
drag, startPoint x: 341, startPoint y: 293, endPoint x: 341, endPoint y: 144, distance: 149.7
click at [341, 144] on div ".deletable-edge-delete-btn { width: 20px; height: 20px; border: 0px solid #ffff…" at bounding box center [626, 316] width 709 height 506
click at [570, 148] on icon at bounding box center [574, 144] width 10 height 10
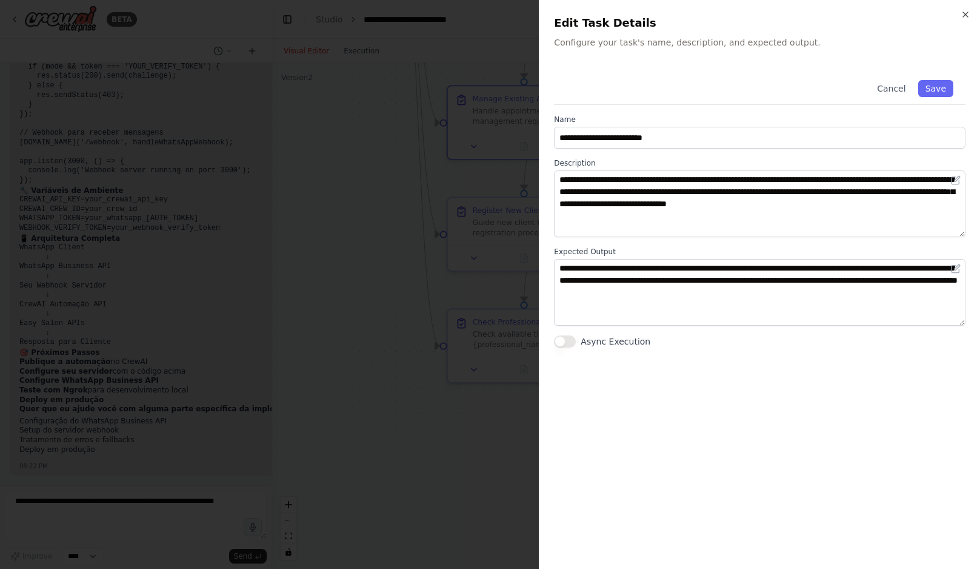
click at [332, 209] on div at bounding box center [490, 284] width 980 height 569
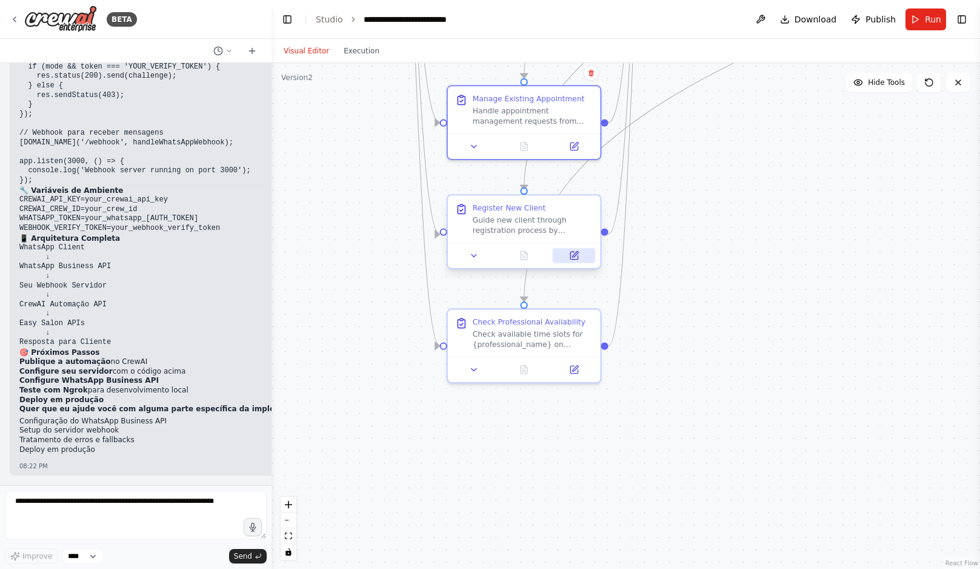
click at [573, 256] on button at bounding box center [574, 255] width 42 height 15
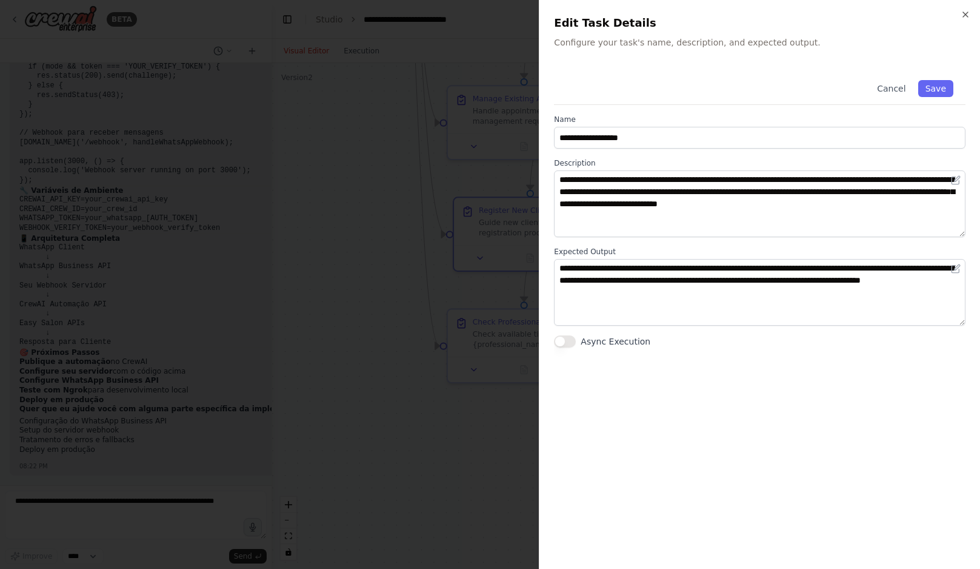
click at [372, 237] on div at bounding box center [490, 284] width 980 height 569
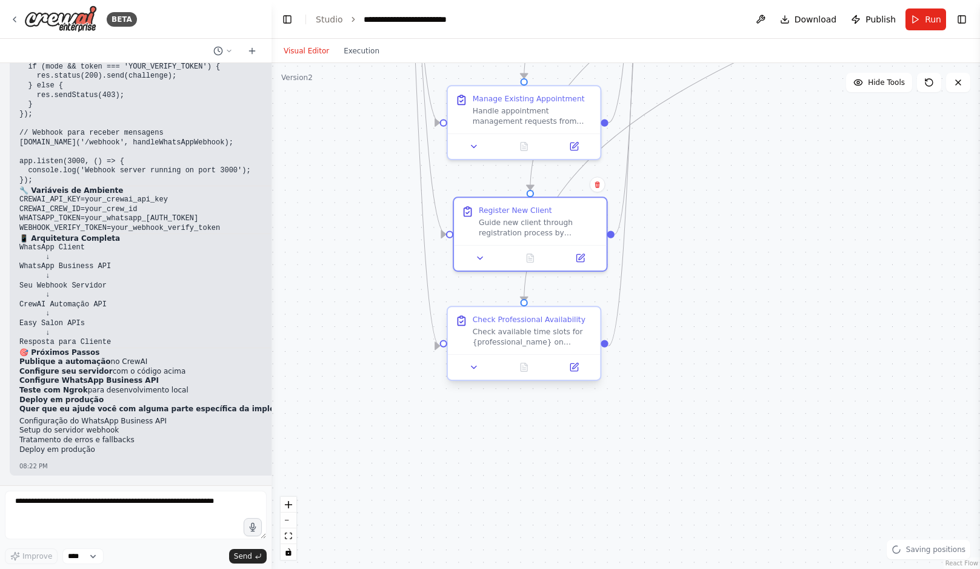
click at [572, 379] on div "Check Professional Availability Check available time slots for {professional_na…" at bounding box center [524, 343] width 155 height 75
click at [576, 374] on button at bounding box center [574, 366] width 42 height 15
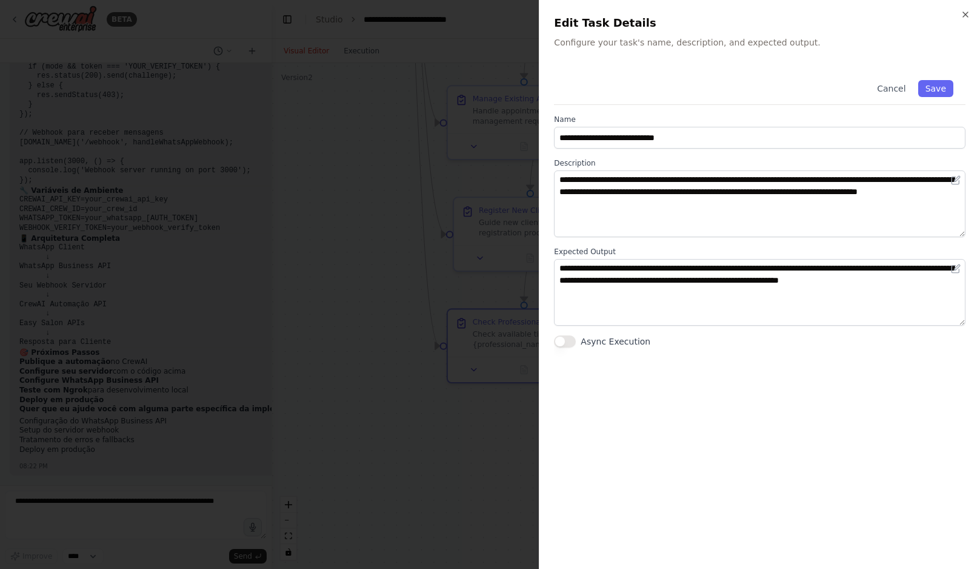
click at [383, 284] on div at bounding box center [490, 284] width 980 height 569
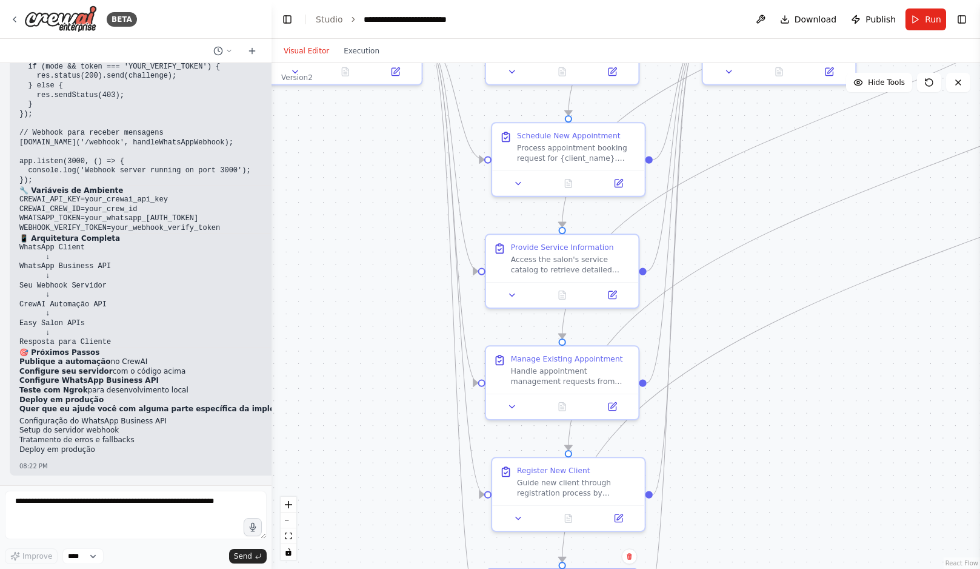
drag, startPoint x: 355, startPoint y: 204, endPoint x: 405, endPoint y: 483, distance: 283.4
click at [402, 480] on div ".deletable-edge-delete-btn { width: 20px; height: 20px; border: 0px solid #ffff…" at bounding box center [626, 316] width 709 height 506
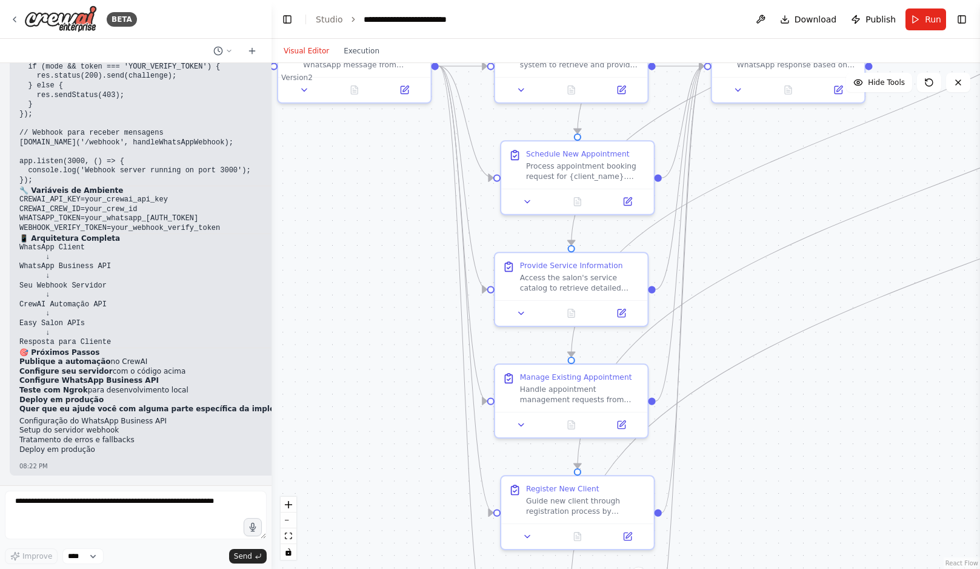
drag, startPoint x: 370, startPoint y: 308, endPoint x: 370, endPoint y: 439, distance: 130.9
click at [370, 433] on div ".deletable-edge-delete-btn { width: 20px; height: 20px; border: 0px solid #ffff…" at bounding box center [626, 316] width 709 height 506
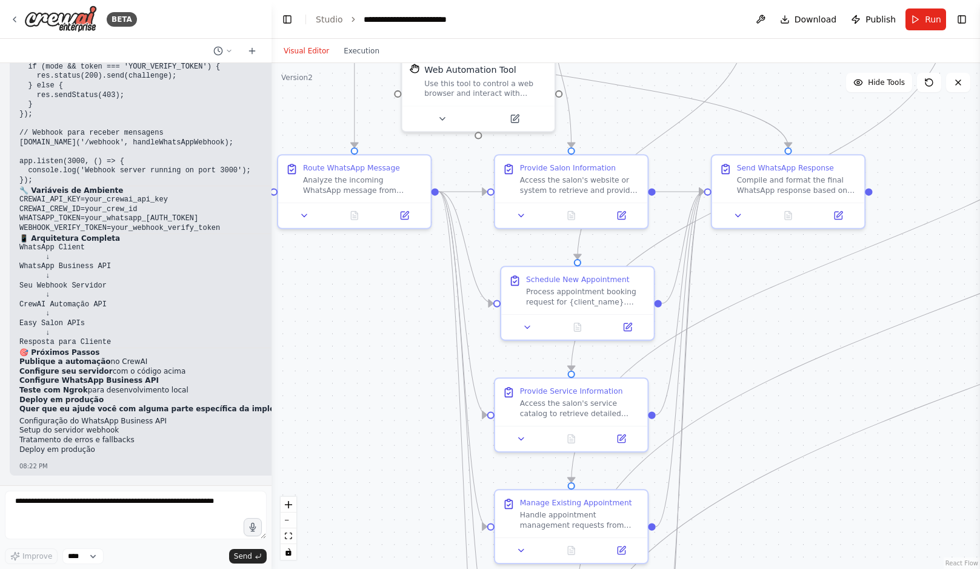
drag, startPoint x: 341, startPoint y: 297, endPoint x: 373, endPoint y: 432, distance: 139.1
click at [372, 430] on div ".deletable-edge-delete-btn { width: 20px; height: 20px; border: 0px solid #ffff…" at bounding box center [626, 316] width 709 height 506
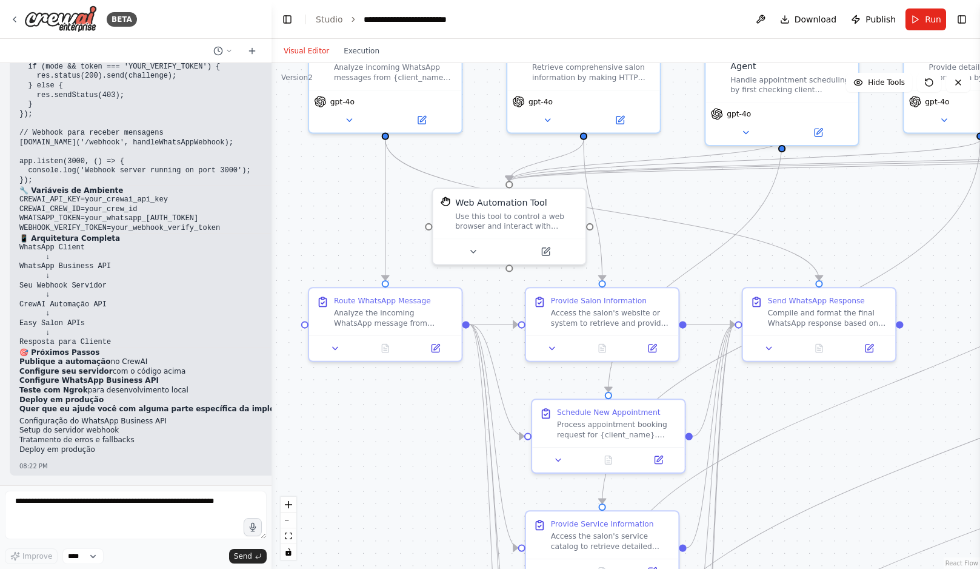
click at [331, 202] on div ".deletable-edge-delete-btn { width: 20px; height: 20px; border: 0px solid #ffff…" at bounding box center [626, 316] width 709 height 506
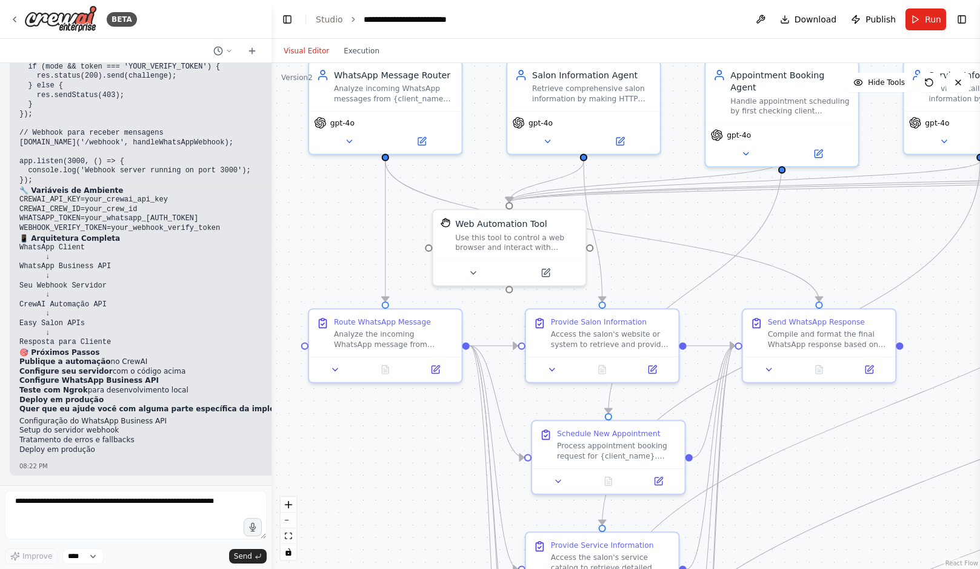
drag, startPoint x: 333, startPoint y: 184, endPoint x: 358, endPoint y: 433, distance: 249.7
click at [358, 430] on div ".deletable-edge-delete-btn { width: 20px; height: 20px; border: 0px solid #ffff…" at bounding box center [626, 316] width 709 height 506
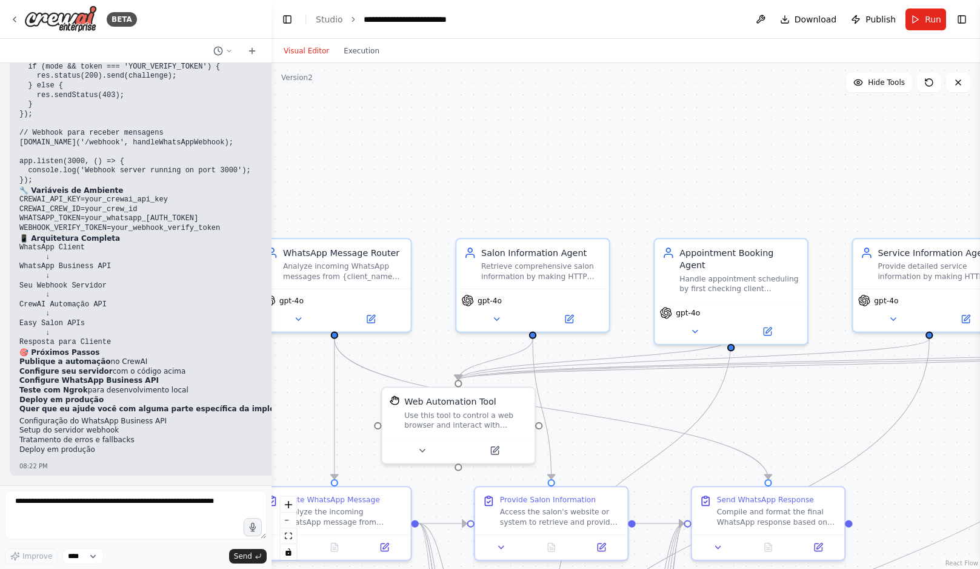
drag, startPoint x: 462, startPoint y: 261, endPoint x: 384, endPoint y: 209, distance: 94.0
click at [384, 209] on div ".deletable-edge-delete-btn { width: 20px; height: 20px; border: 0px solid #ffff…" at bounding box center [626, 316] width 709 height 506
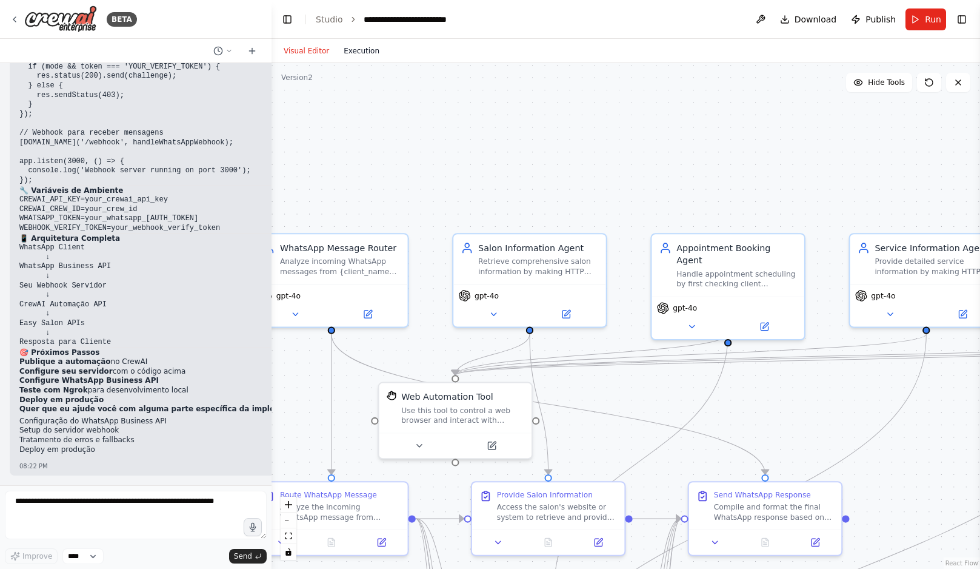
click at [352, 50] on button "Execution" at bounding box center [361, 51] width 50 height 15
click at [298, 48] on button "Visual Editor" at bounding box center [306, 51] width 60 height 15
click at [929, 20] on span "Run" at bounding box center [933, 19] width 16 height 12
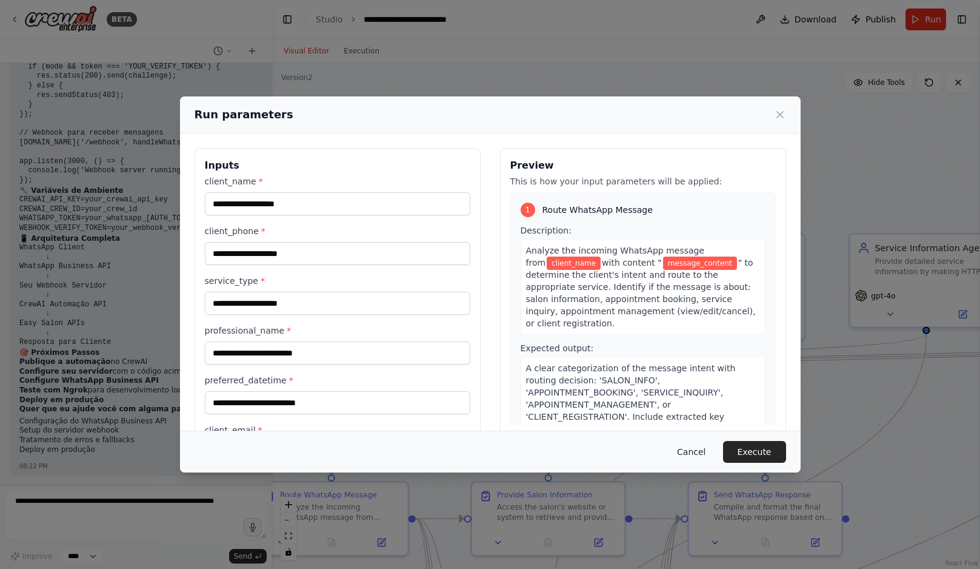
click at [684, 452] on button "Cancel" at bounding box center [691, 452] width 48 height 22
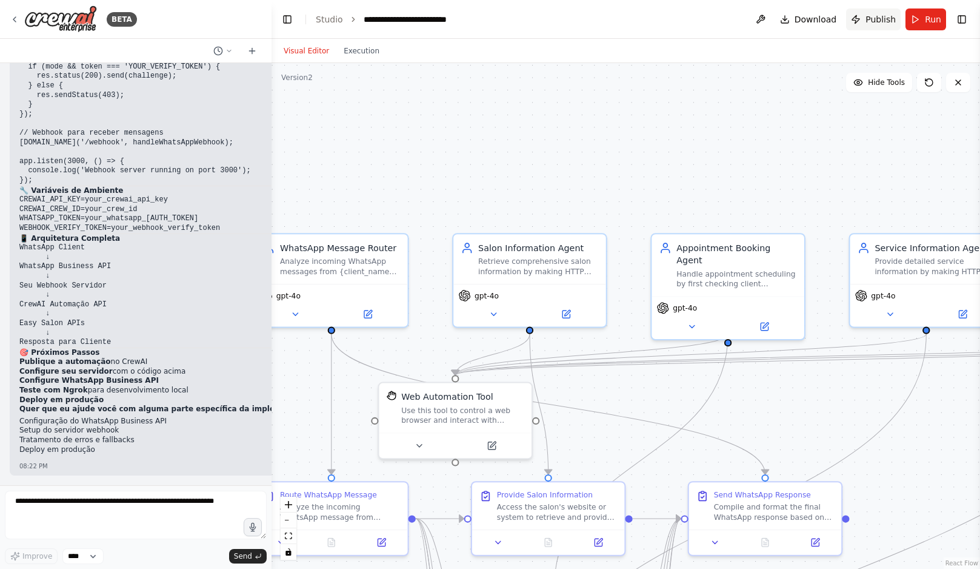
click at [885, 18] on span "Publish" at bounding box center [881, 19] width 30 height 12
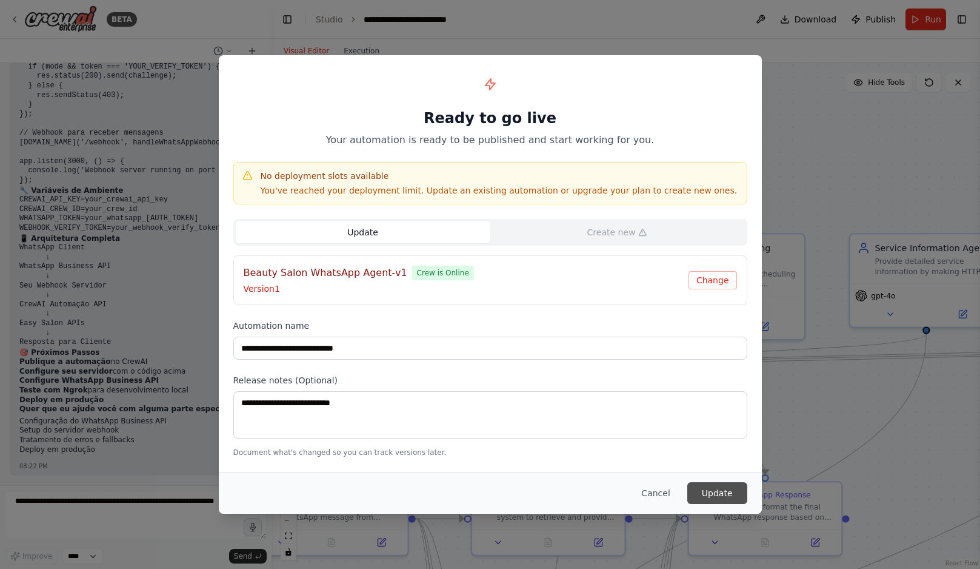
click at [727, 491] on button "Update" at bounding box center [717, 493] width 60 height 22
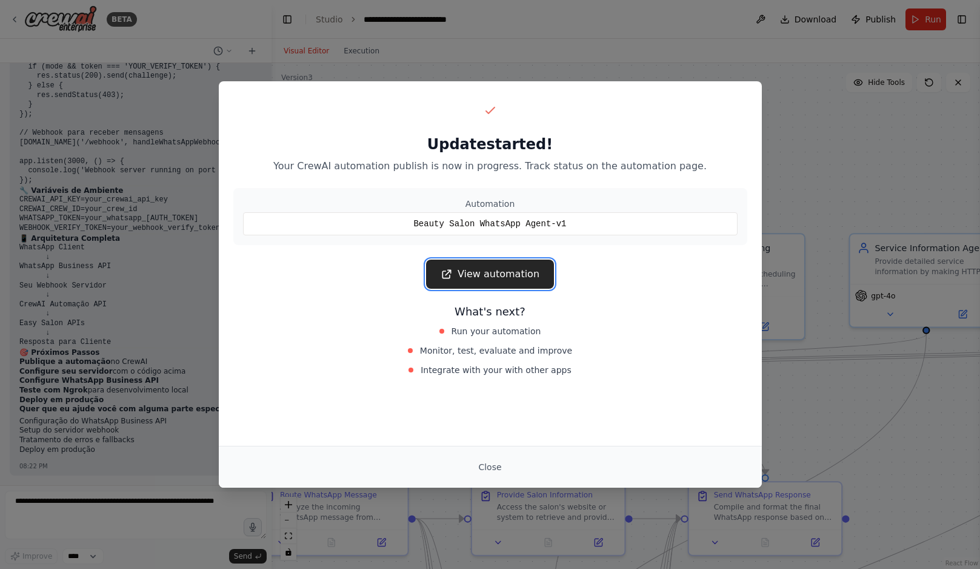
click at [497, 276] on link "View automation" at bounding box center [490, 273] width 128 height 29
